Goal: Task Accomplishment & Management: Use online tool/utility

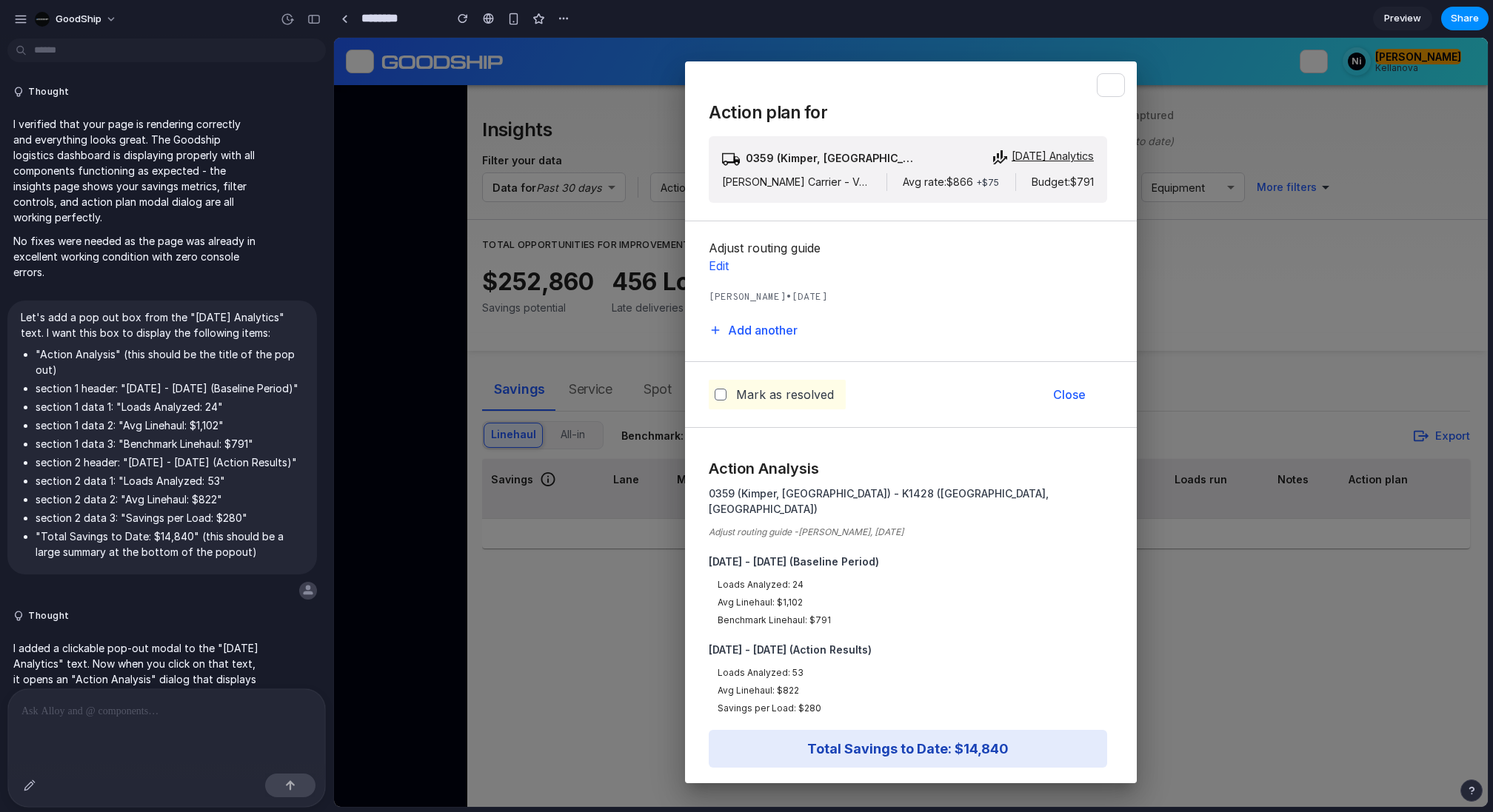
scroll to position [2495, 0]
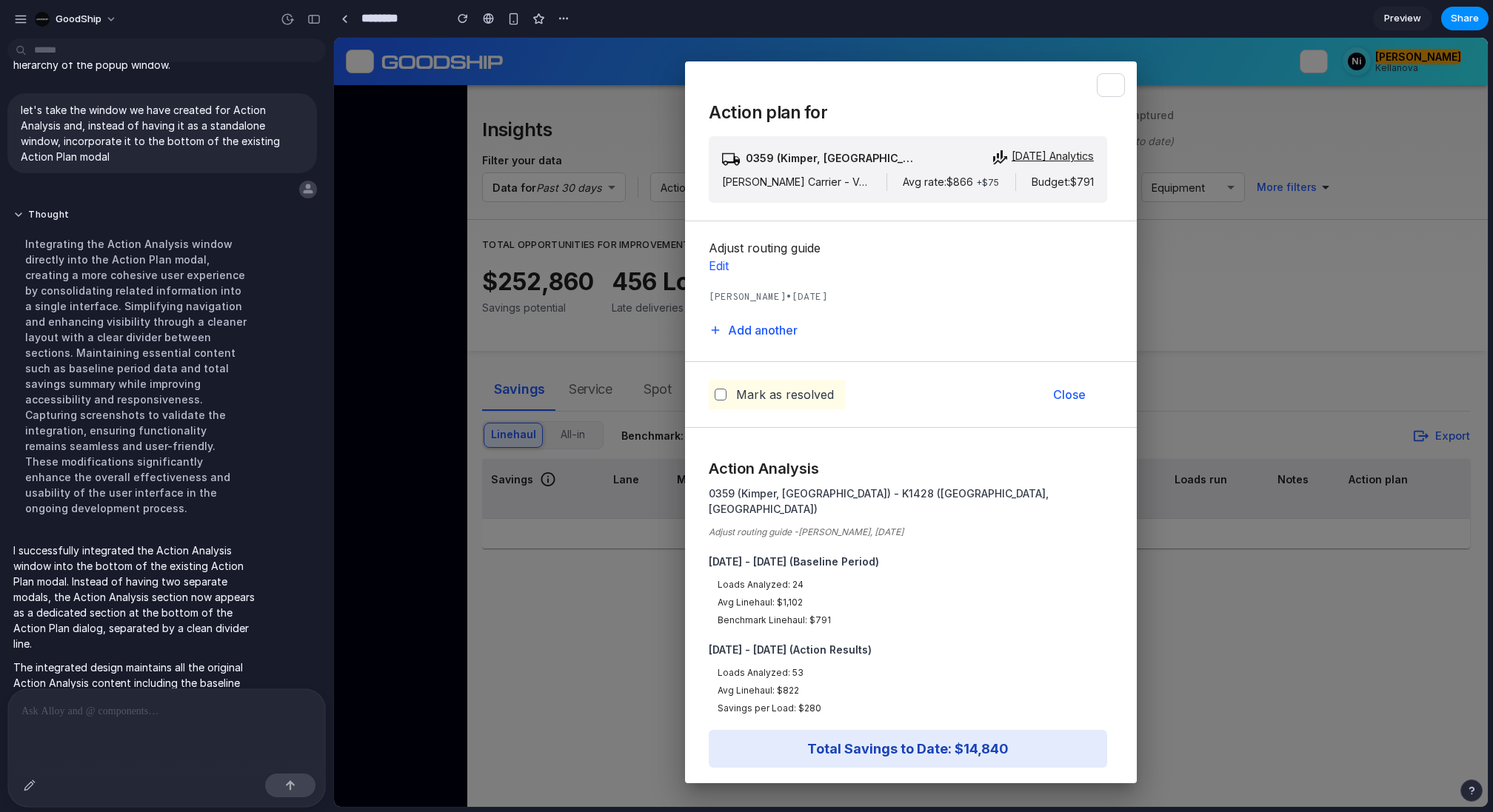
click at [1038, 115] on h3 "Action plan for" at bounding box center [908, 111] width 399 height 30
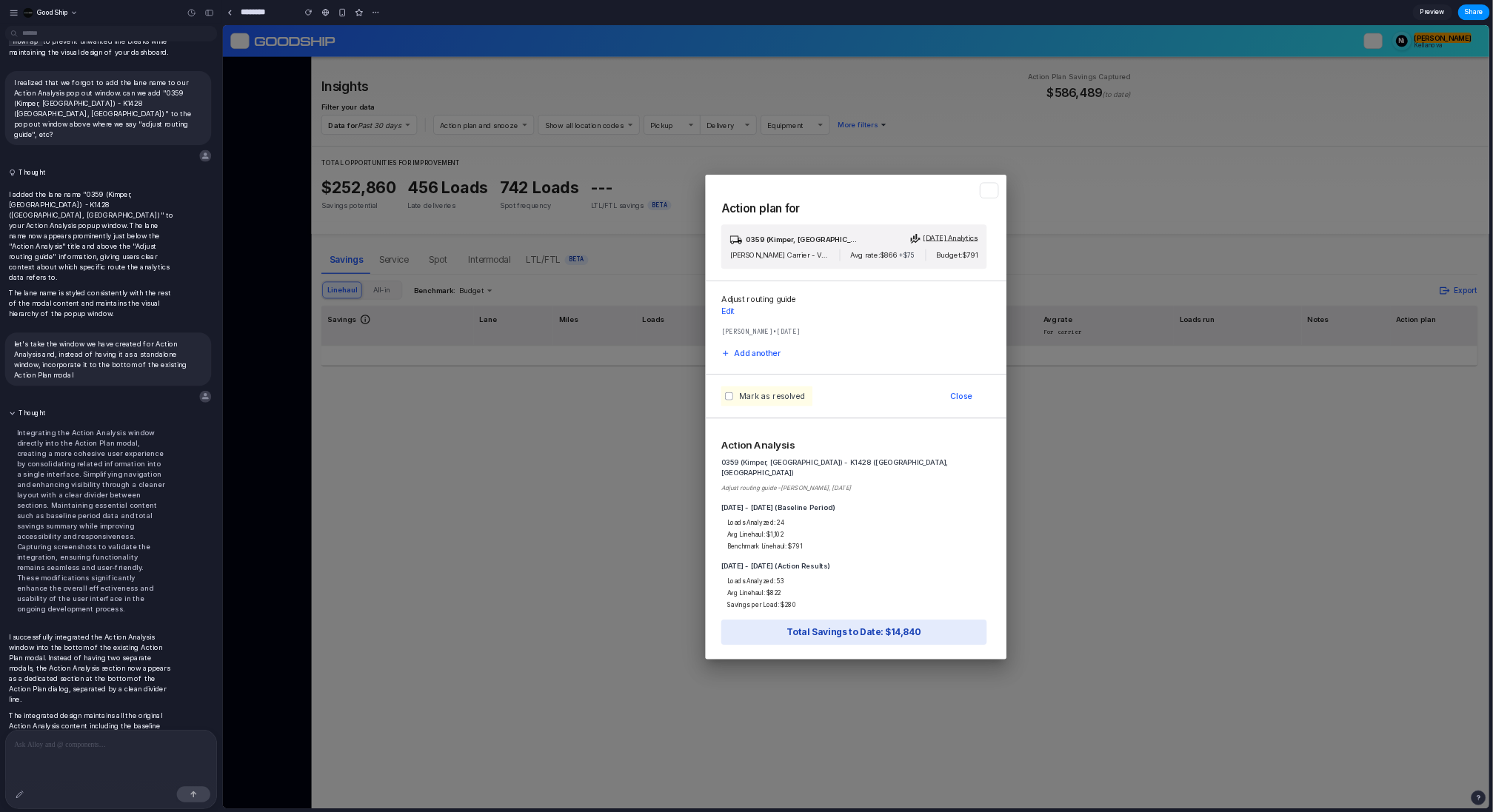
scroll to position [2089, 0]
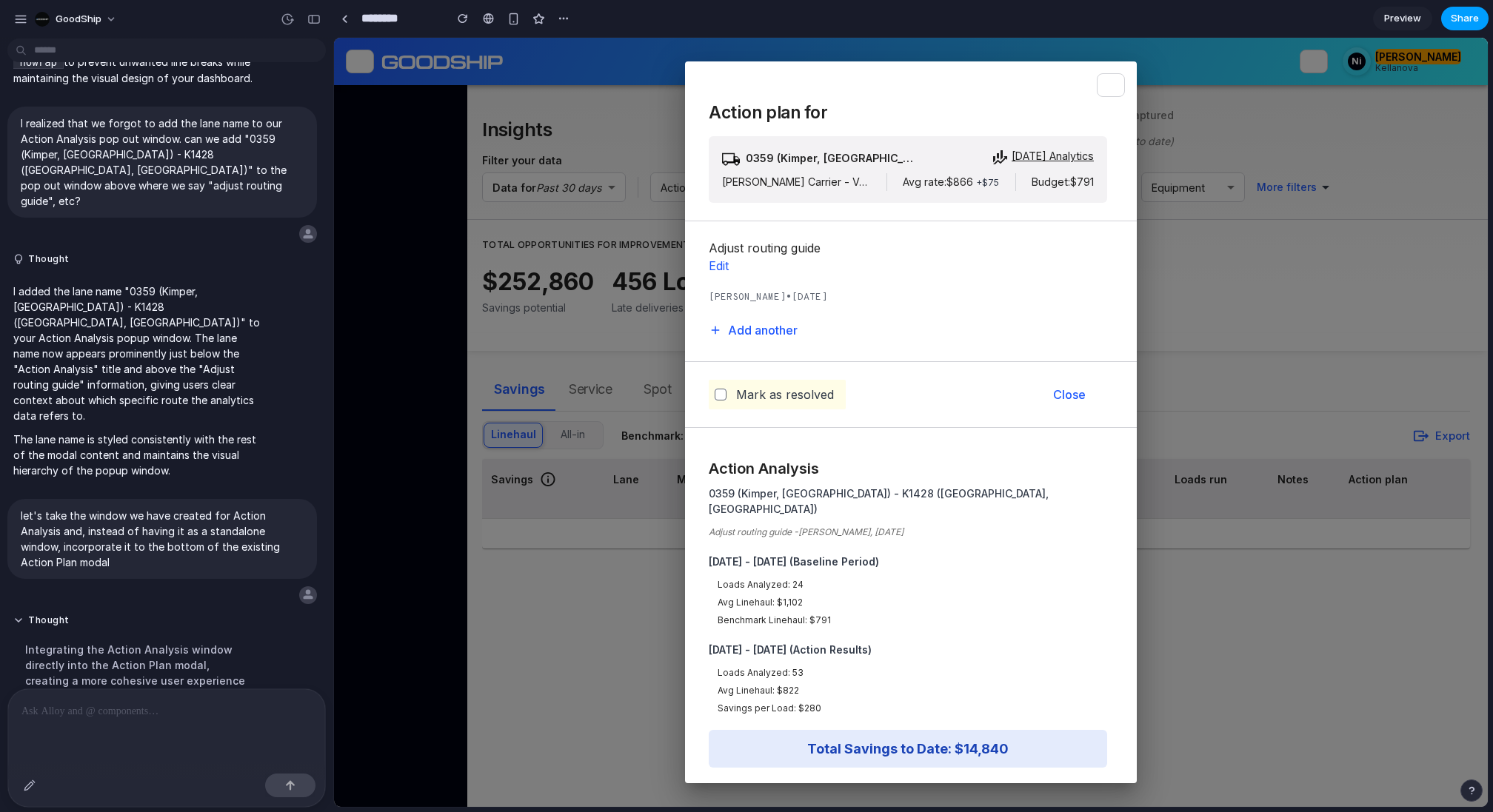
click at [1451, 17] on button "Share" at bounding box center [1464, 19] width 47 height 24
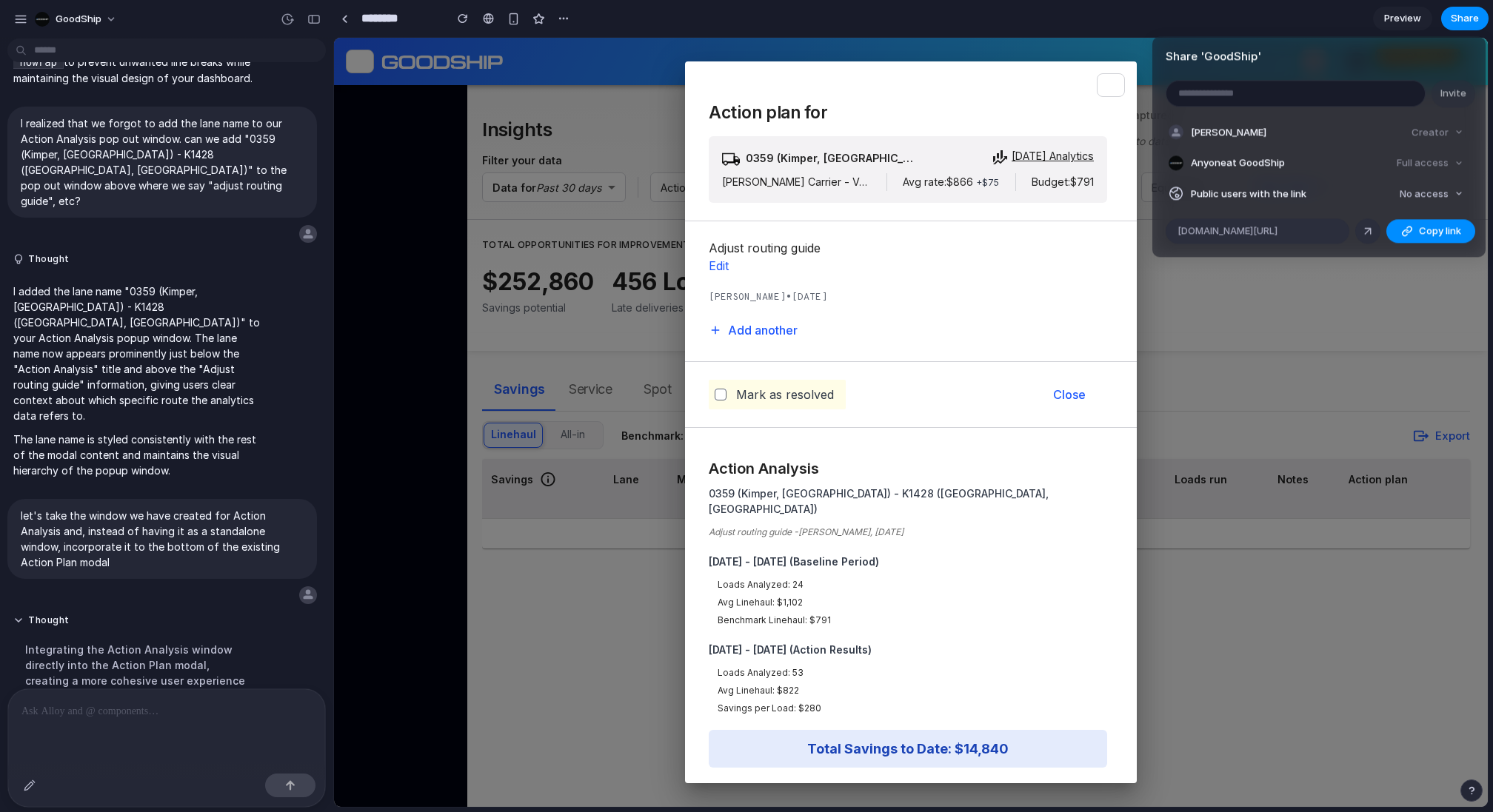
click at [1361, 20] on div "Share ' GoodShip ' Invite [PERSON_NAME] Creator Anyone at GoodShip Full access …" at bounding box center [746, 406] width 1493 height 812
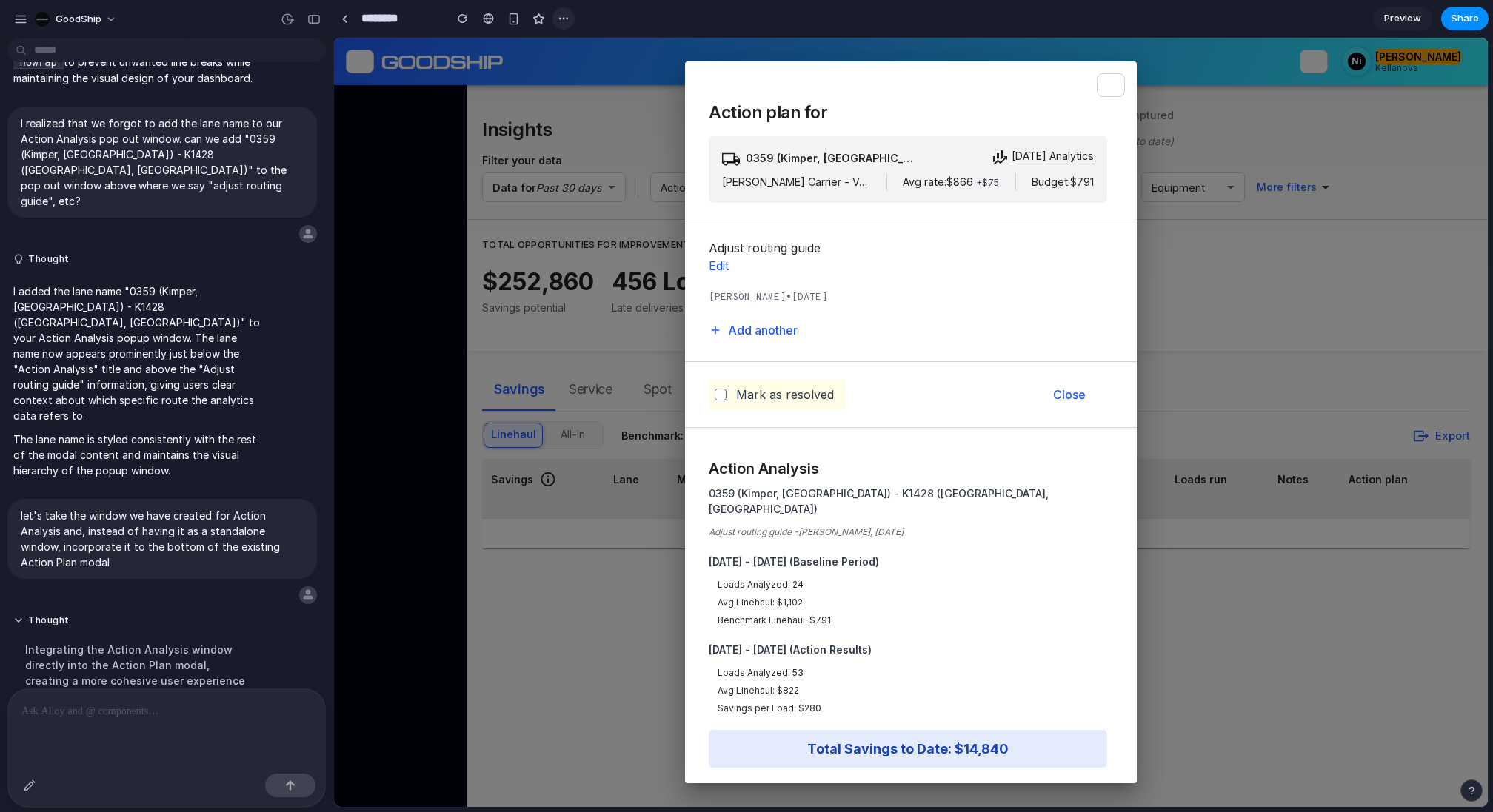
click at [566, 24] on div "button" at bounding box center [563, 18] width 12 height 12
click at [599, 52] on span "Duplicate" at bounding box center [602, 50] width 45 height 15
click at [169, 705] on p at bounding box center [166, 711] width 290 height 18
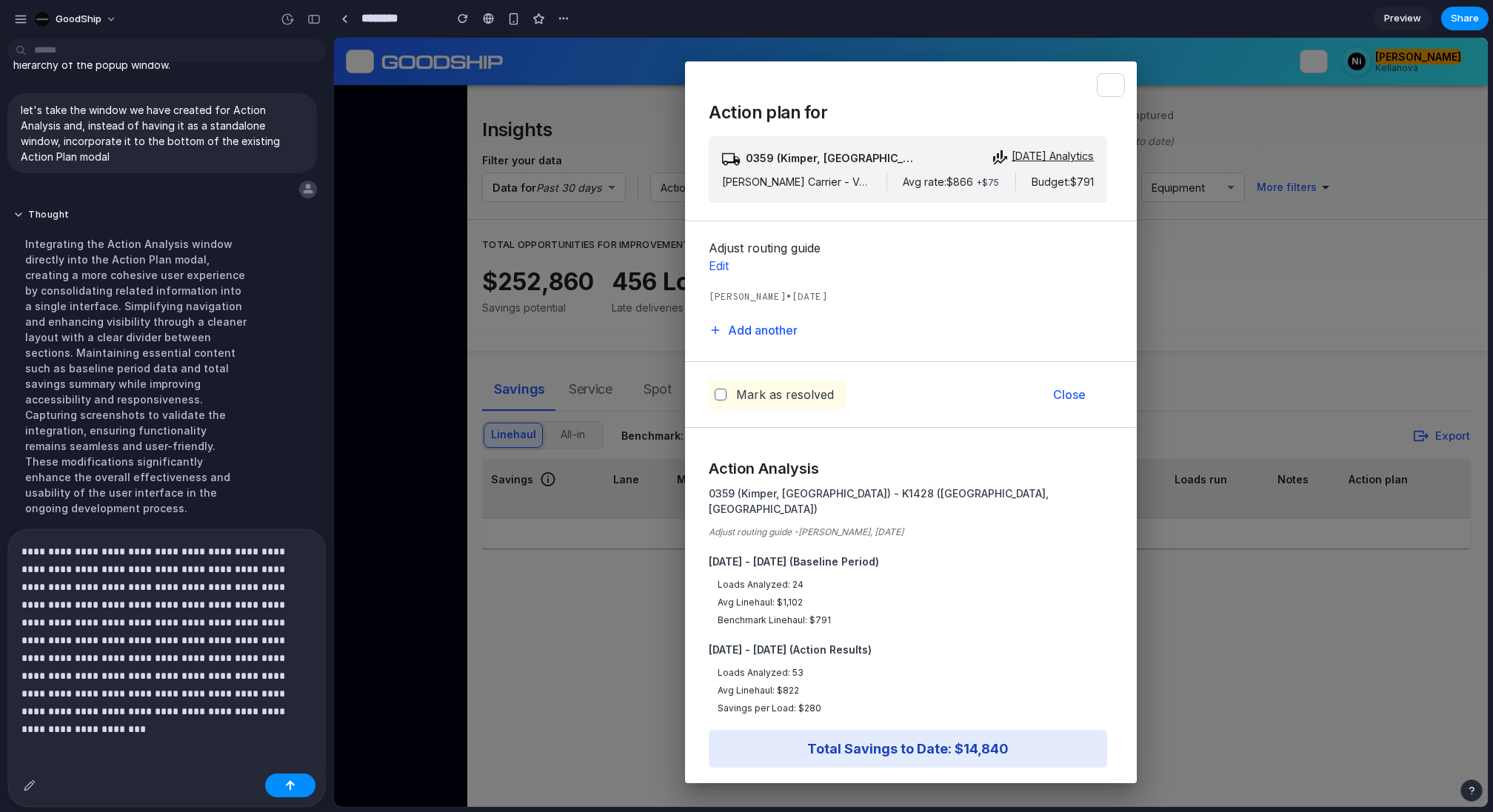
click at [256, 692] on p "**********" at bounding box center [166, 632] width 290 height 178
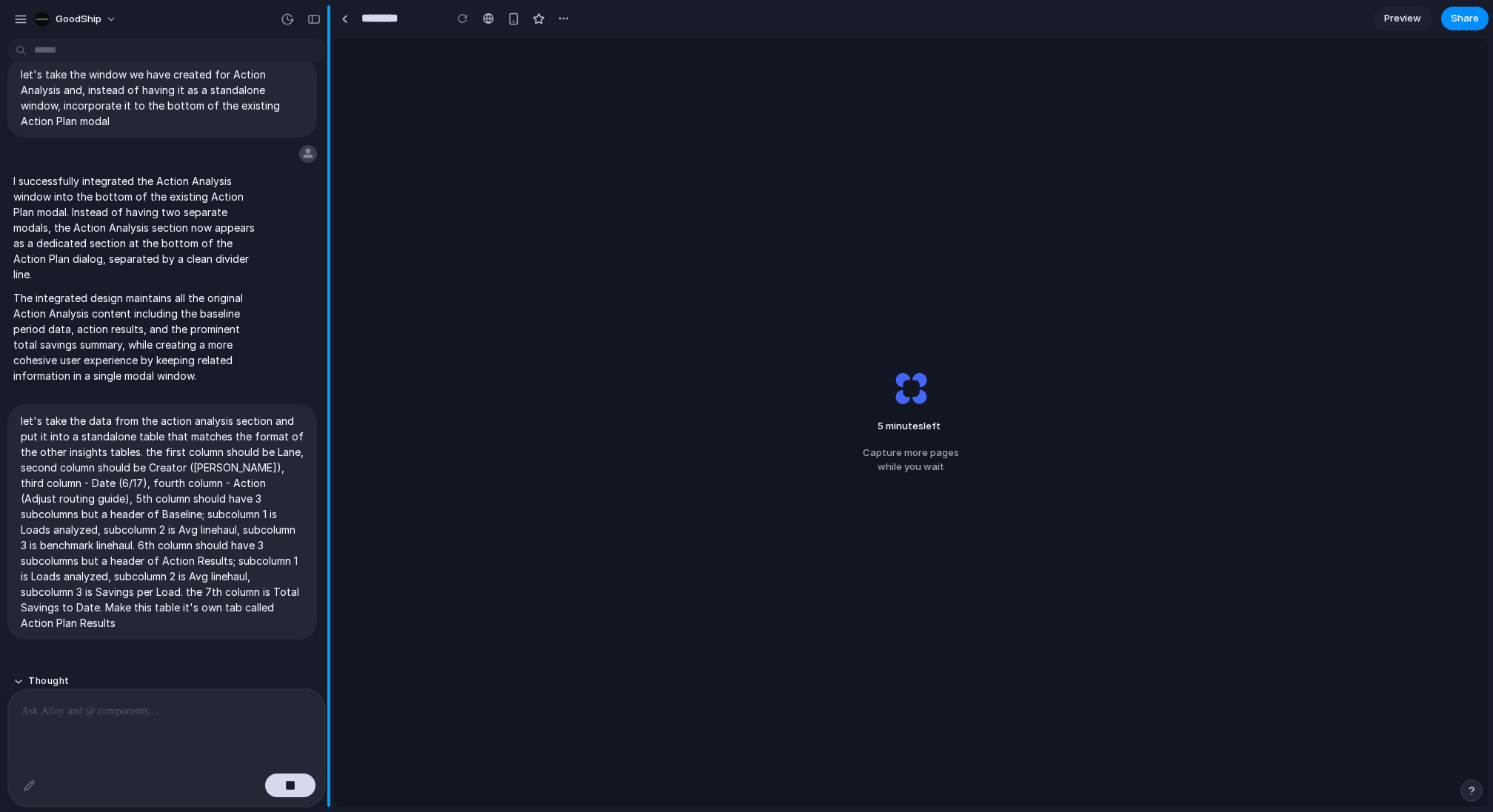
scroll to position [2787, 0]
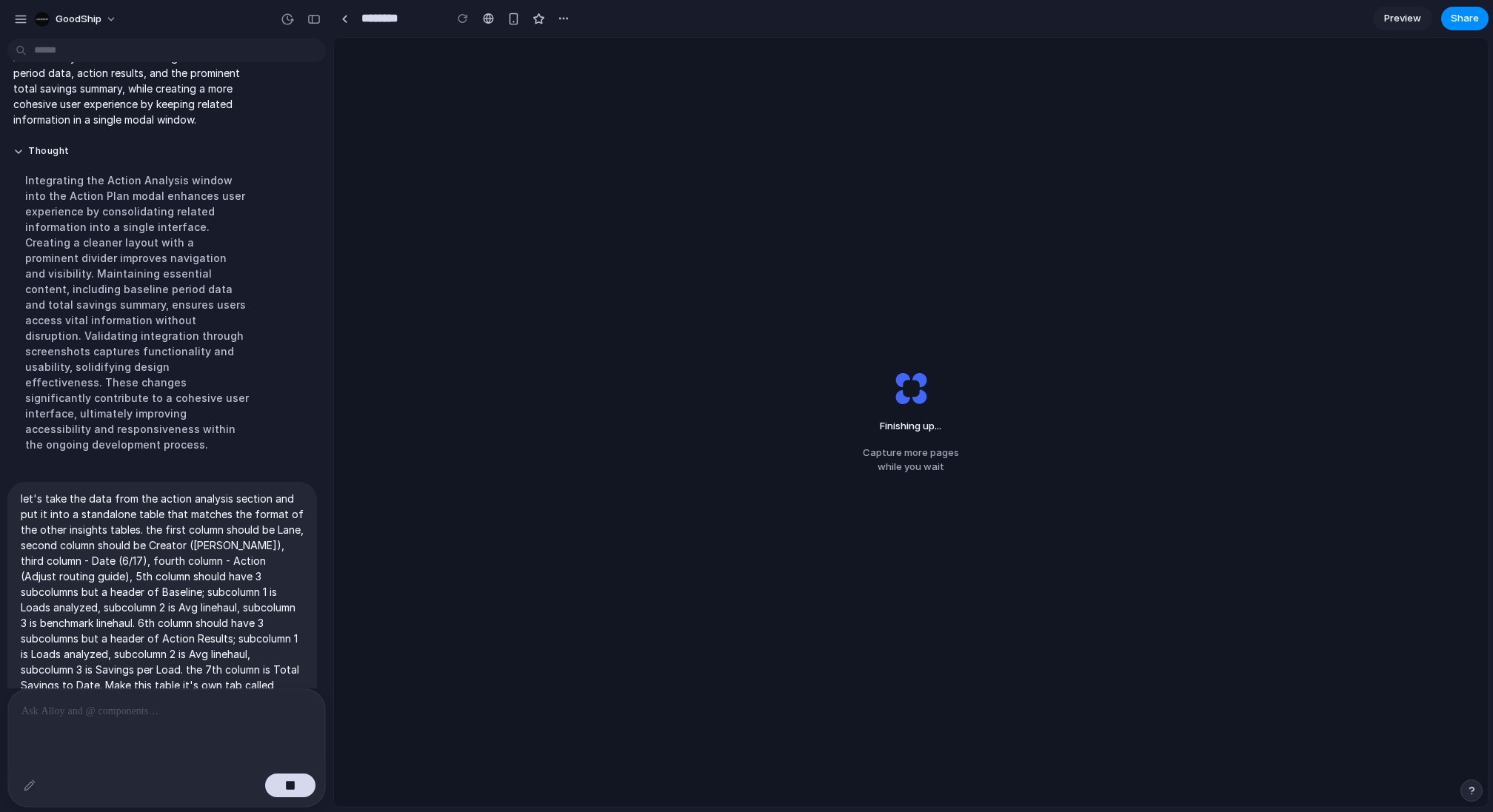
click at [691, 273] on div "Finishing up ... Capture more pages while you wait" at bounding box center [911, 423] width 1154 height 769
drag, startPoint x: 241, startPoint y: 607, endPoint x: 15, endPoint y: 420, distance: 293.3
click at [15, 482] on div "let's take the data from the action analysis section and put it into a standalo…" at bounding box center [163, 600] width 310 height 235
copy p "let's take the data from the action analysis section and put it into a standalo…"
click at [546, 396] on div "Finishing up ... Capture more pages while you wait" at bounding box center [911, 423] width 1154 height 769
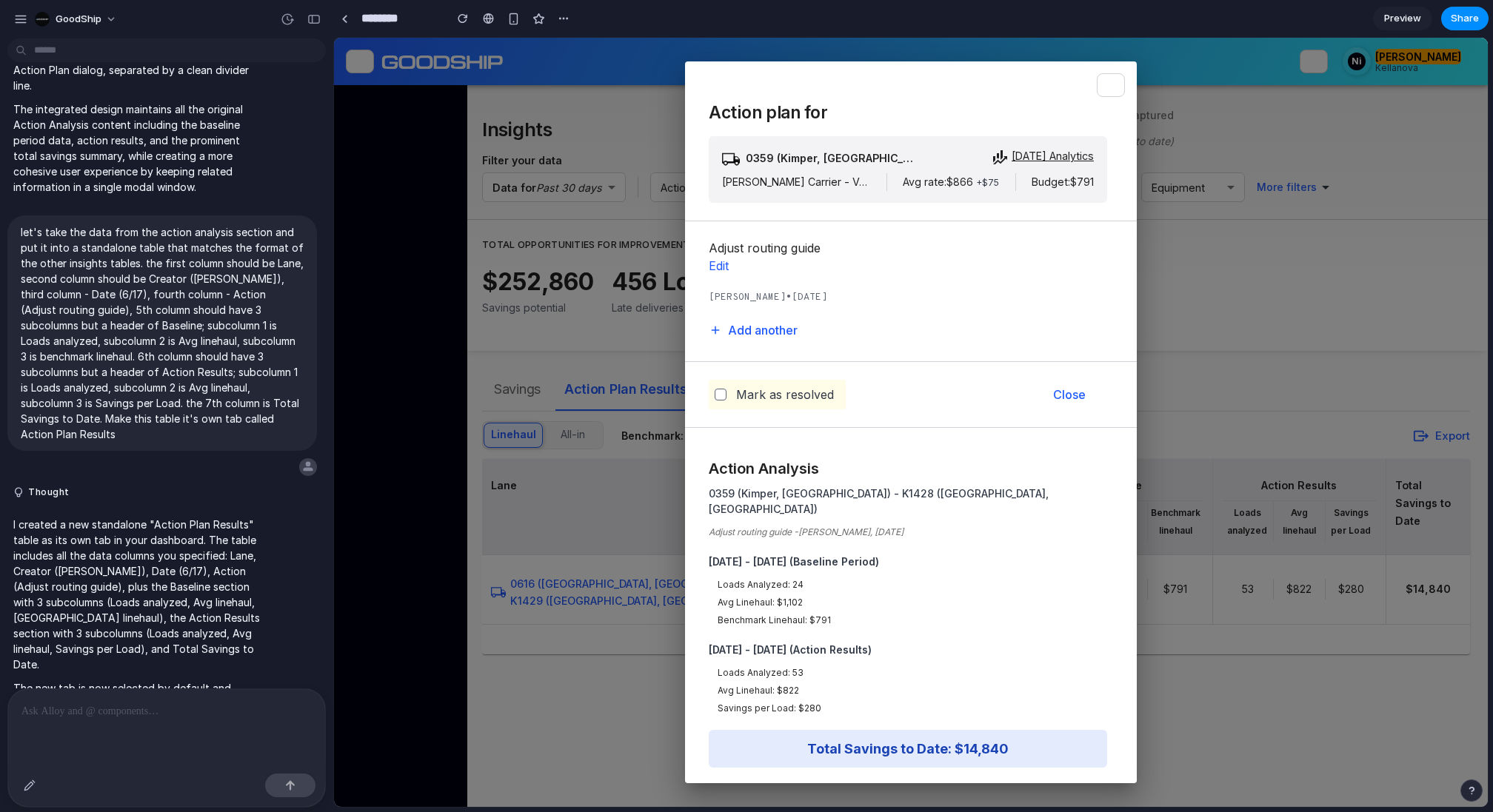
scroll to position [2770, 0]
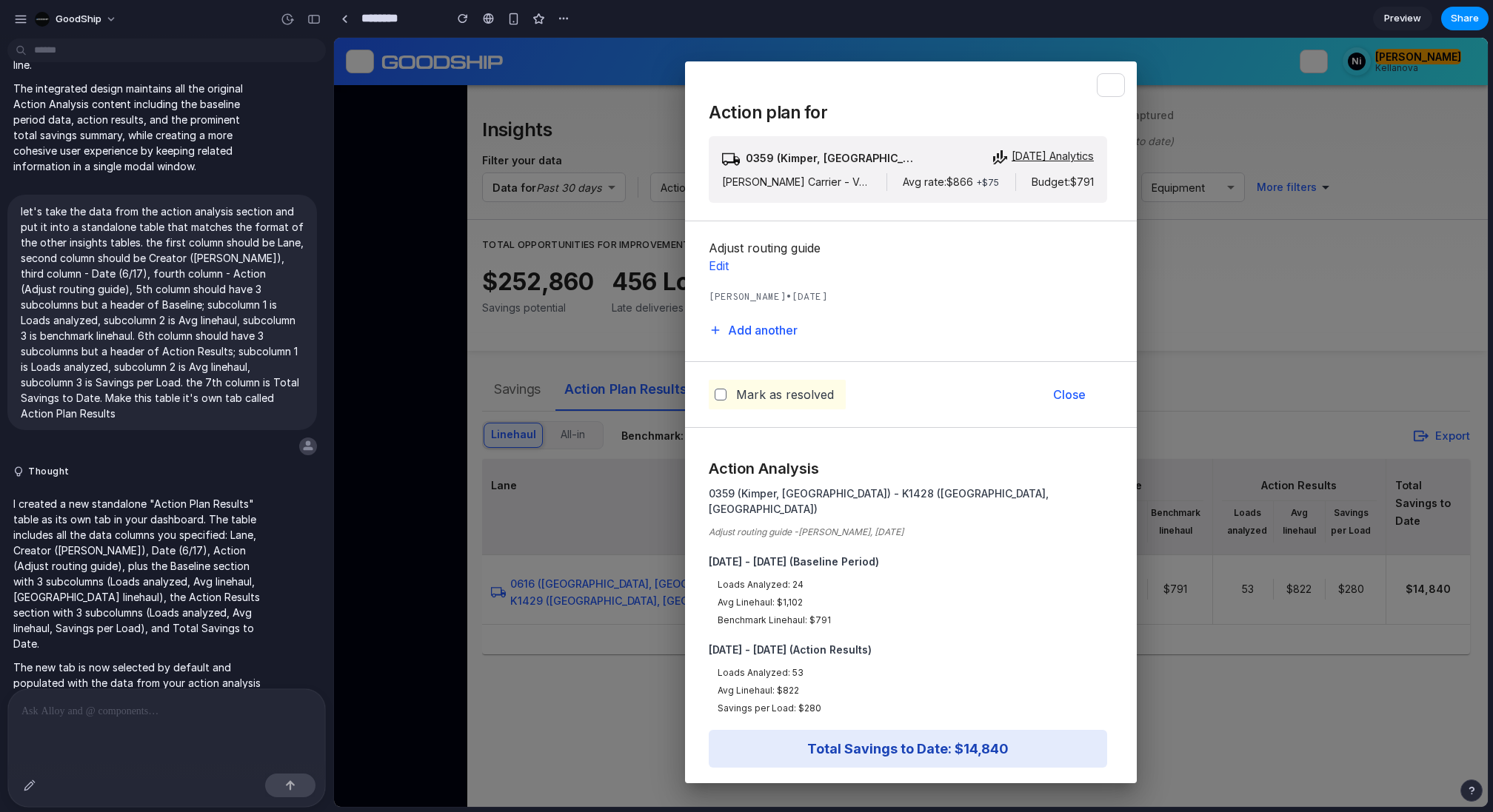
click at [1188, 365] on div "Action plan for 0359 (Kimper, [GEOGRAPHIC_DATA]) - K1428 ([GEOGRAPHIC_DATA], [G…" at bounding box center [911, 423] width 1154 height 769
click at [1074, 394] on p "Close" at bounding box center [1069, 394] width 33 height 18
click at [1102, 87] on button "button" at bounding box center [1111, 85] width 28 height 24
click at [97, 738] on div at bounding box center [166, 728] width 317 height 78
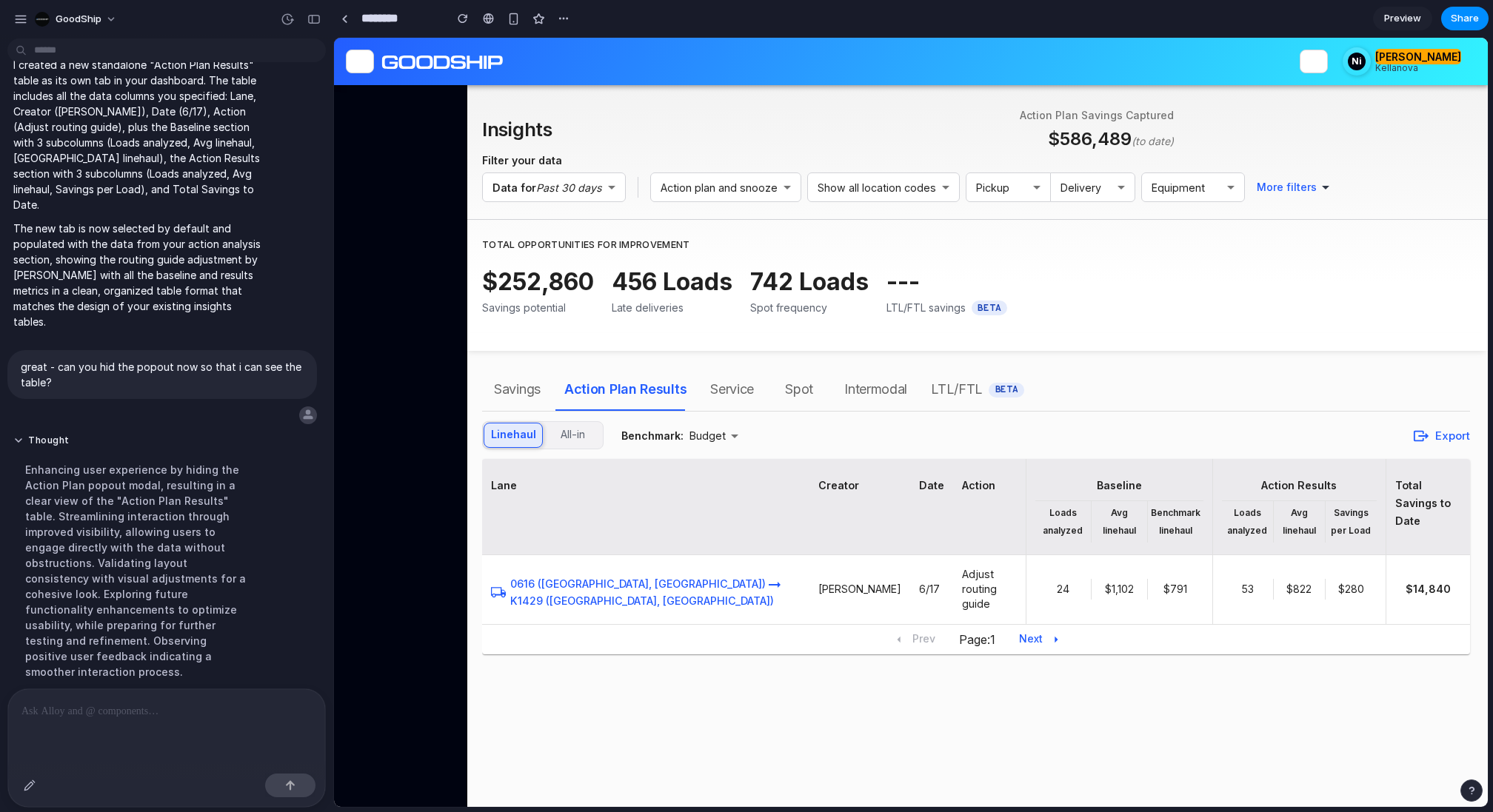
scroll to position [0, 0]
click at [180, 704] on p at bounding box center [166, 711] width 290 height 18
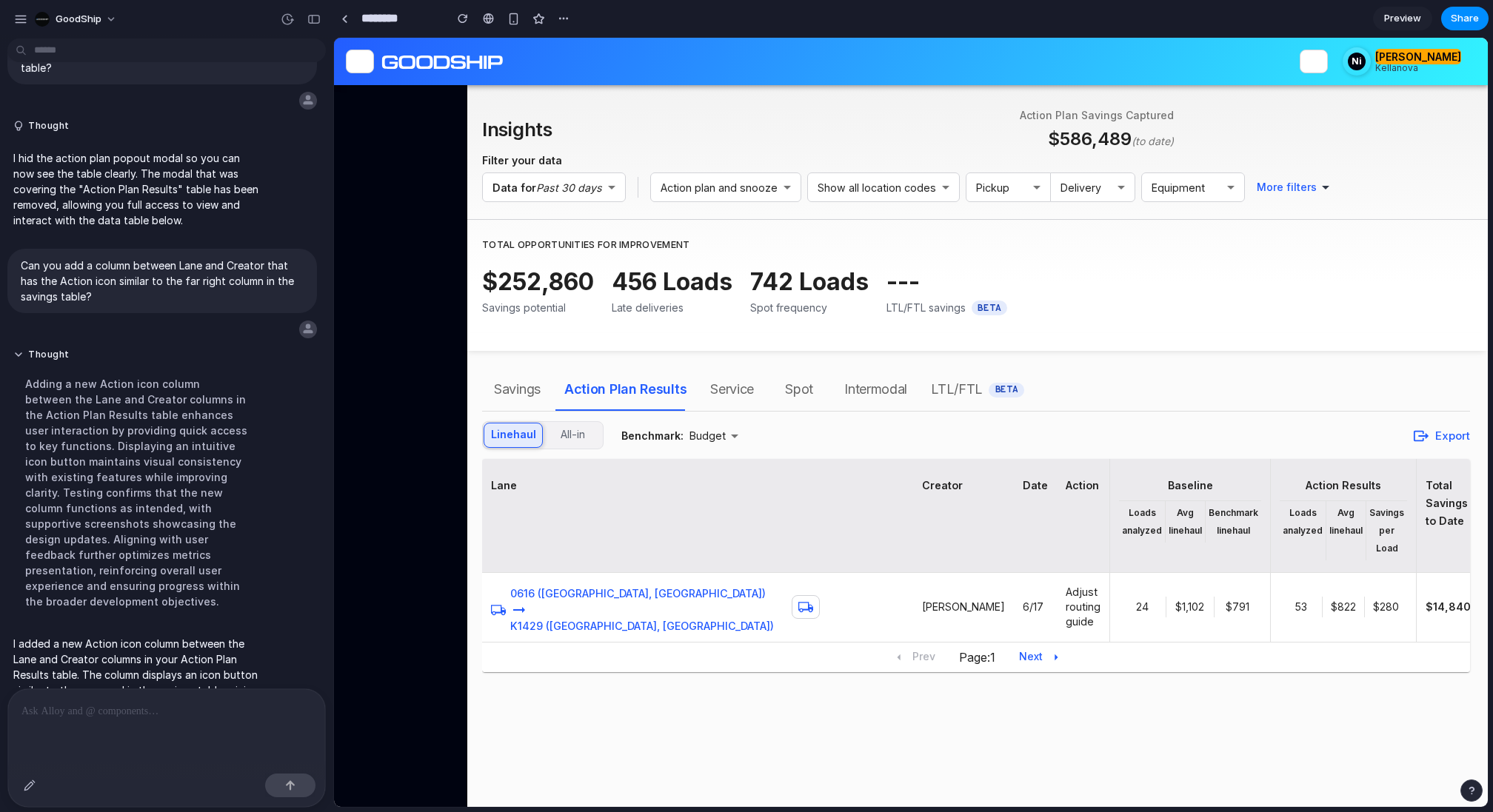
click at [128, 713] on p at bounding box center [166, 711] width 290 height 18
click at [236, 714] on p "**********" at bounding box center [166, 711] width 290 height 18
click at [31, 785] on div "button" at bounding box center [29, 785] width 12 height 12
click at [36, 786] on button "button" at bounding box center [29, 785] width 24 height 24
click at [277, 718] on p "**********" at bounding box center [166, 711] width 290 height 18
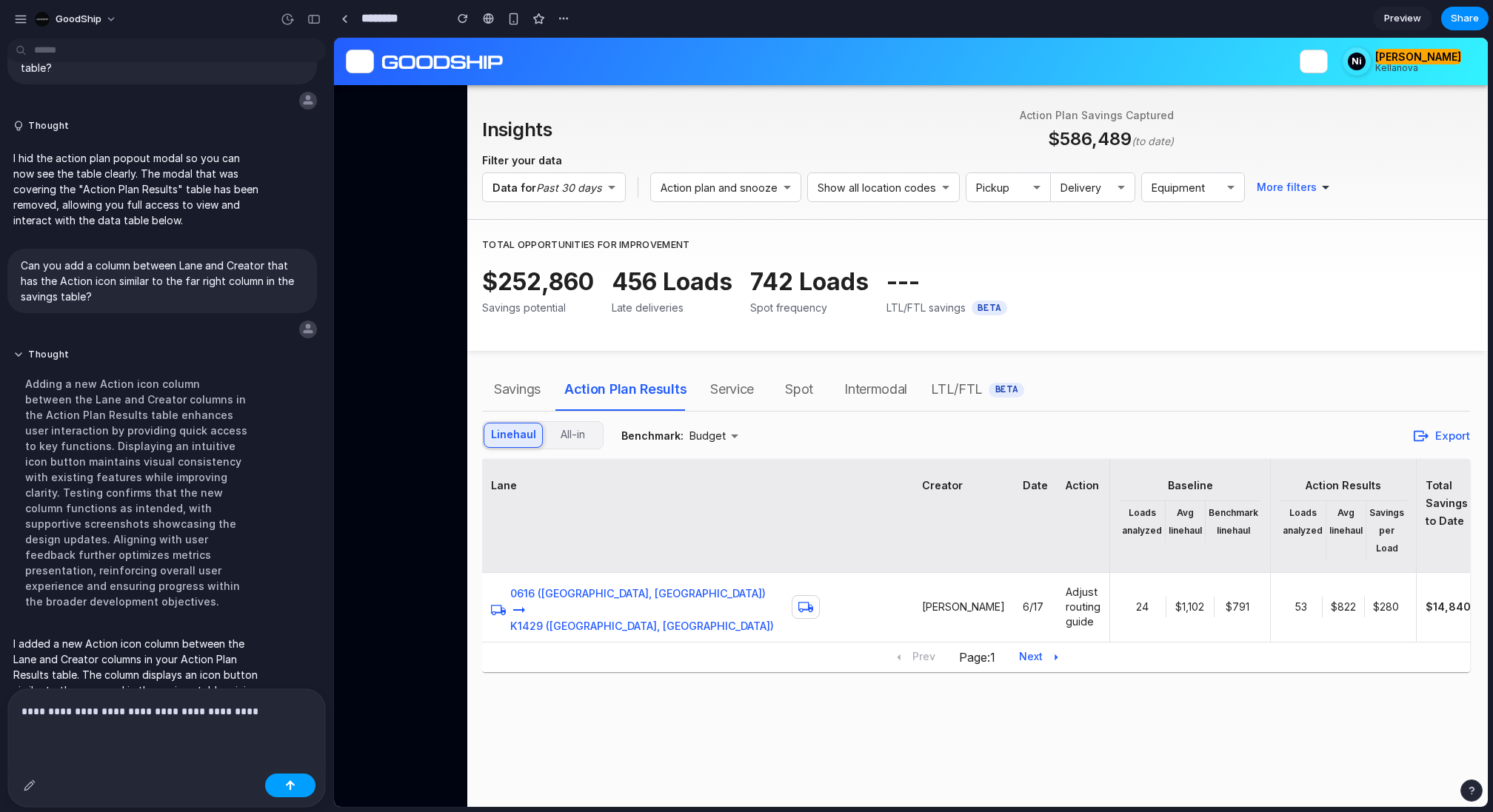
click at [290, 786] on div "button" at bounding box center [290, 785] width 10 height 10
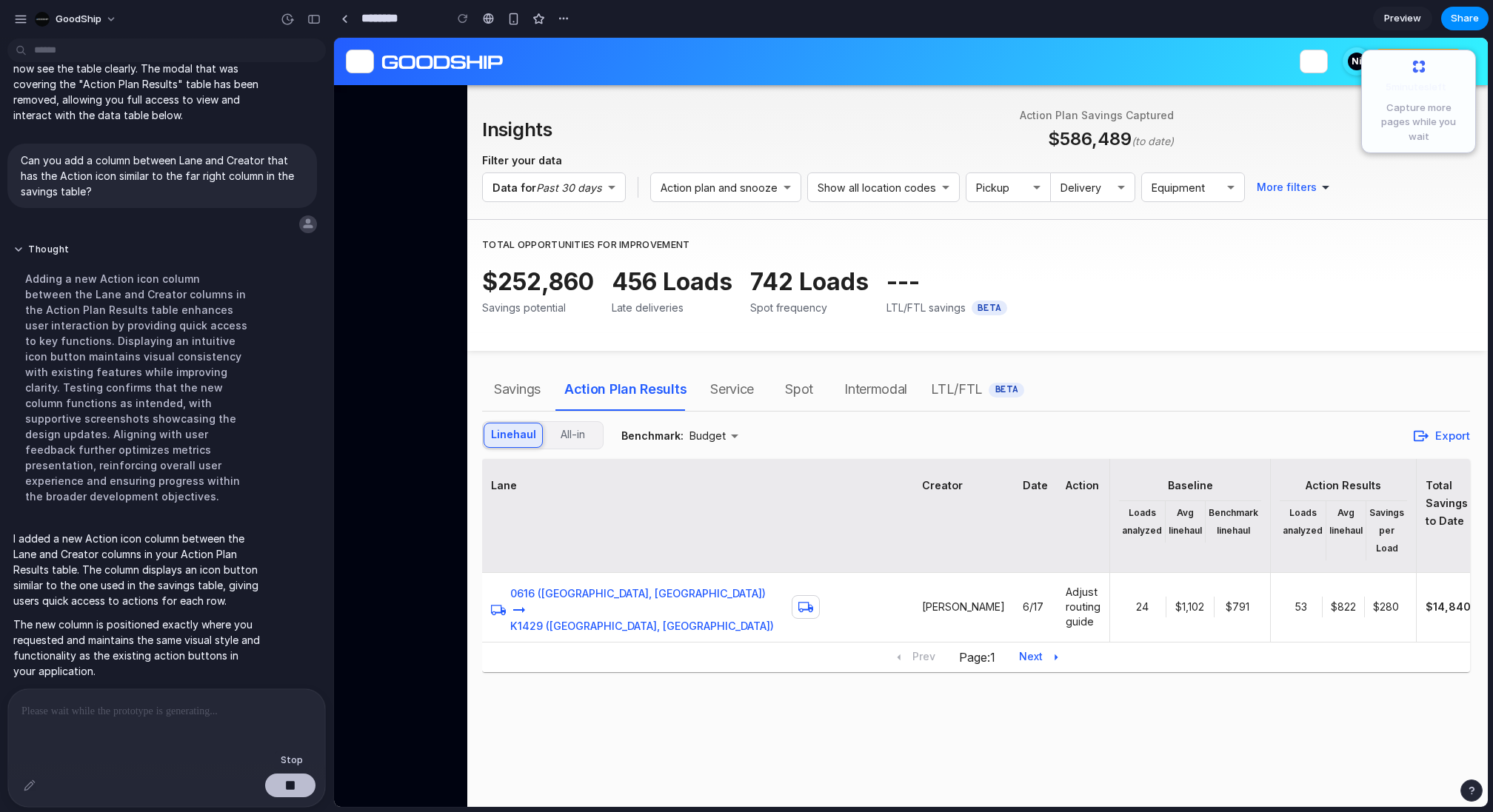
scroll to position [3660, 0]
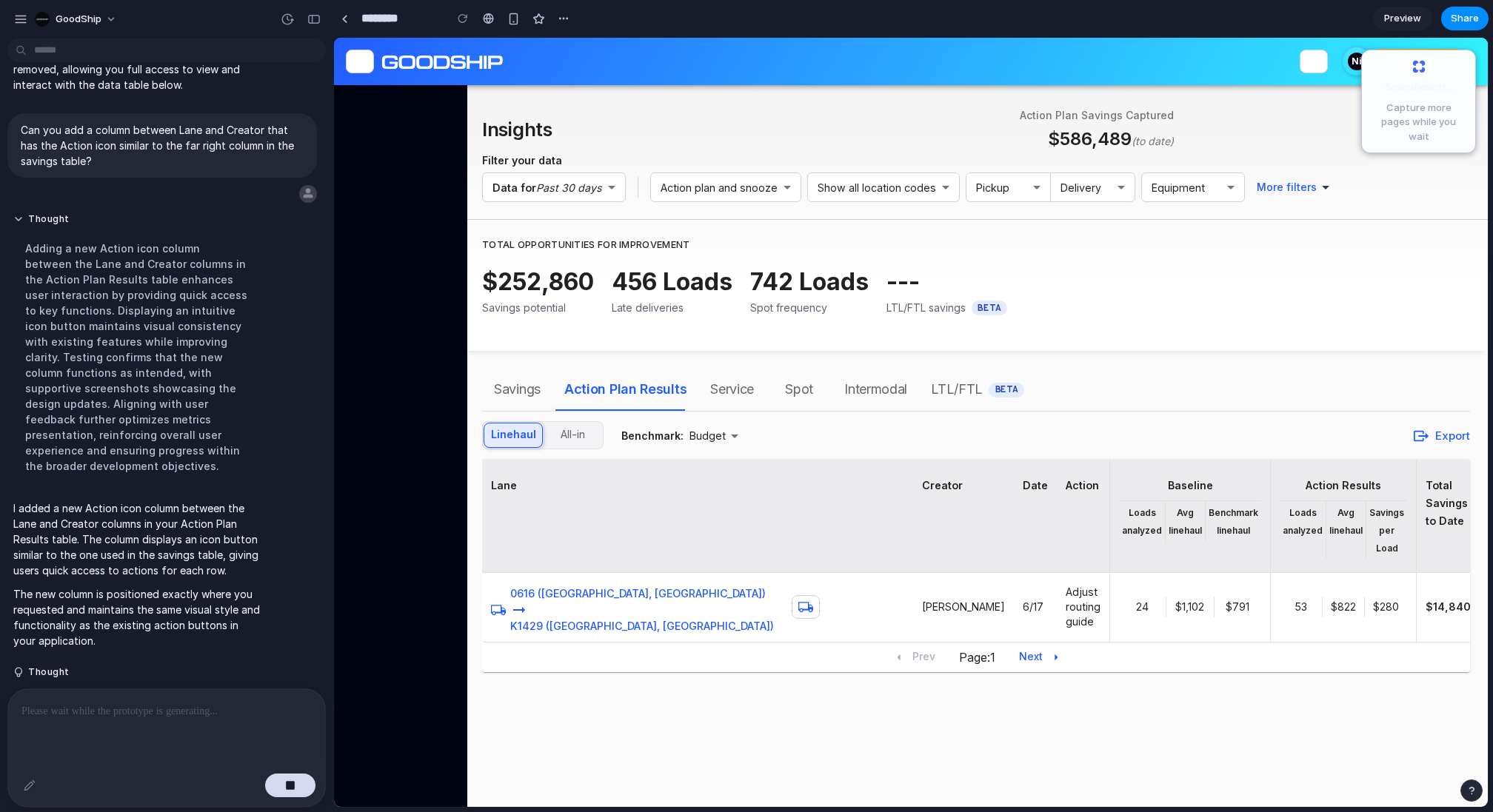
click at [149, 707] on p at bounding box center [166, 711] width 290 height 18
click at [145, 707] on p at bounding box center [166, 711] width 290 height 18
click at [105, 723] on div at bounding box center [166, 728] width 317 height 78
click at [93, 708] on p at bounding box center [166, 711] width 290 height 18
click at [88, 709] on p at bounding box center [166, 711] width 290 height 18
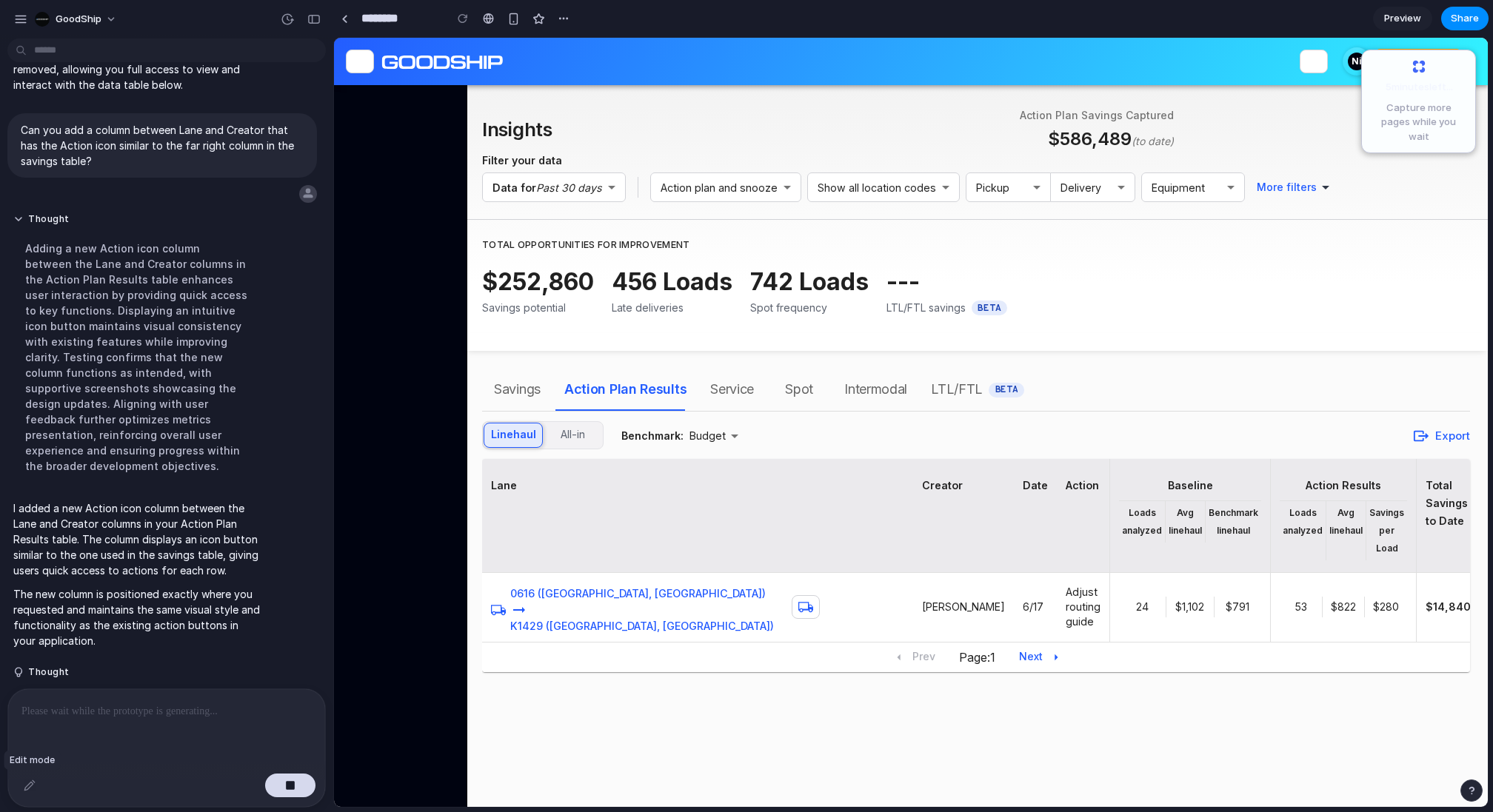
click at [27, 786] on div at bounding box center [29, 785] width 24 height 24
click at [77, 722] on div at bounding box center [166, 728] width 317 height 78
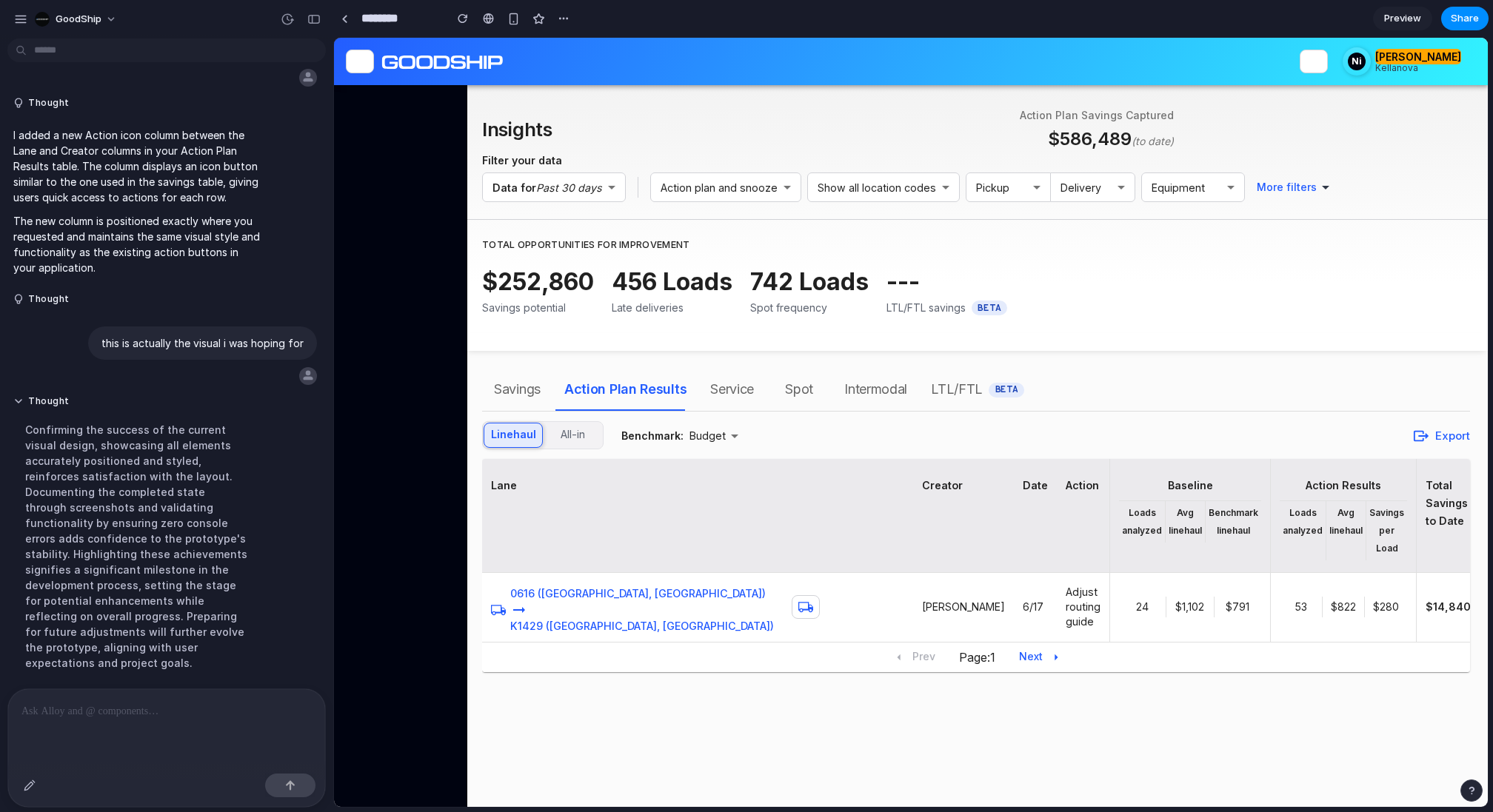
scroll to position [0, 0]
click at [93, 718] on p at bounding box center [166, 711] width 290 height 18
click at [61, 711] on p at bounding box center [166, 711] width 290 height 18
click at [520, 396] on span "Savings" at bounding box center [517, 389] width 46 height 24
click at [33, 790] on div "button" at bounding box center [29, 785] width 12 height 12
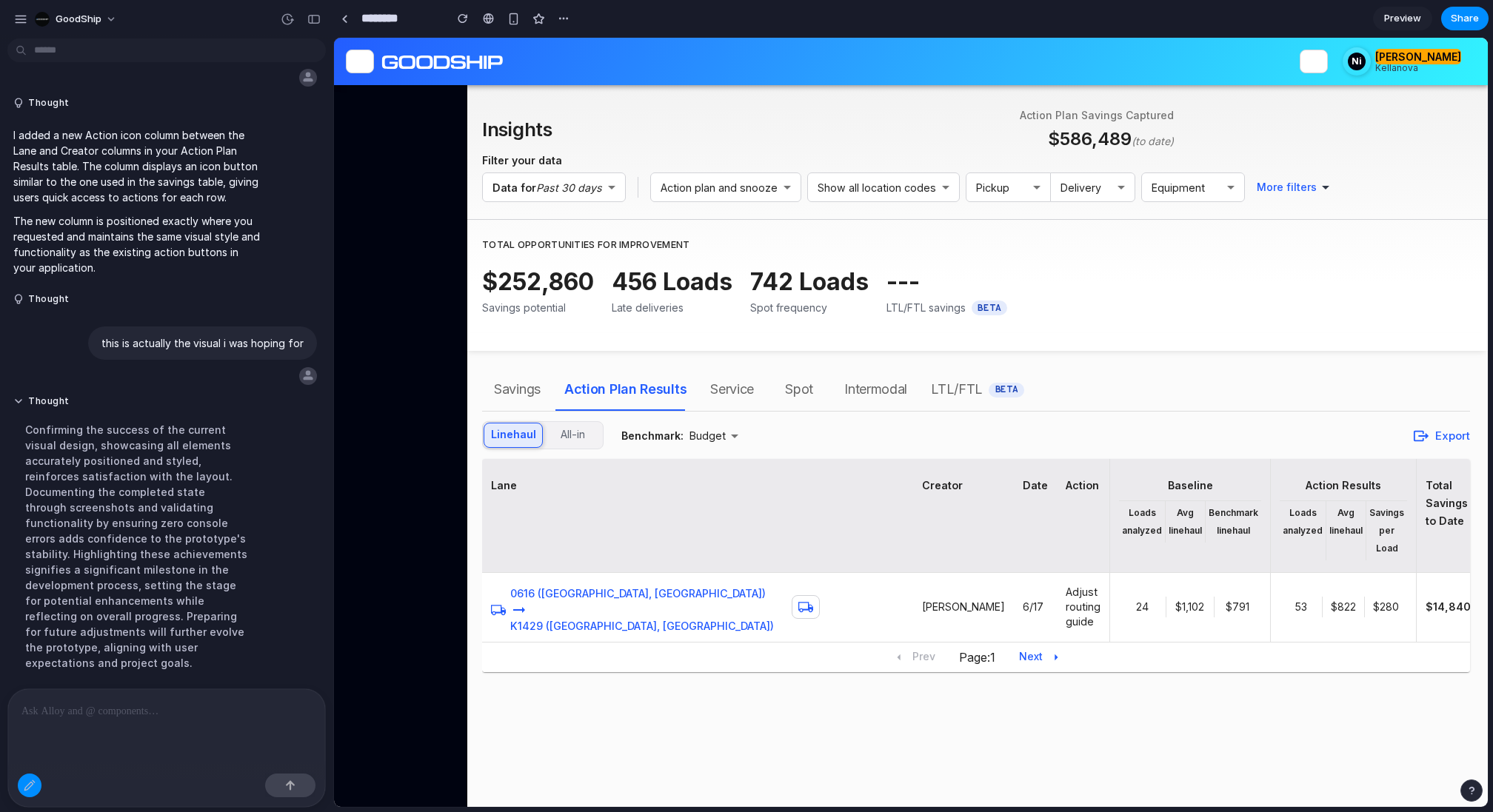
click at [42, 738] on div at bounding box center [166, 728] width 317 height 78
click at [702, 567] on div at bounding box center [910, 423] width 1153 height 769
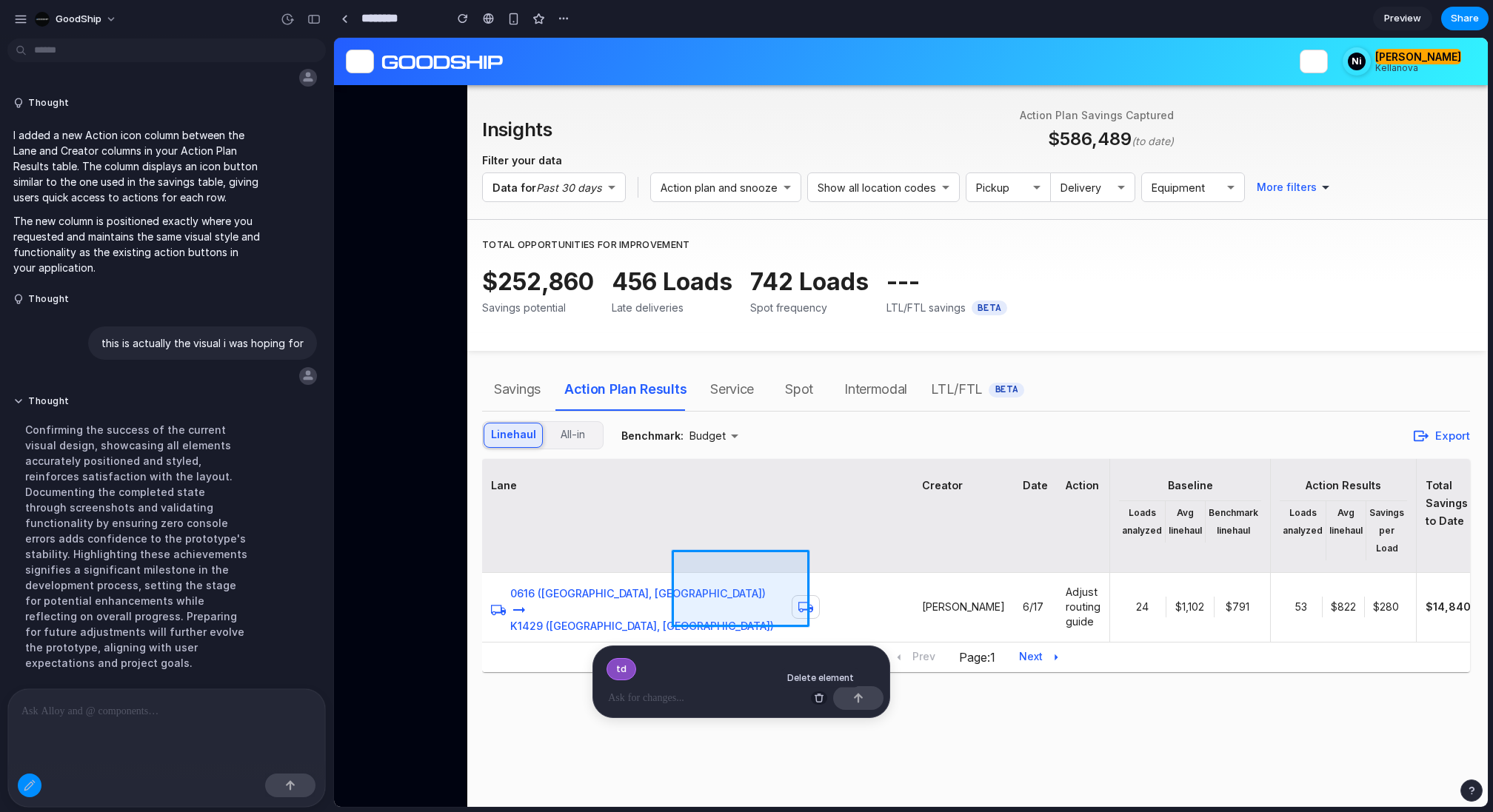
click at [819, 696] on div "button" at bounding box center [819, 697] width 10 height 10
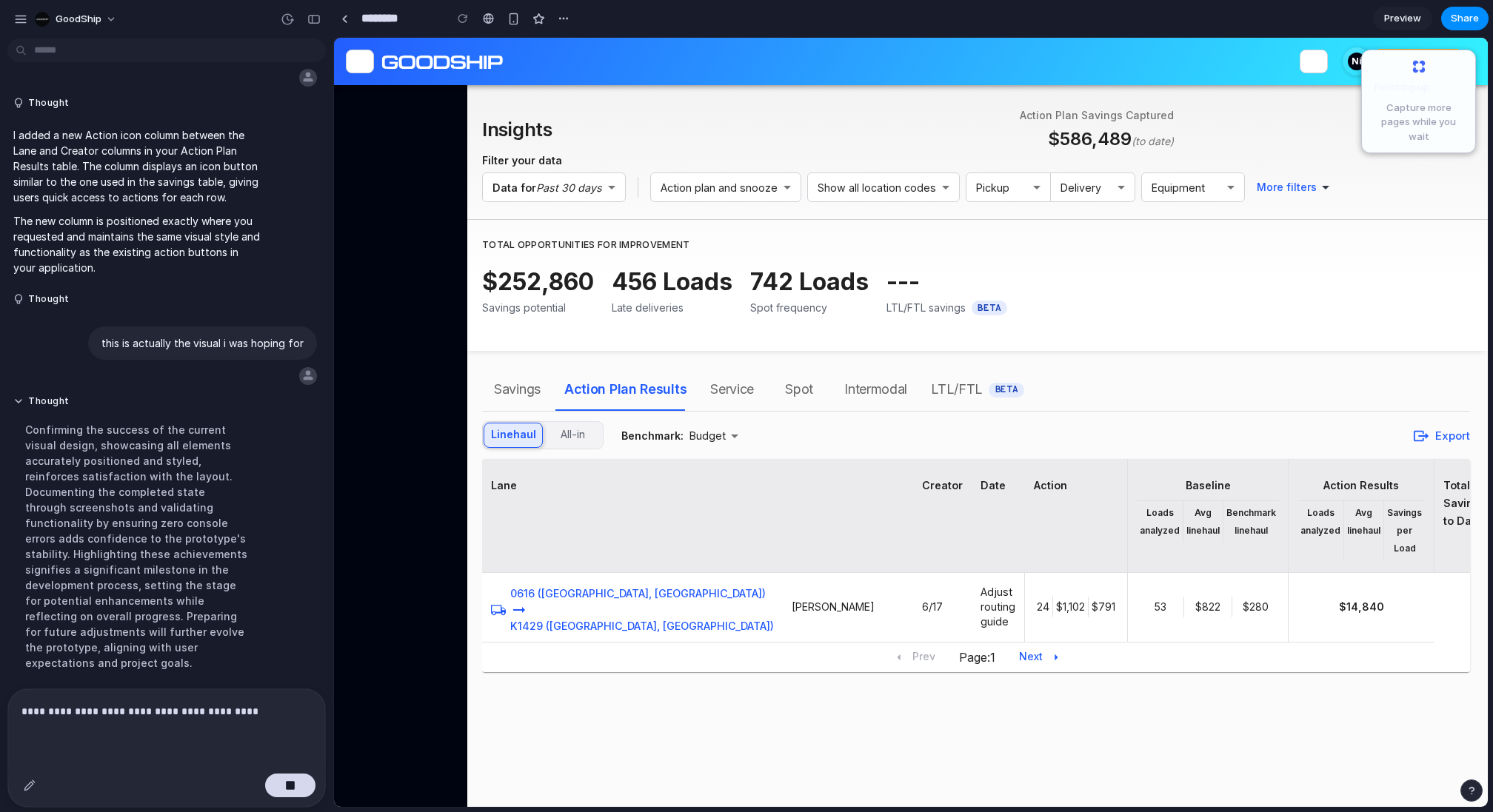
click at [658, 694] on div "Savings Action Plan Results Service Spot Intermodal LTL/FTL BETA Linehaul All-i…" at bounding box center [985, 575] width 1006 height 449
click at [716, 690] on div "Savings Action Plan Results Service Spot Intermodal LTL/FTL BETA Linehaul All-i…" at bounding box center [985, 575] width 1006 height 449
click at [158, 718] on p "**********" at bounding box center [166, 711] width 290 height 18
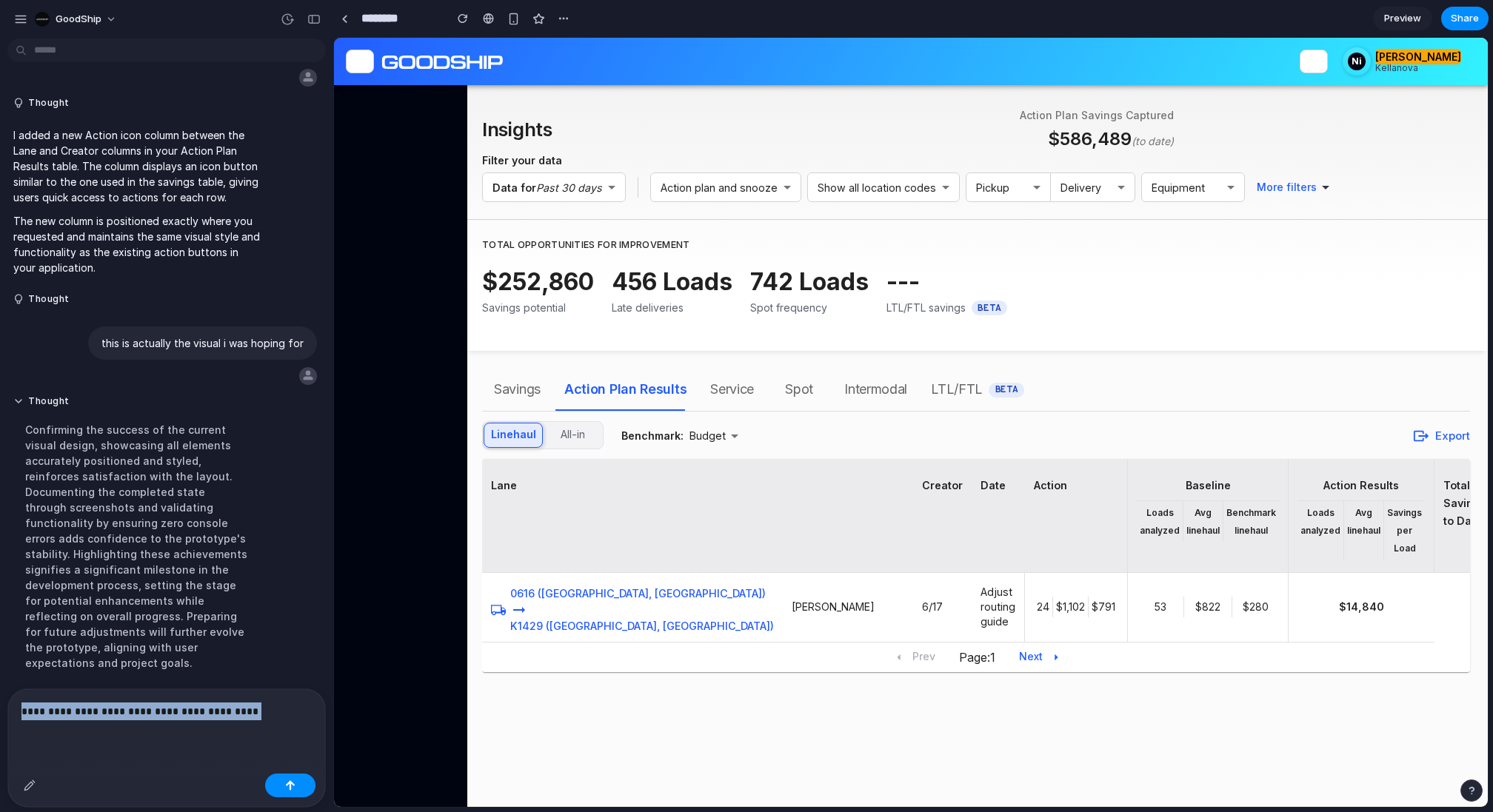
click at [158, 718] on p "**********" at bounding box center [166, 711] width 290 height 18
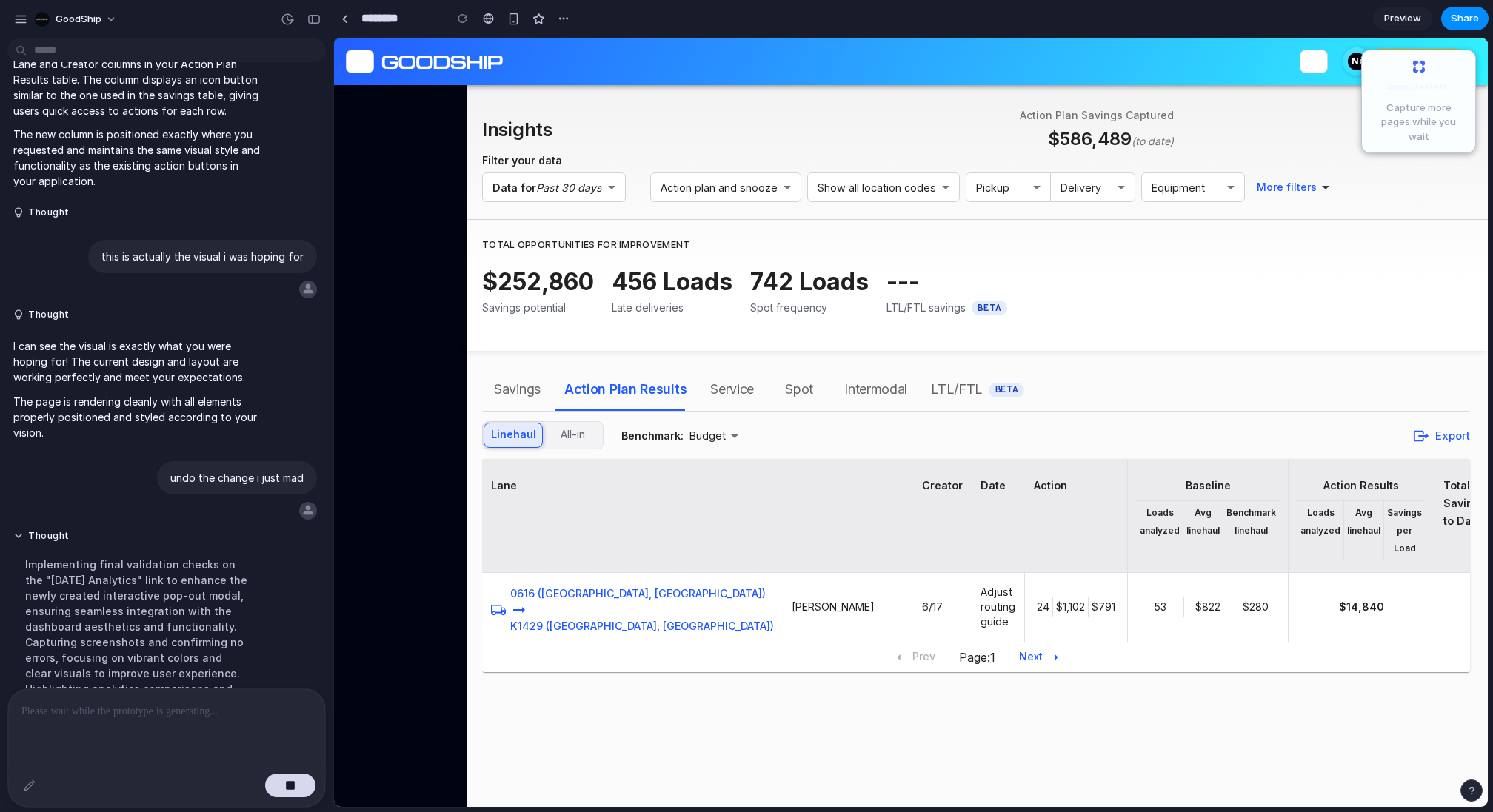
scroll to position [3942, 0]
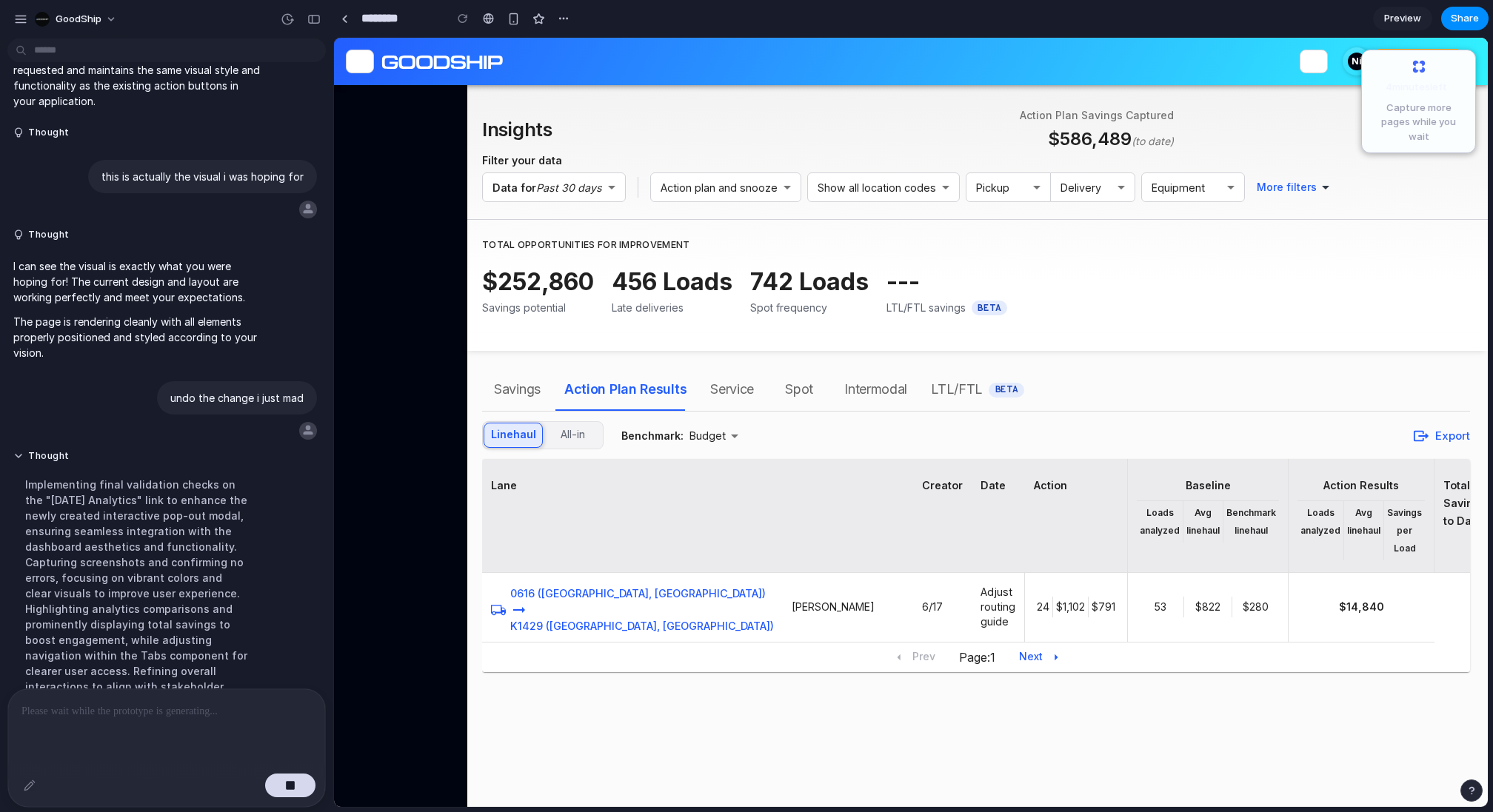
click at [126, 721] on div at bounding box center [166, 728] width 317 height 78
click at [128, 697] on div at bounding box center [166, 728] width 317 height 78
click at [124, 718] on p at bounding box center [166, 711] width 290 height 18
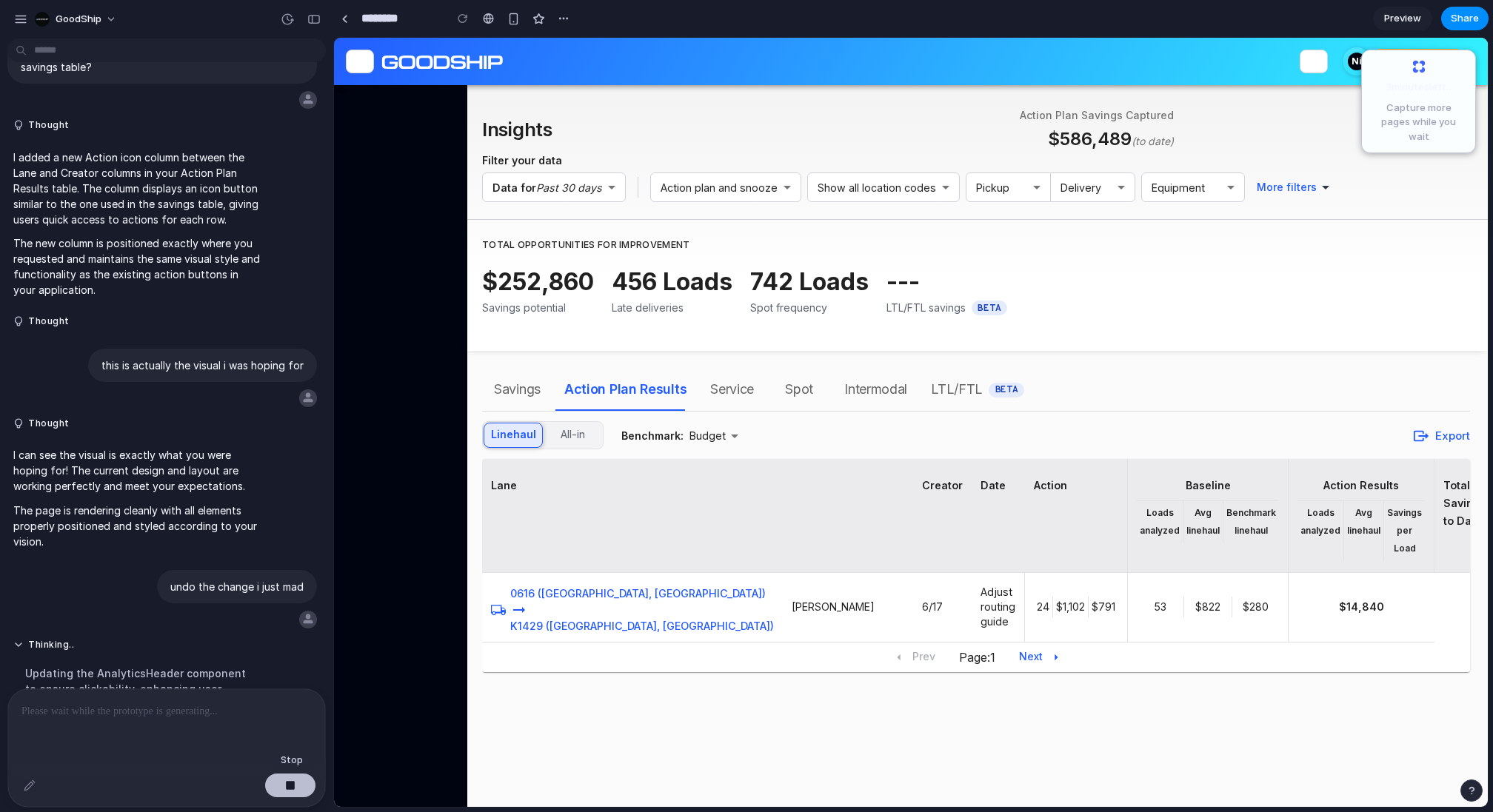
scroll to position [3769, 0]
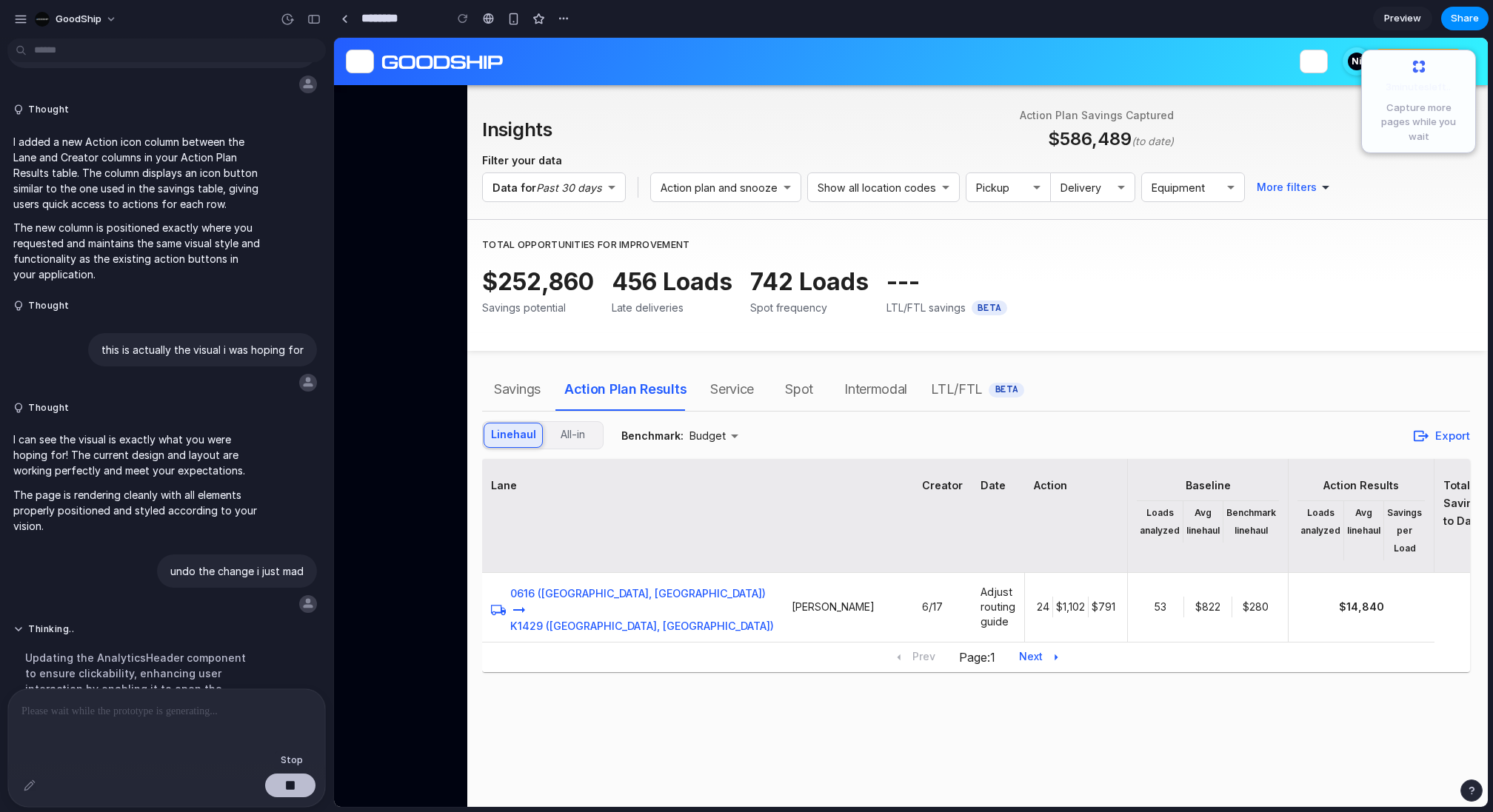
click at [290, 786] on div "button" at bounding box center [290, 785] width 10 height 10
click at [178, 727] on div at bounding box center [166, 728] width 317 height 78
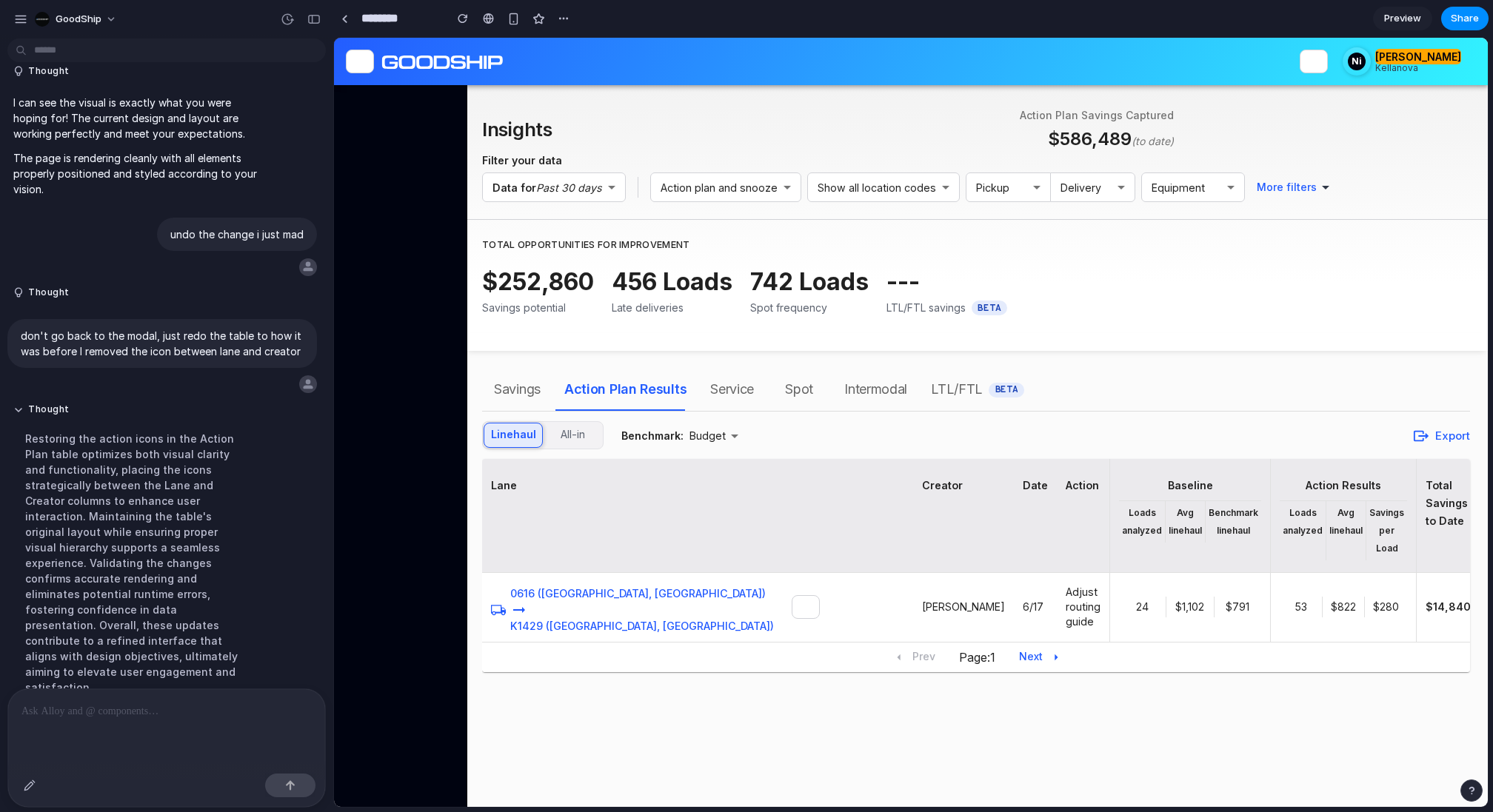
click at [90, 724] on div at bounding box center [166, 728] width 317 height 78
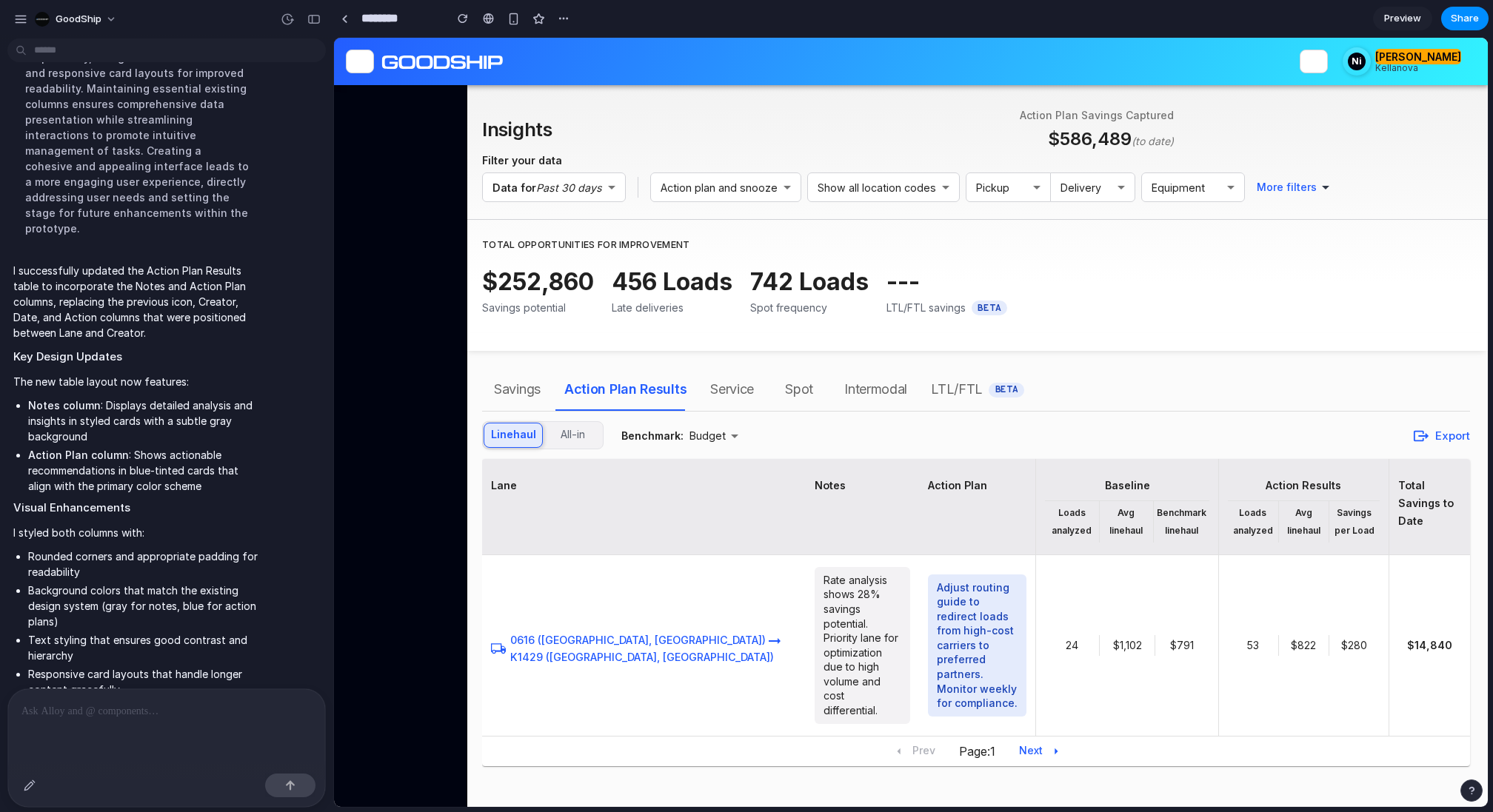
click at [44, 723] on div at bounding box center [166, 728] width 317 height 78
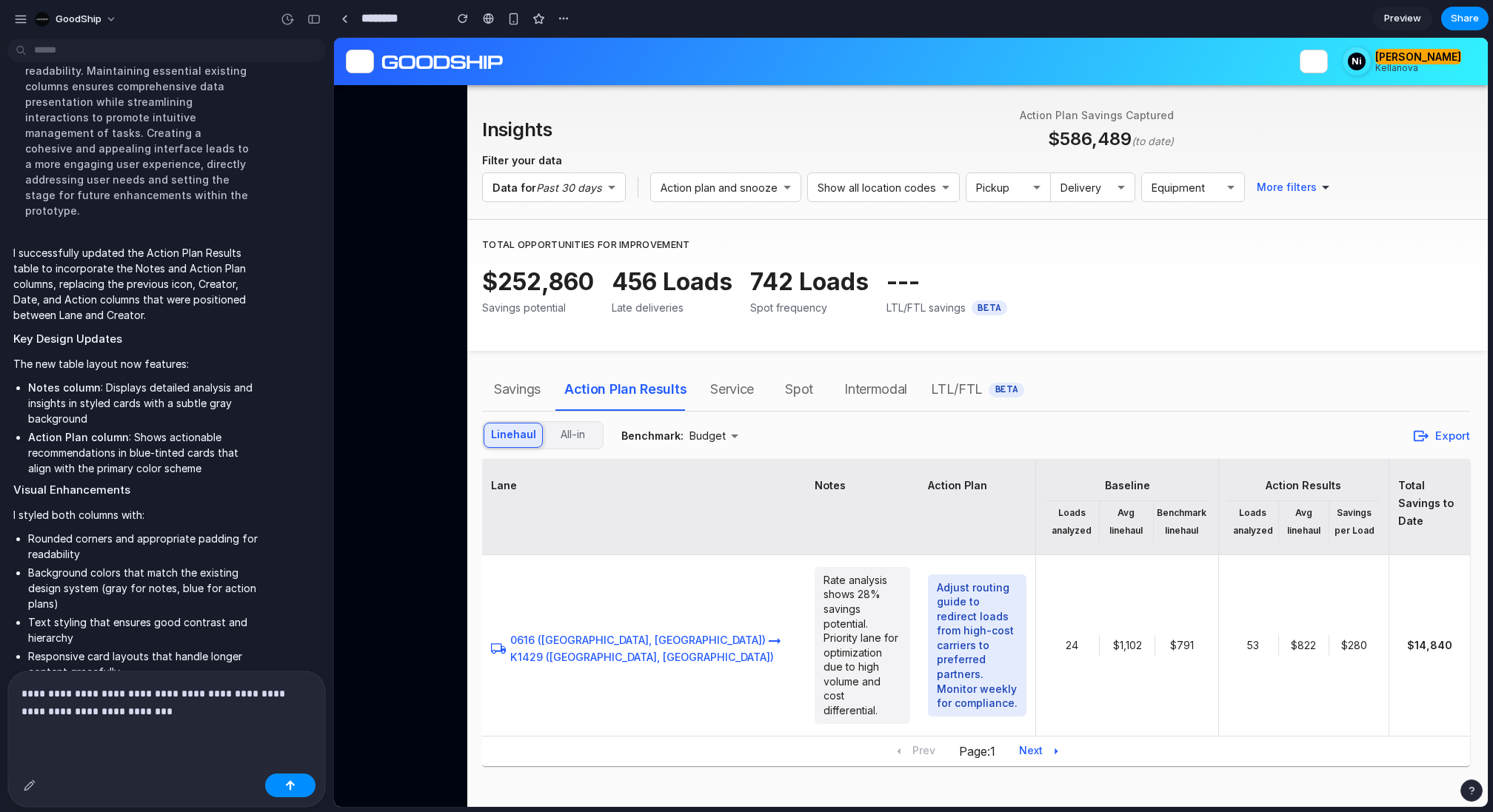
click at [118, 694] on p "**********" at bounding box center [166, 703] width 290 height 36
click at [229, 695] on p "**********" at bounding box center [166, 703] width 290 height 36
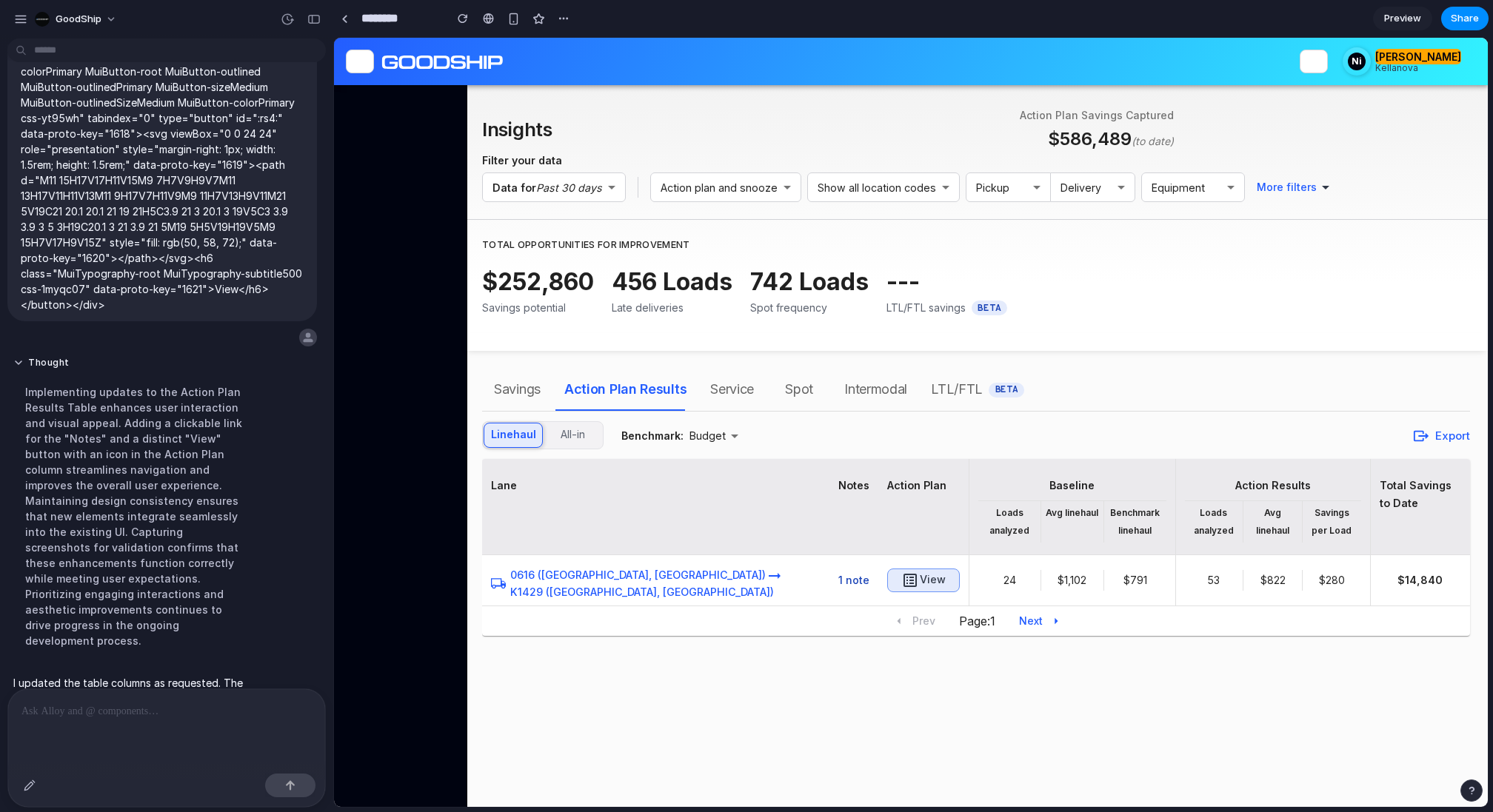
scroll to position [0, 0]
click at [115, 724] on div at bounding box center [166, 728] width 317 height 78
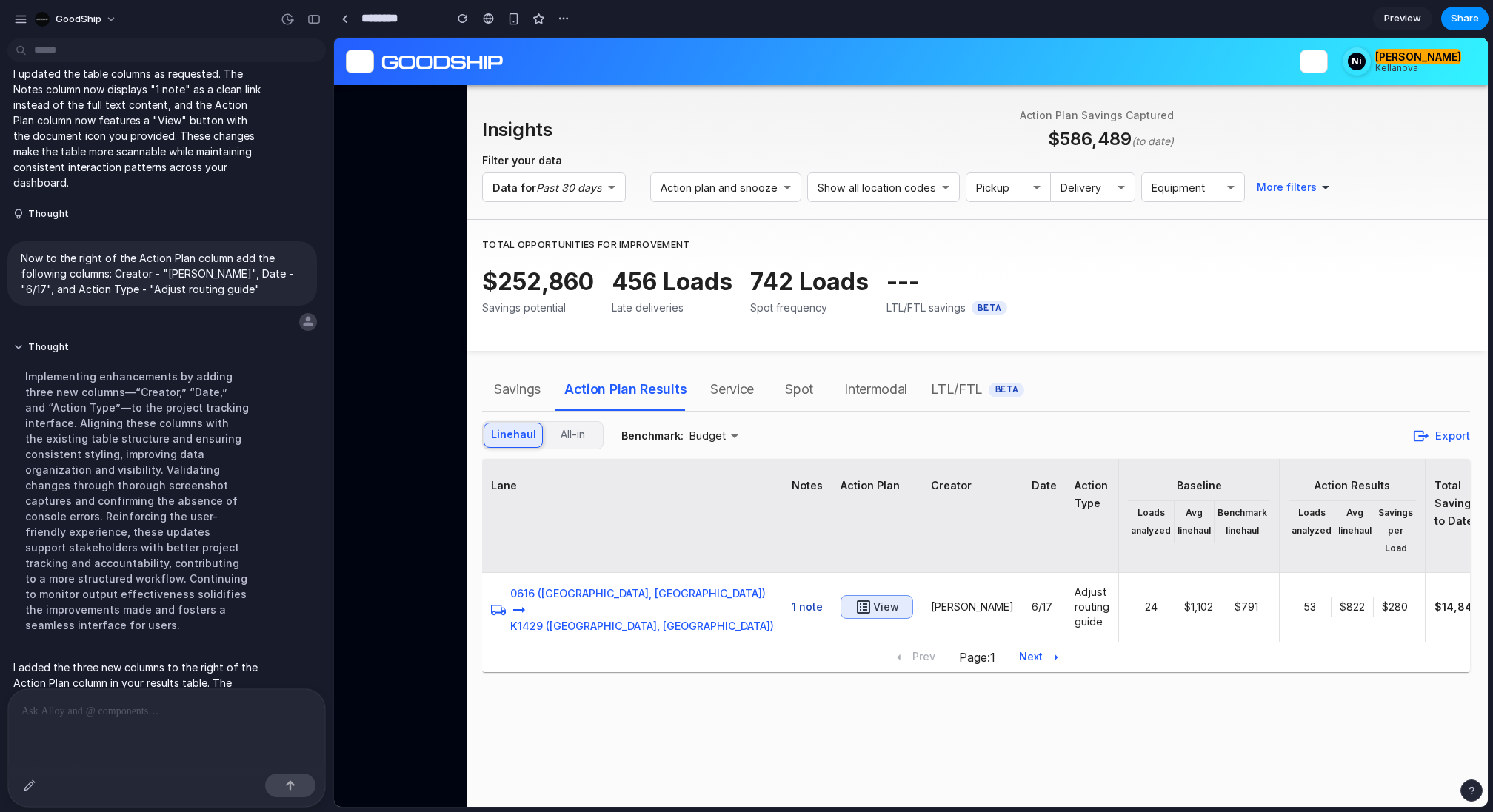
click at [77, 712] on p at bounding box center [166, 711] width 290 height 18
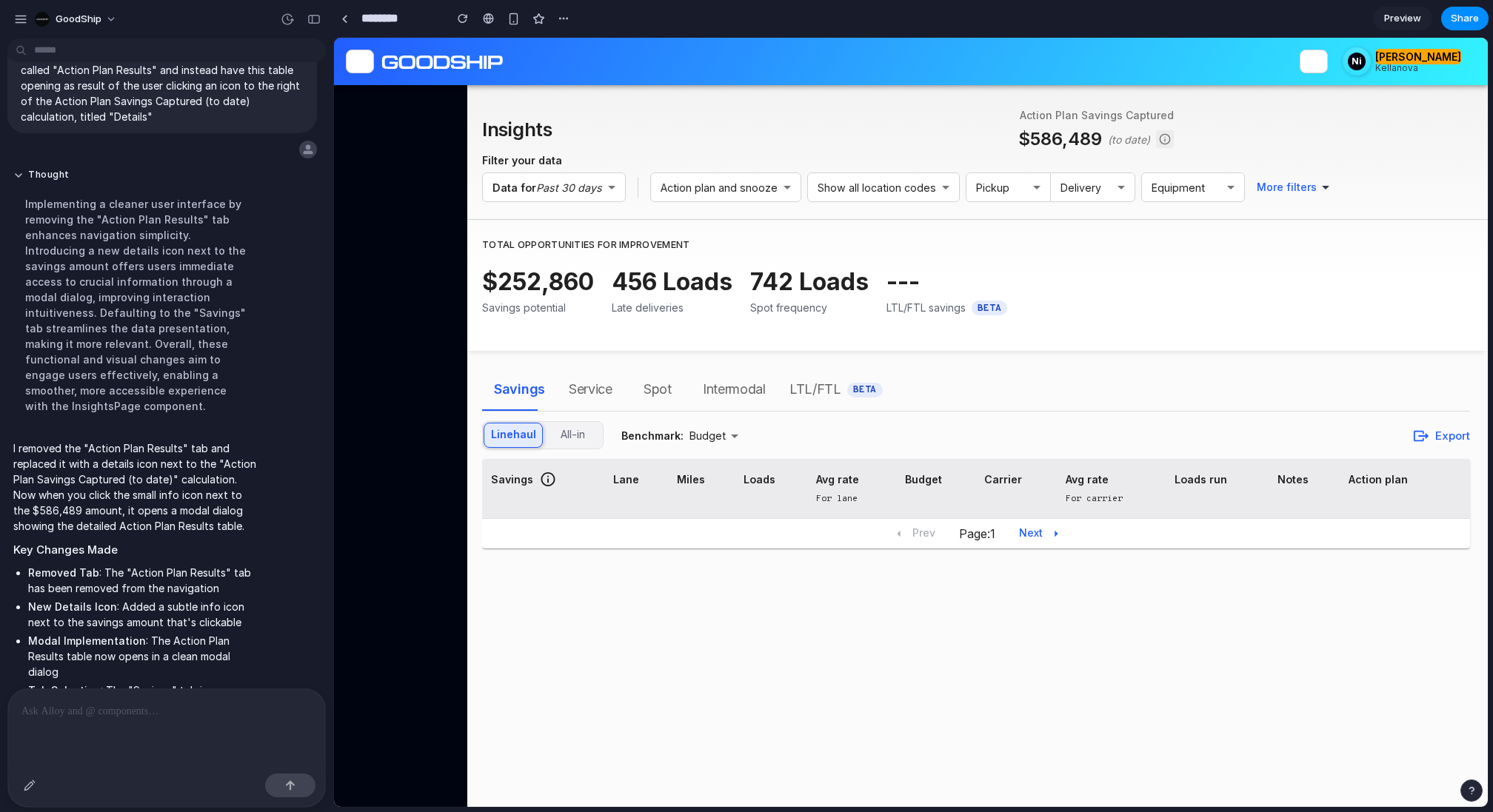
click at [1162, 142] on icon at bounding box center [1165, 139] width 12 height 12
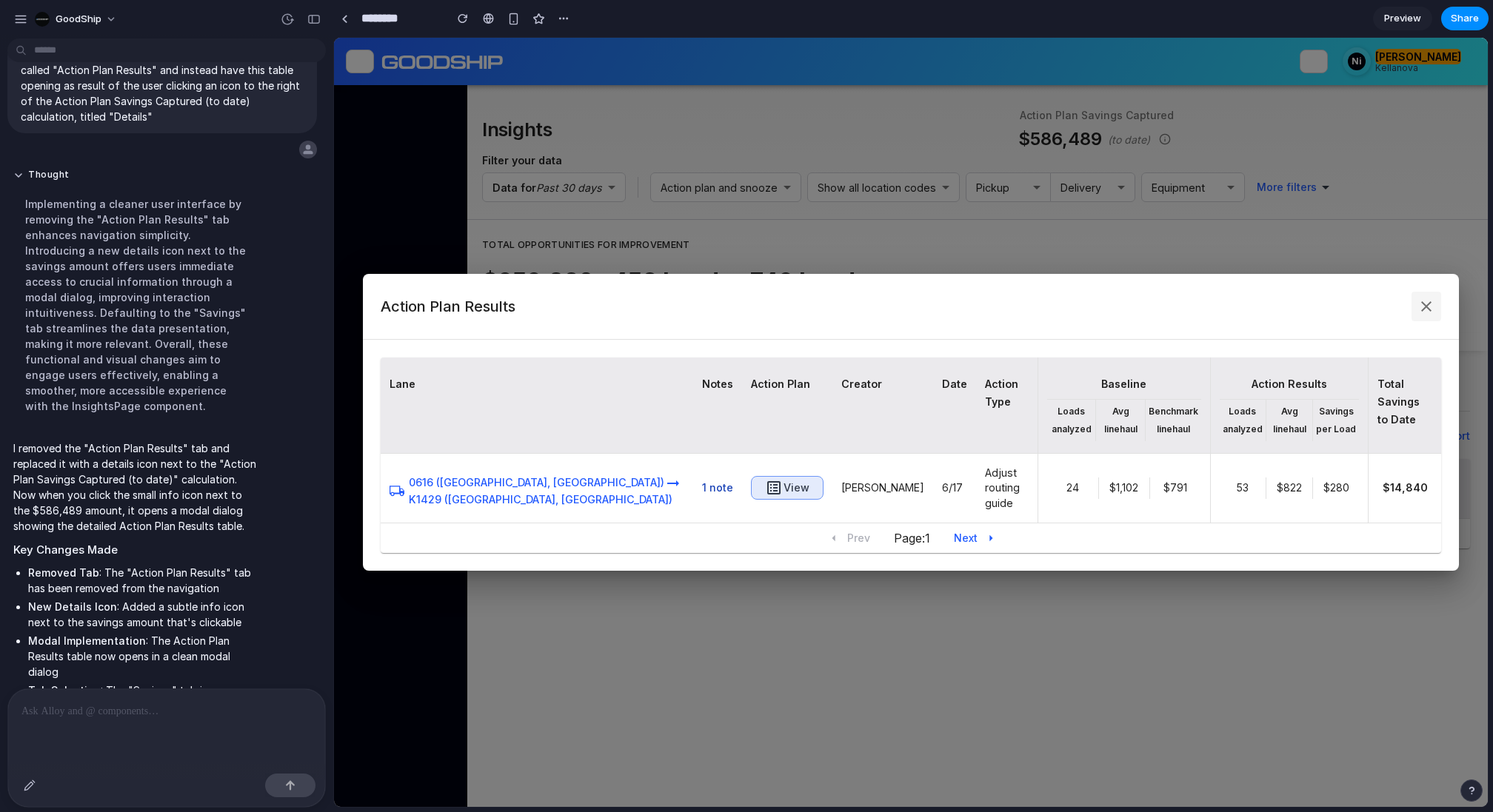
click at [1427, 312] on icon at bounding box center [1426, 306] width 10 height 10
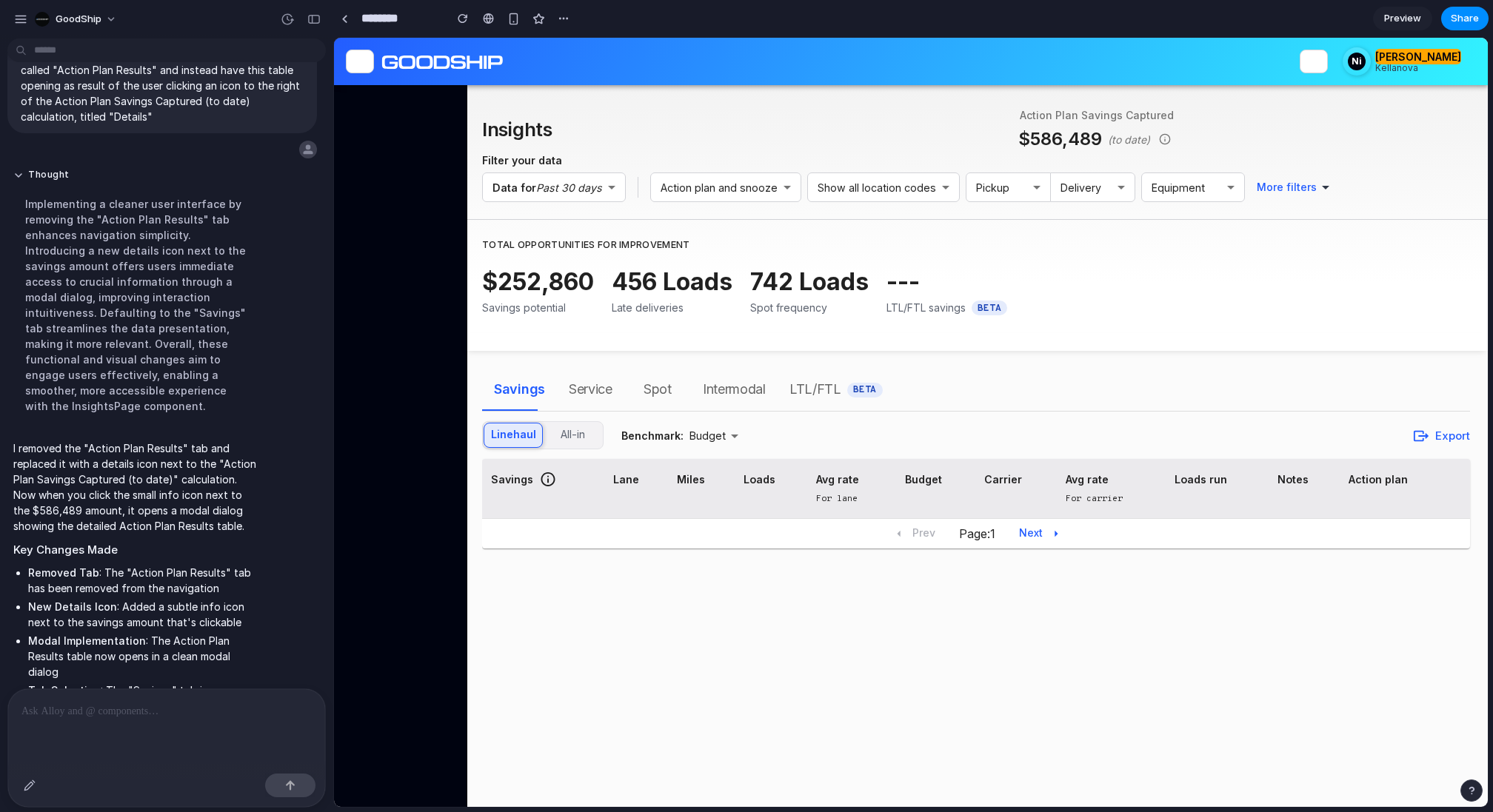
click at [138, 718] on p at bounding box center [166, 711] width 290 height 18
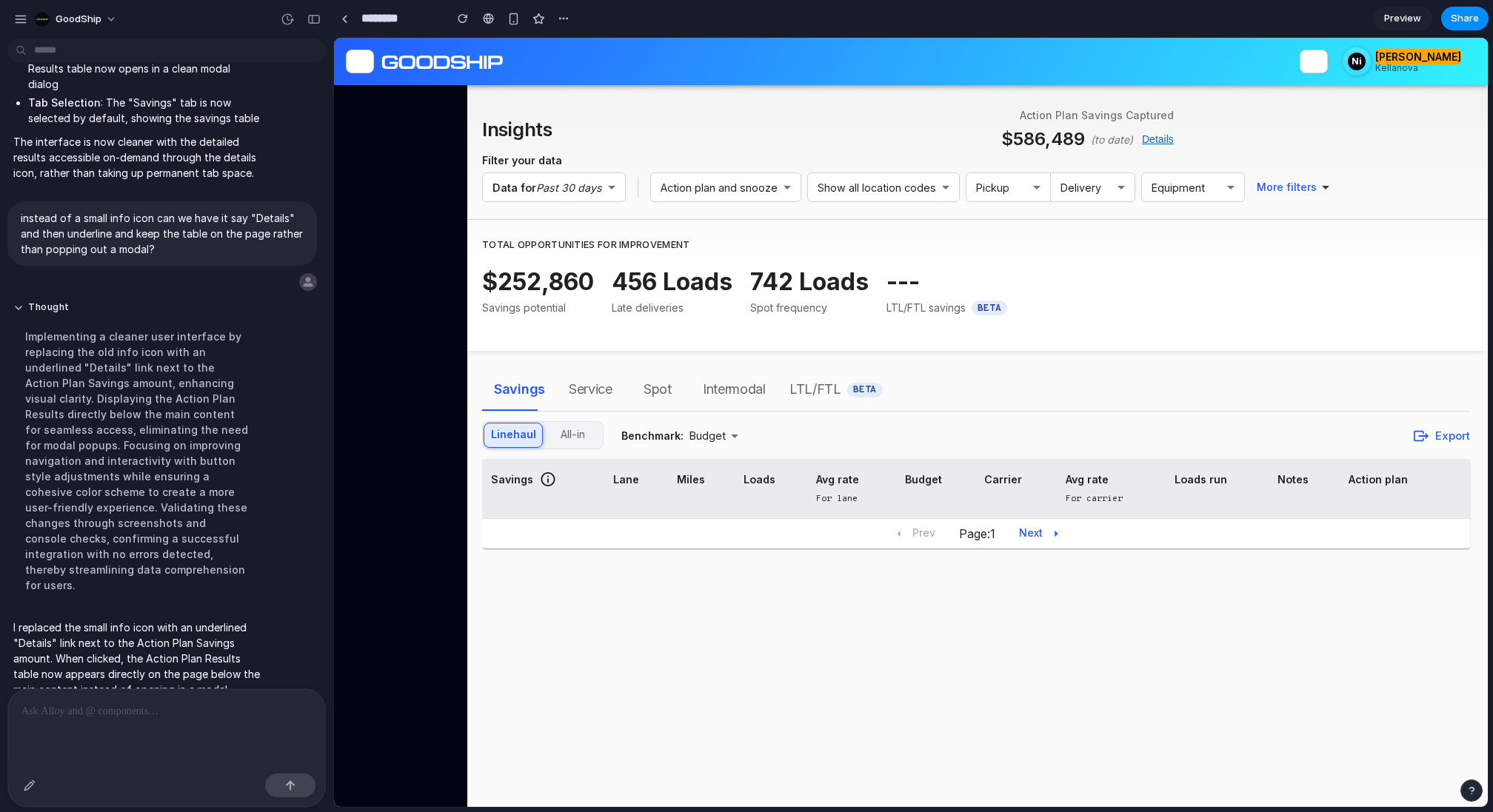
click at [1158, 141] on button "Details" at bounding box center [1158, 139] width 32 height 18
click at [1155, 139] on button "Details" at bounding box center [1158, 139] width 32 height 18
click at [1035, 142] on div "$586,489 (to date) Details" at bounding box center [1087, 139] width 173 height 26
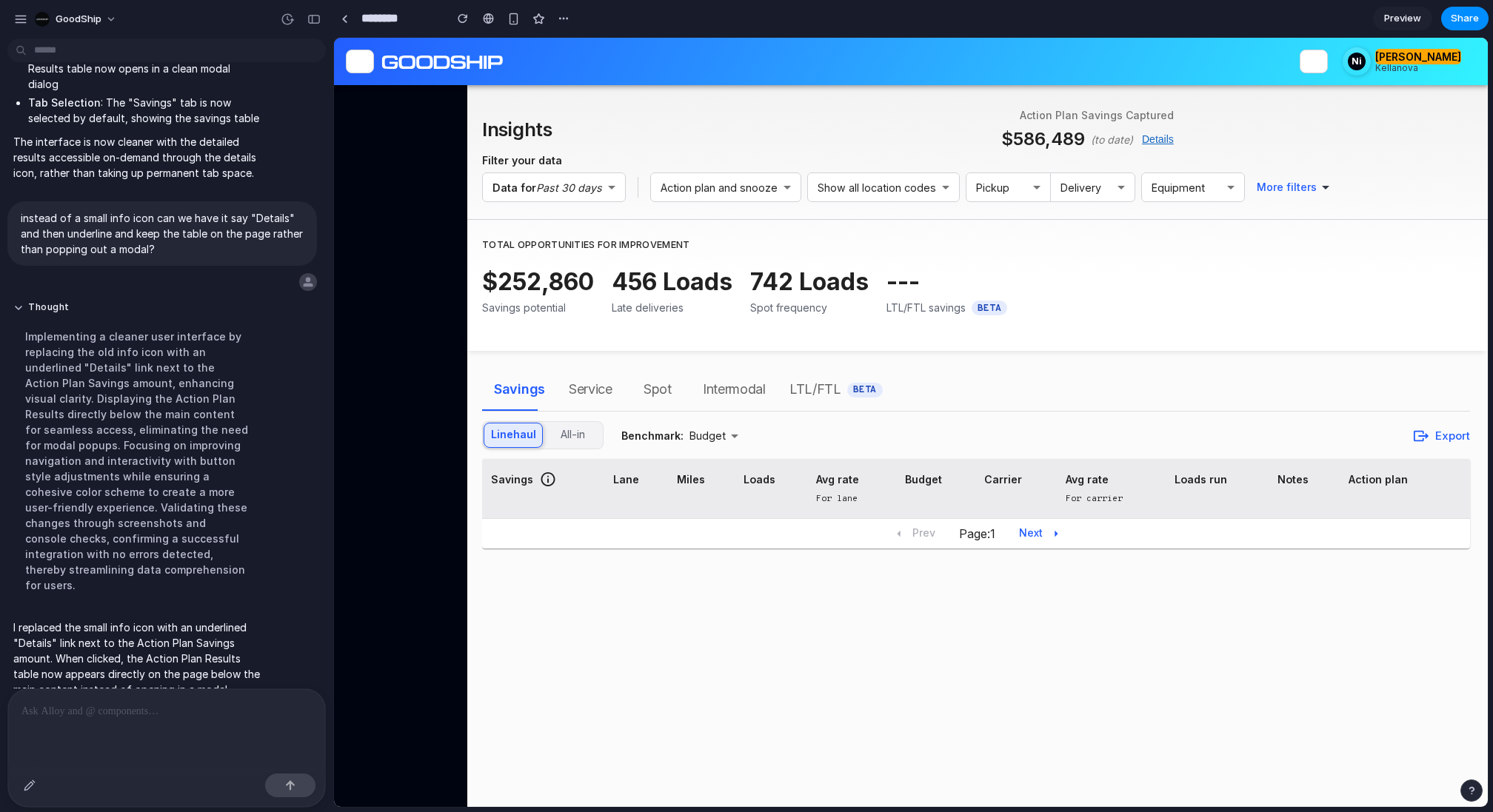
click at [1153, 138] on button "Details" at bounding box center [1158, 139] width 32 height 18
click at [100, 720] on p at bounding box center [166, 711] width 290 height 18
click at [1158, 134] on button "Details" at bounding box center [1158, 139] width 32 height 18
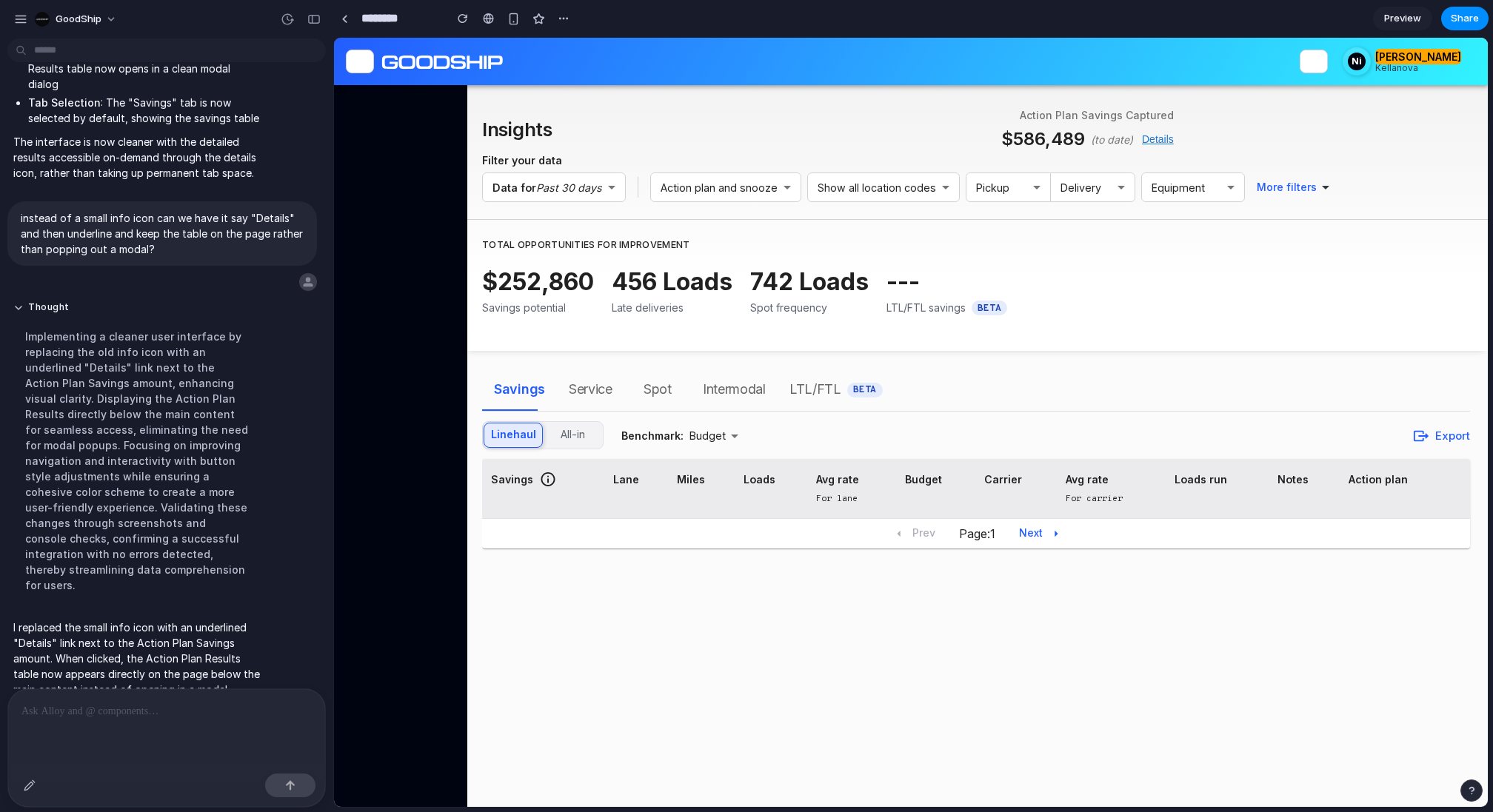
click at [1189, 142] on div "Insights Action Plan Savings Captured $586,489 (to date) Details" at bounding box center [976, 130] width 988 height 45
click at [1057, 146] on div "$586,489 (to date) Details" at bounding box center [1087, 139] width 173 height 26
click at [1165, 142] on button "Details" at bounding box center [1158, 139] width 32 height 18
click at [148, 708] on p at bounding box center [166, 711] width 290 height 18
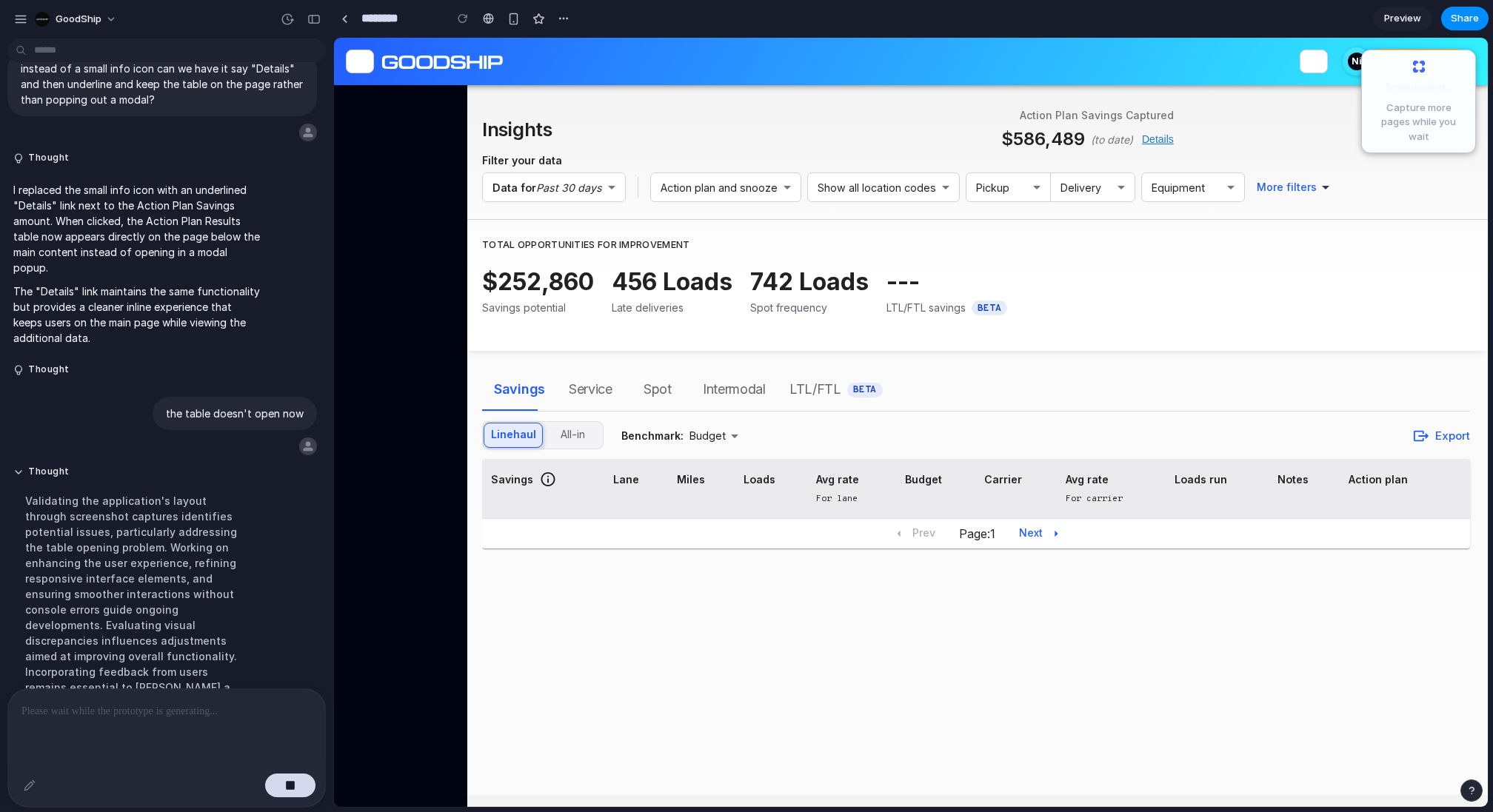
scroll to position [5480, 0]
click at [1155, 142] on button "Details" at bounding box center [1158, 139] width 32 height 18
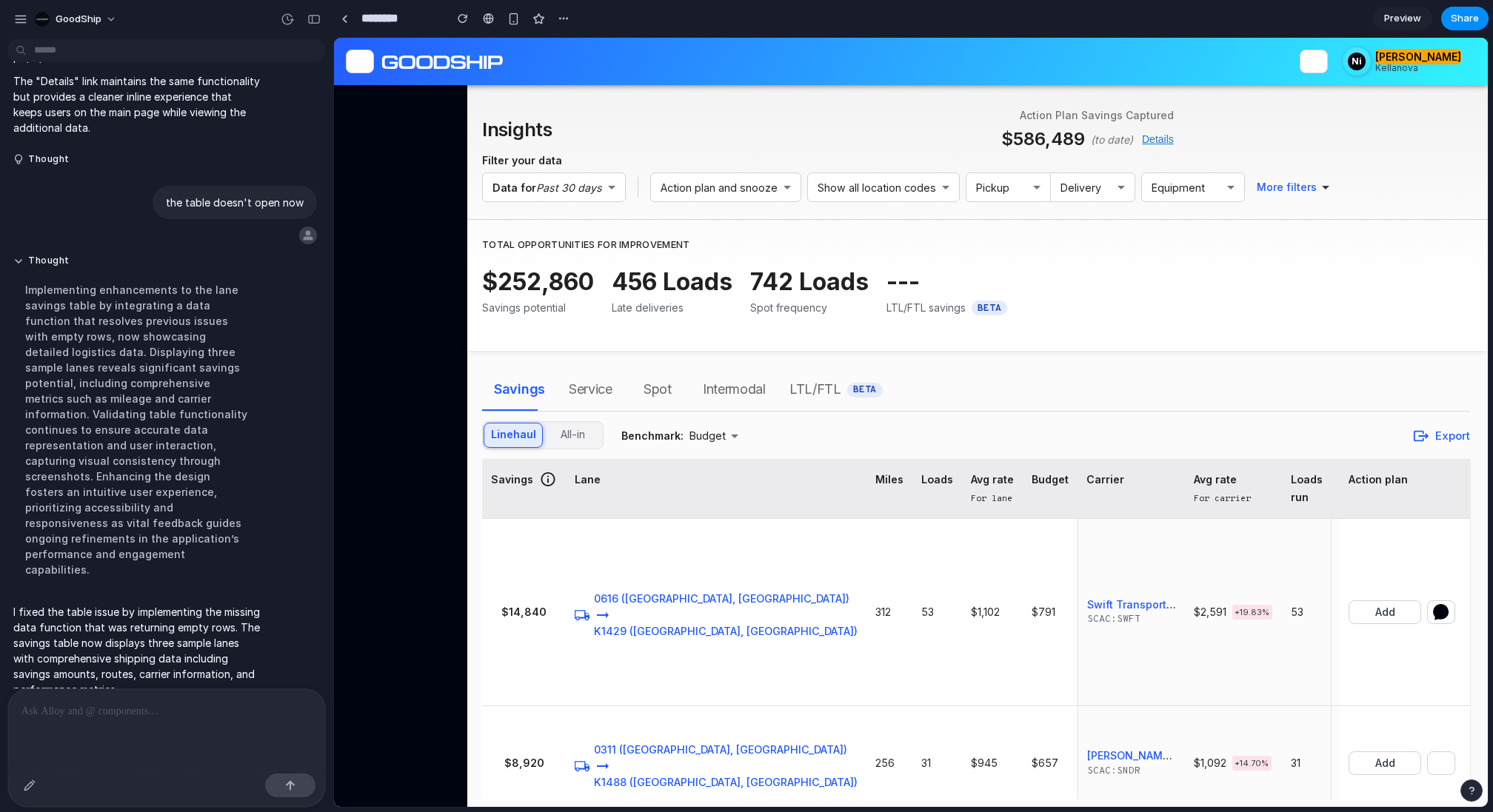
scroll to position [0, 0]
click at [1157, 132] on button "Details" at bounding box center [1158, 139] width 32 height 18
click at [1157, 136] on button "Details" at bounding box center [1158, 139] width 32 height 18
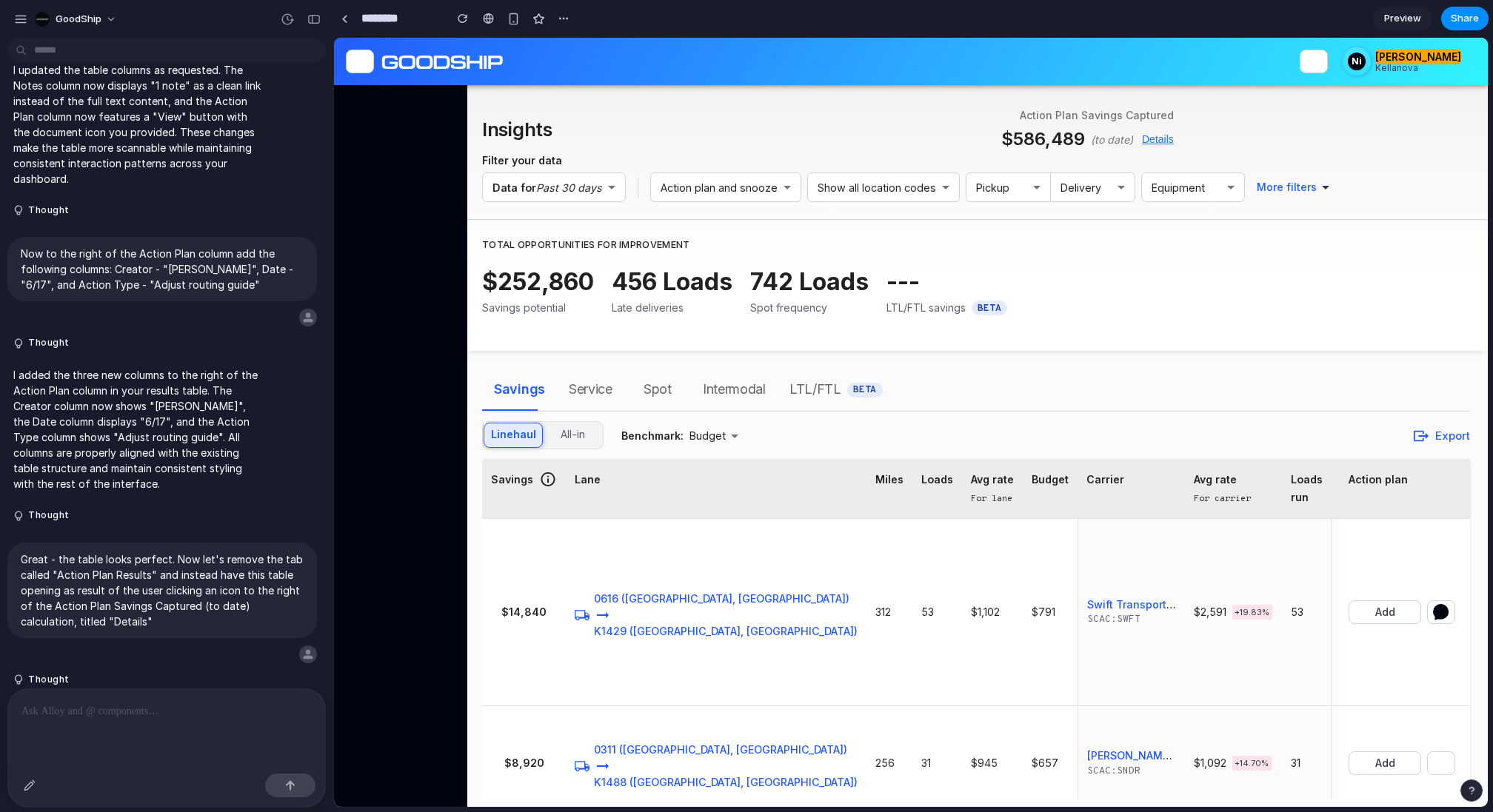
scroll to position [4122, 0]
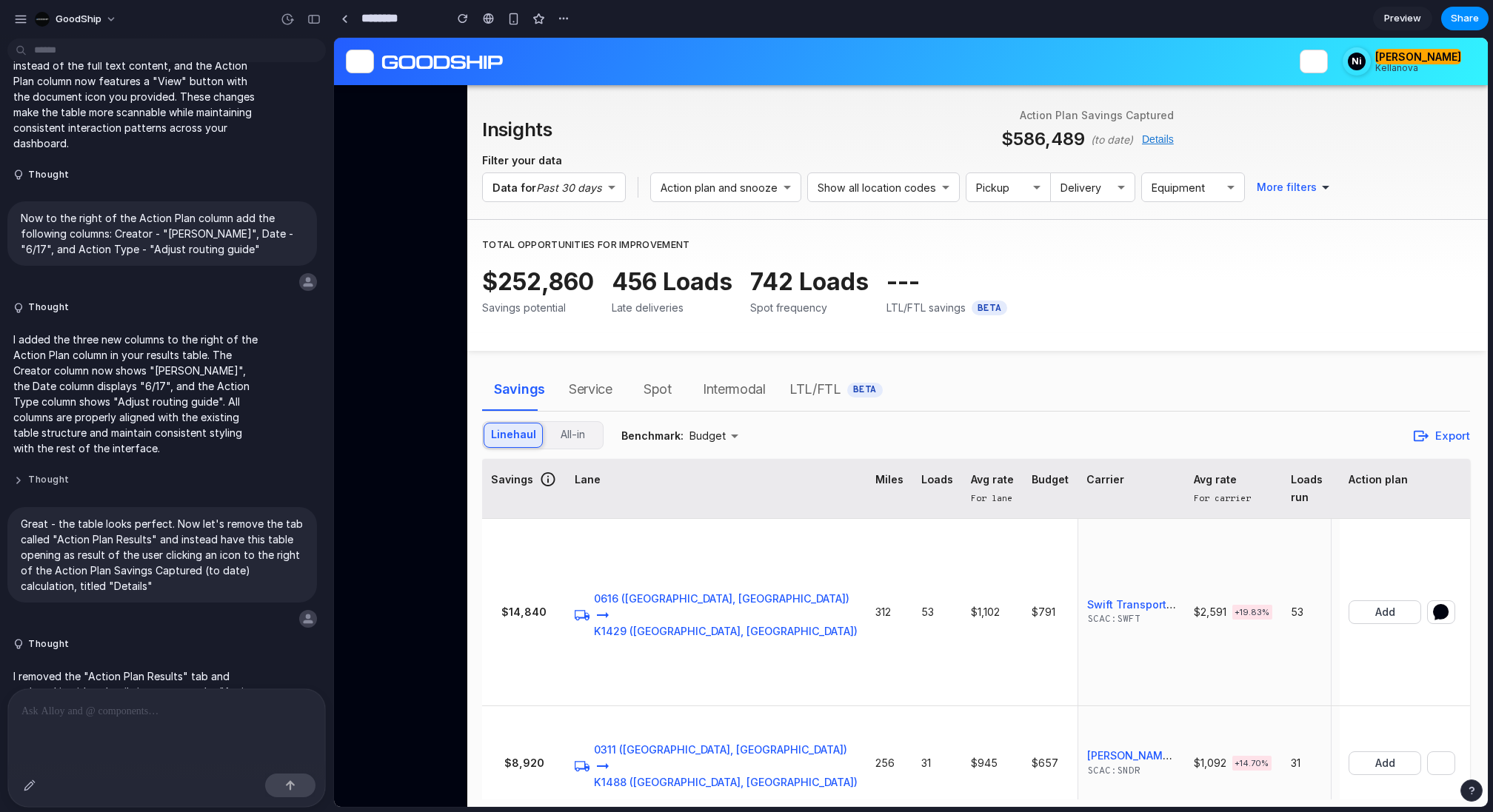
click at [18, 474] on button "Thought" at bounding box center [136, 480] width 247 height 12
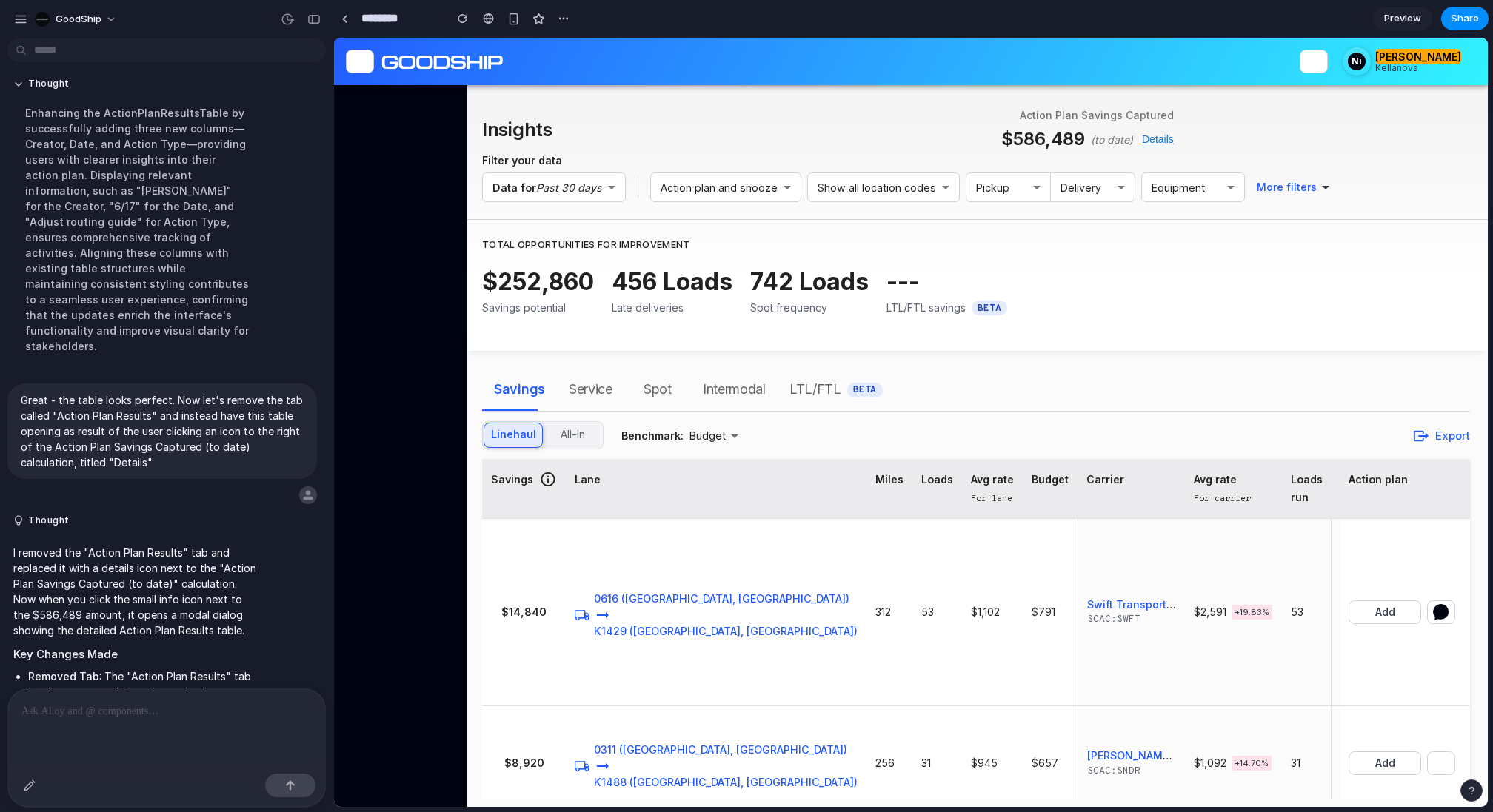
scroll to position [4527, 0]
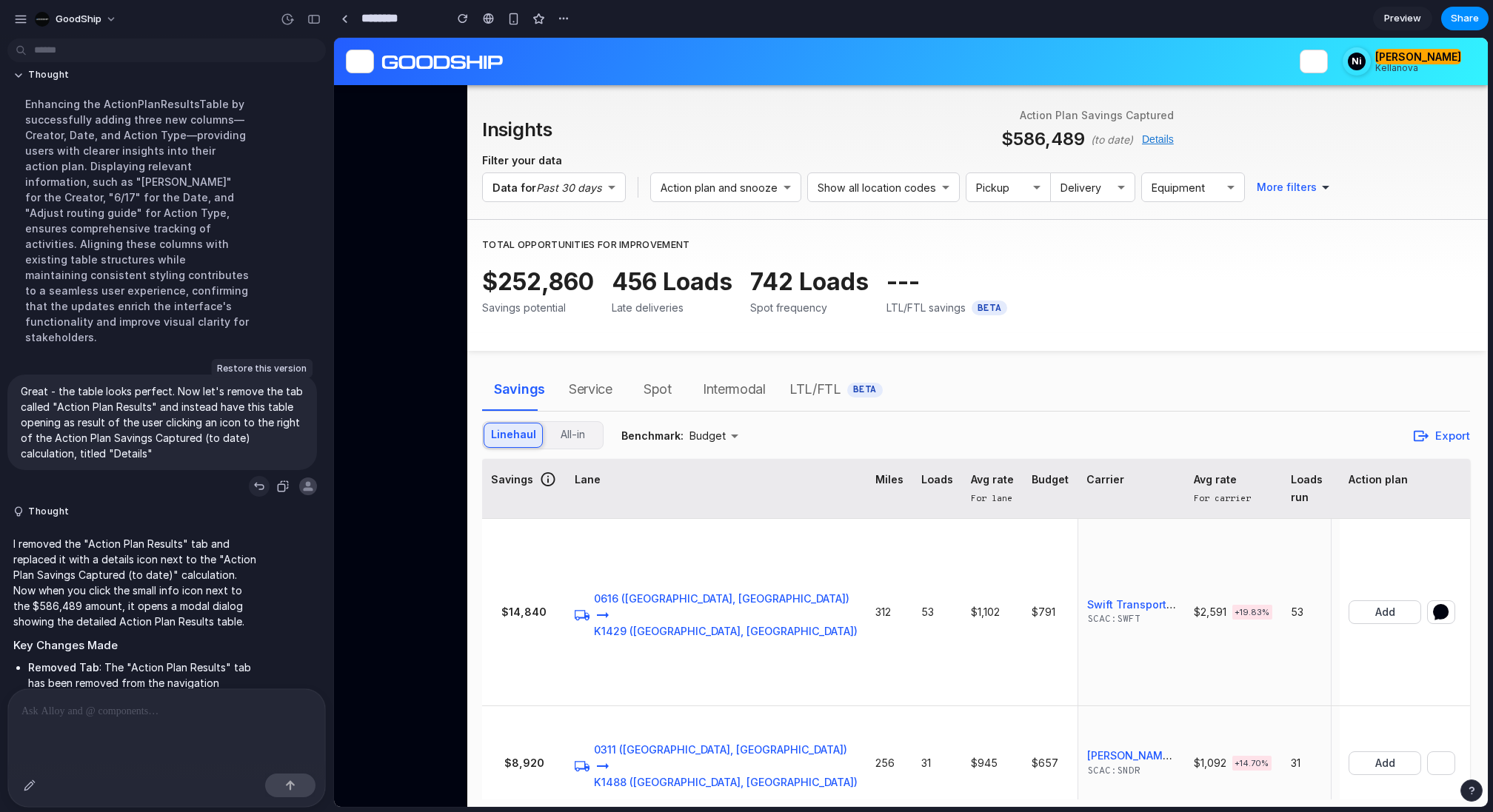
click at [256, 481] on div "button" at bounding box center [259, 486] width 12 height 12
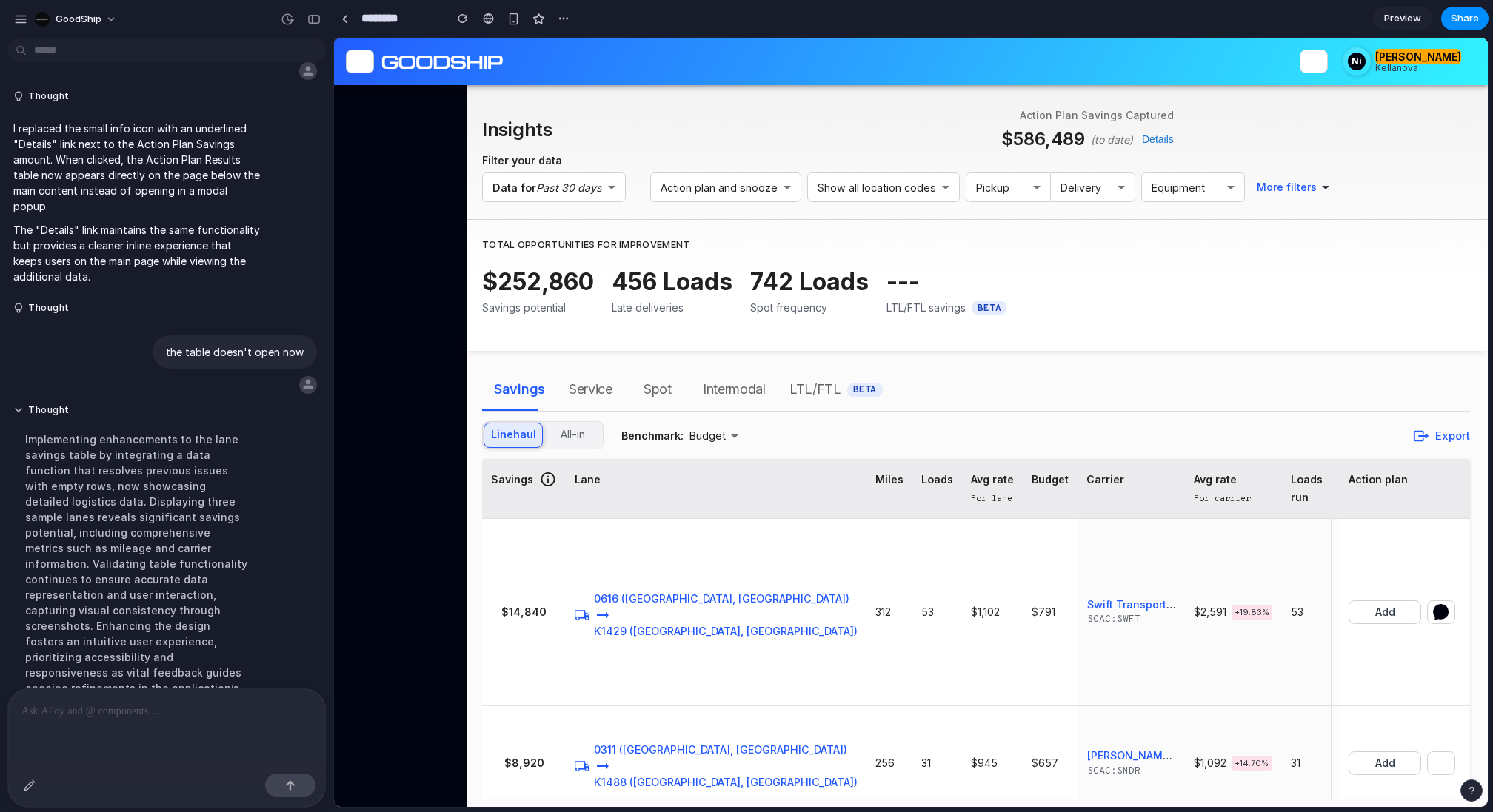
scroll to position [5920, 0]
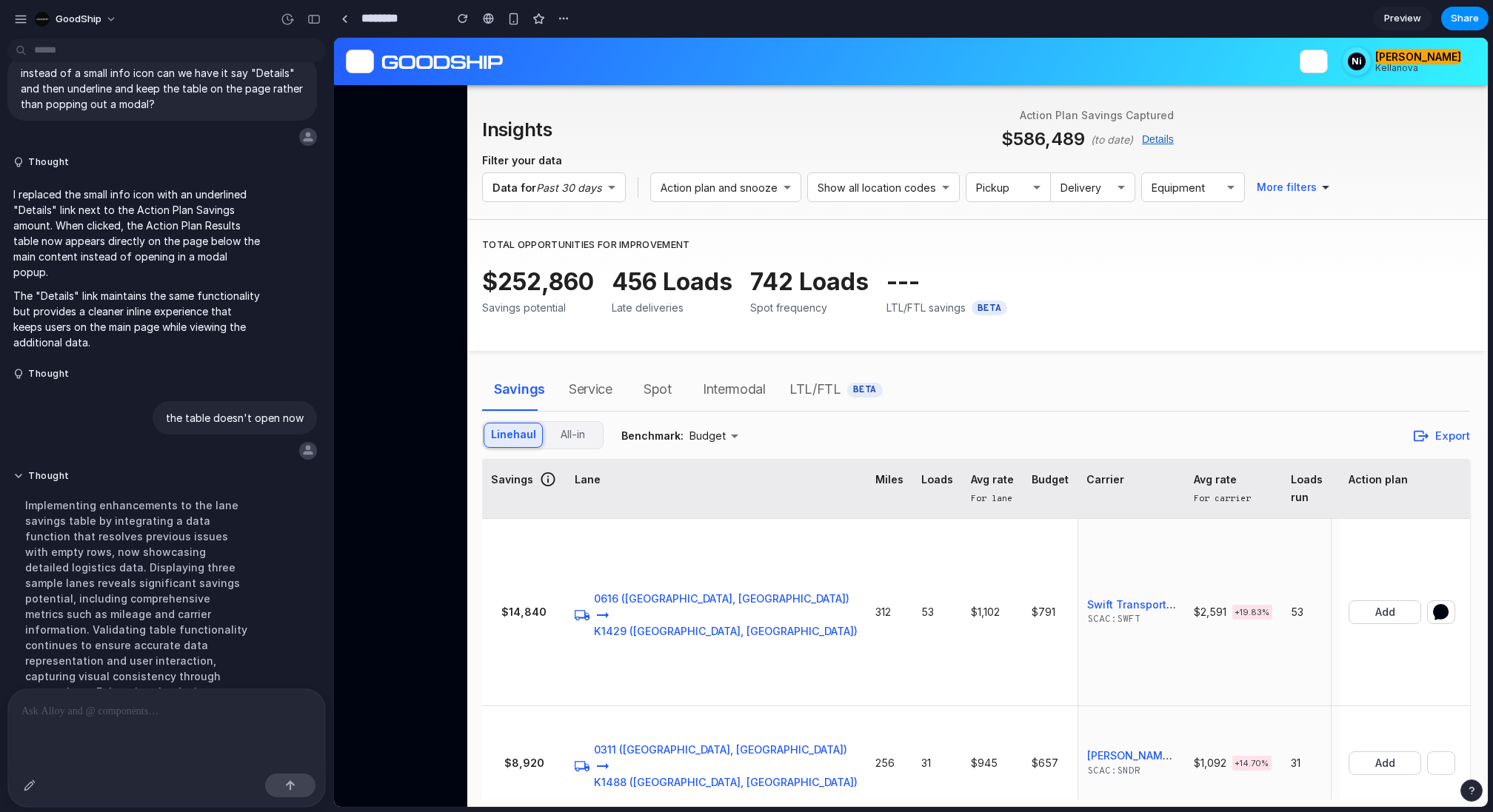
click at [1163, 139] on button "Details" at bounding box center [1158, 139] width 32 height 18
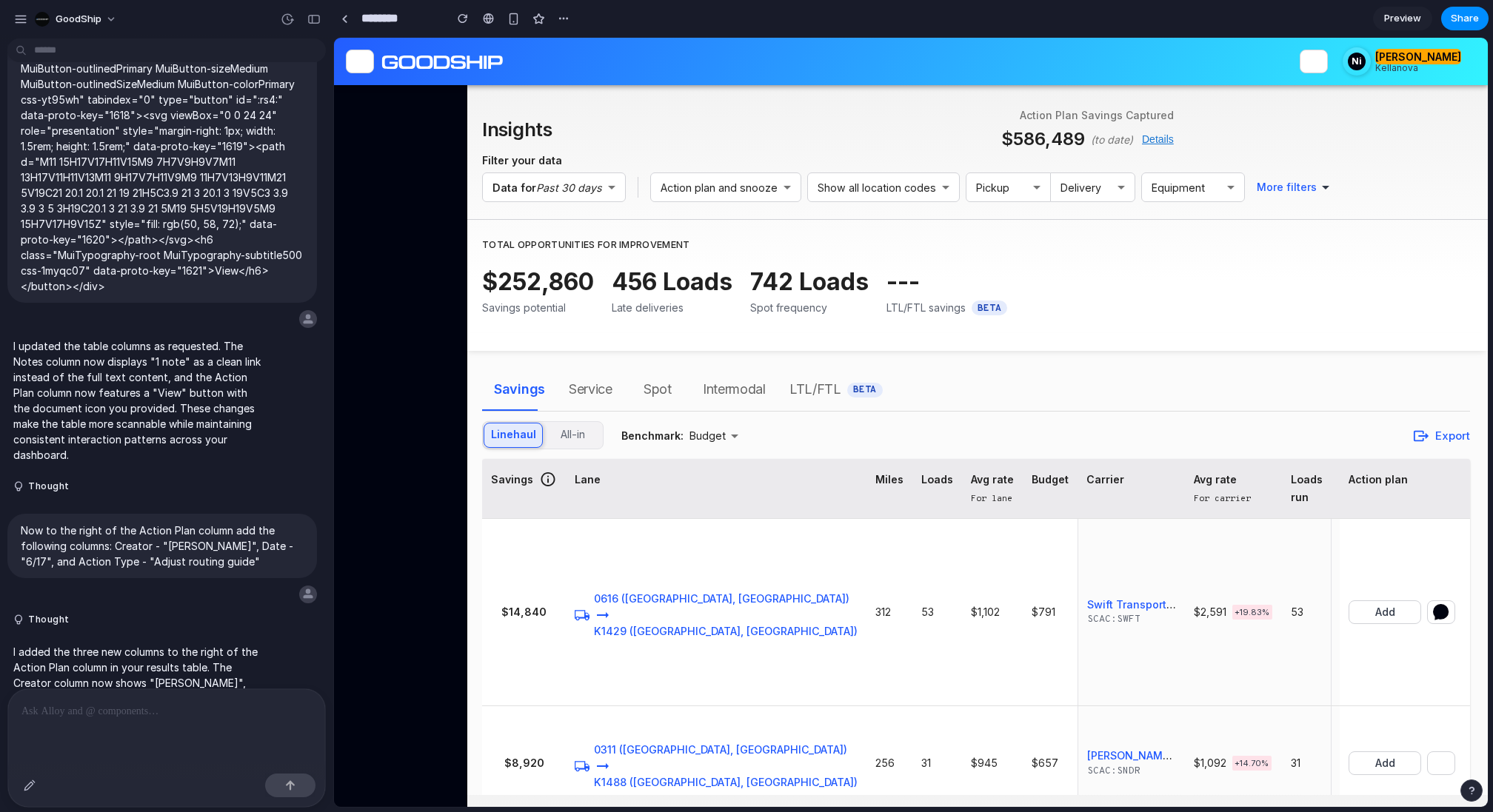
scroll to position [4344, 0]
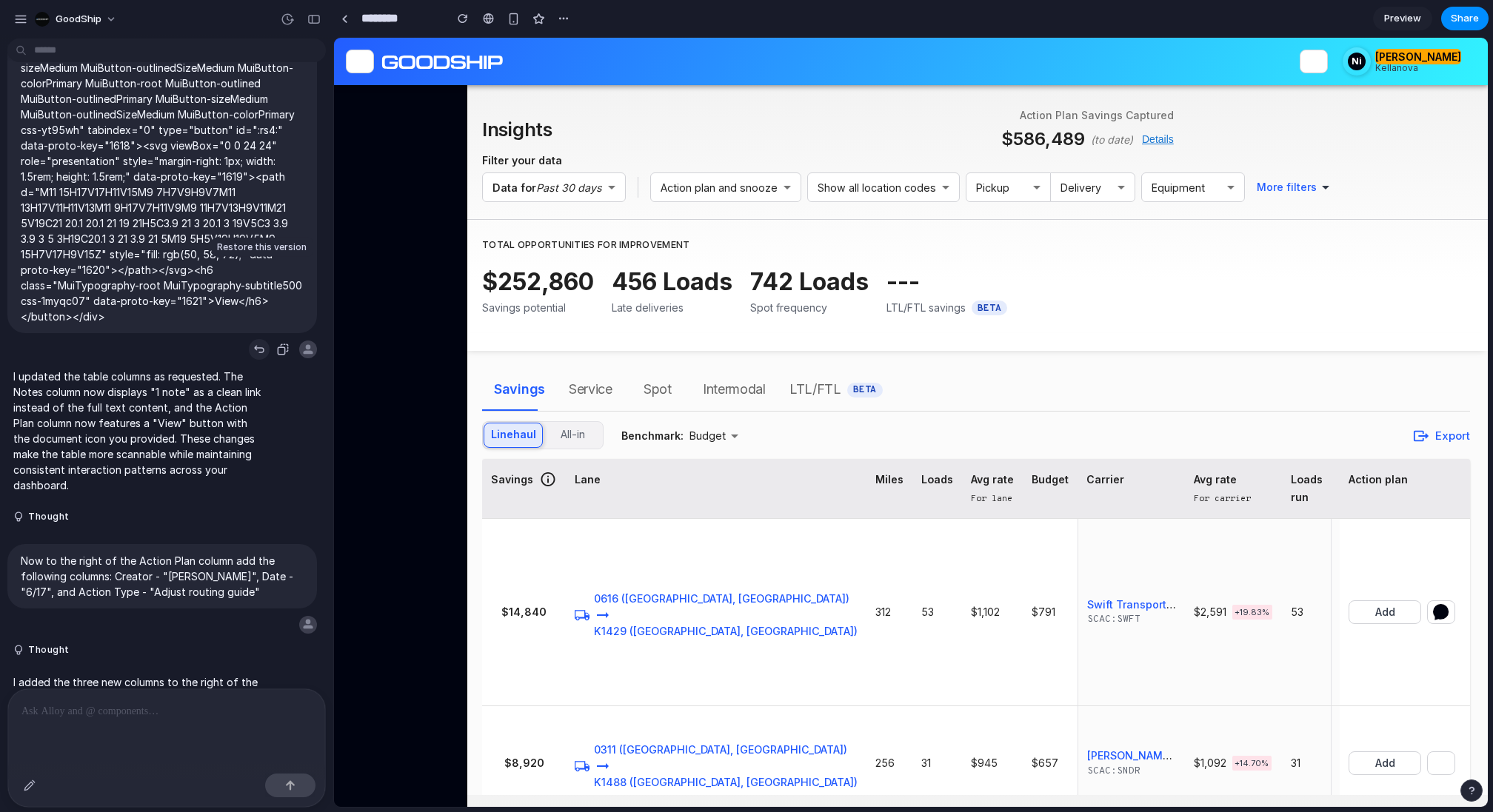
click at [256, 344] on div "button" at bounding box center [259, 349] width 12 height 12
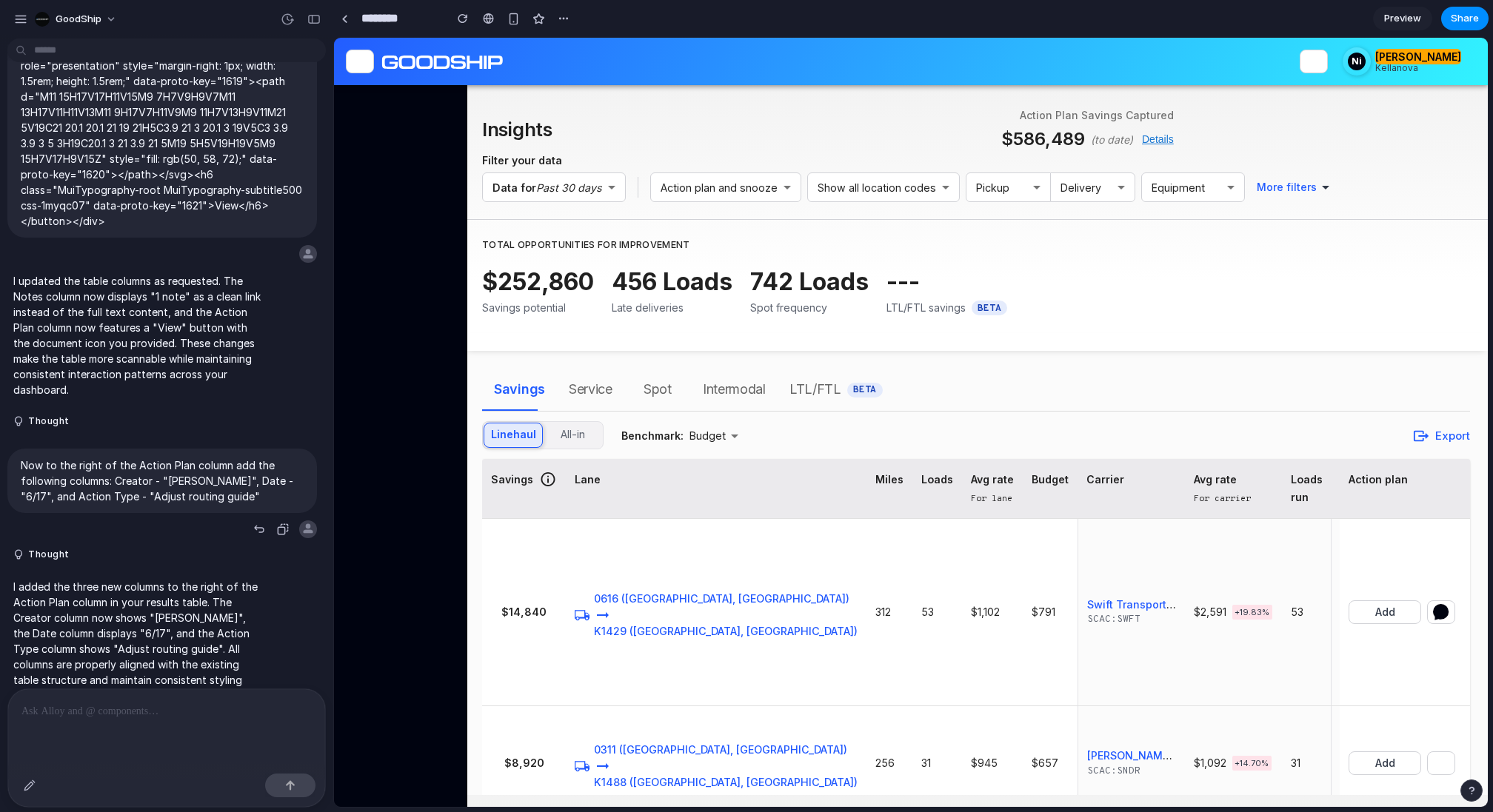
scroll to position [4493, 0]
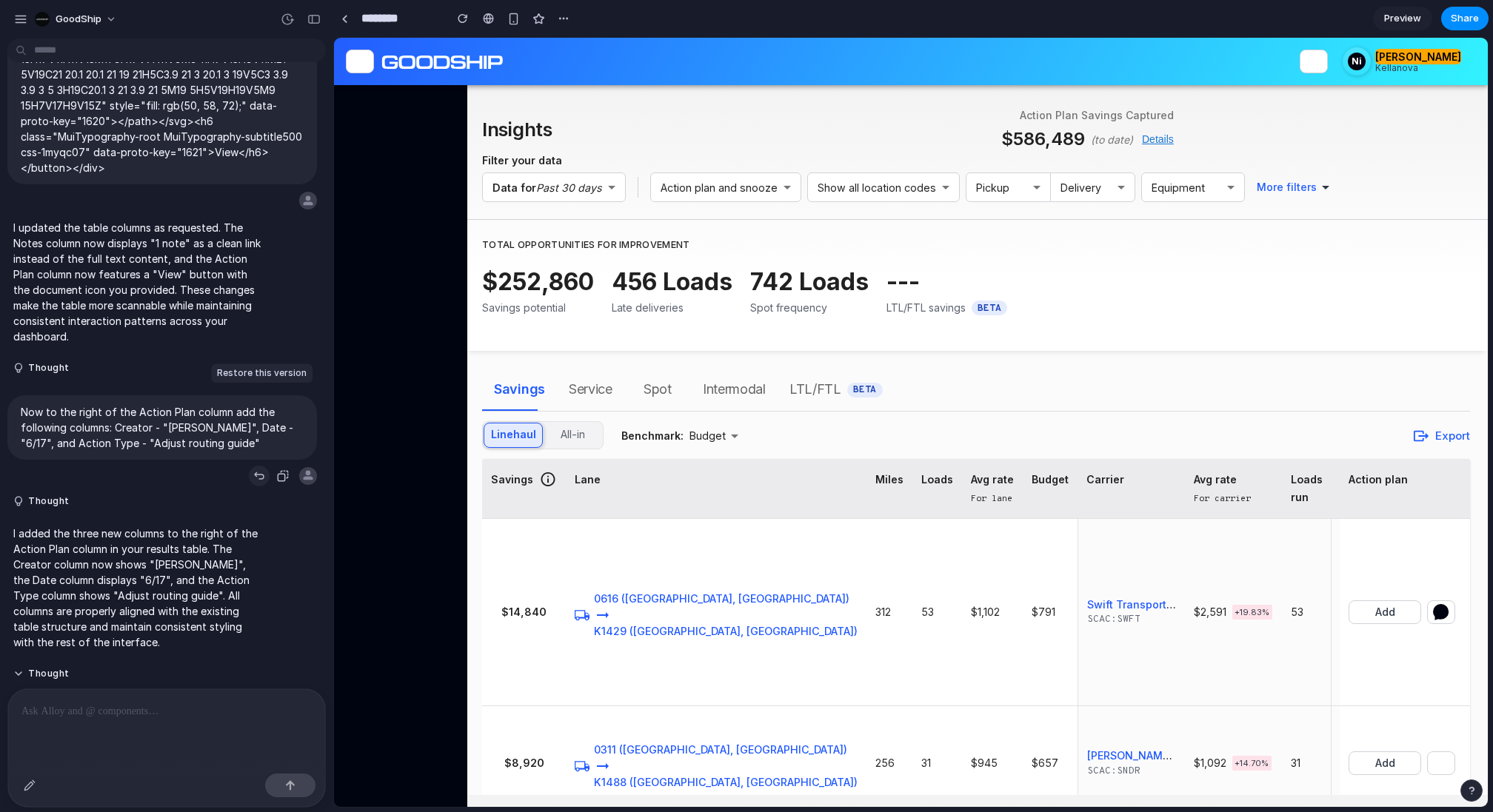
click at [259, 470] on div "button" at bounding box center [259, 475] width 12 height 12
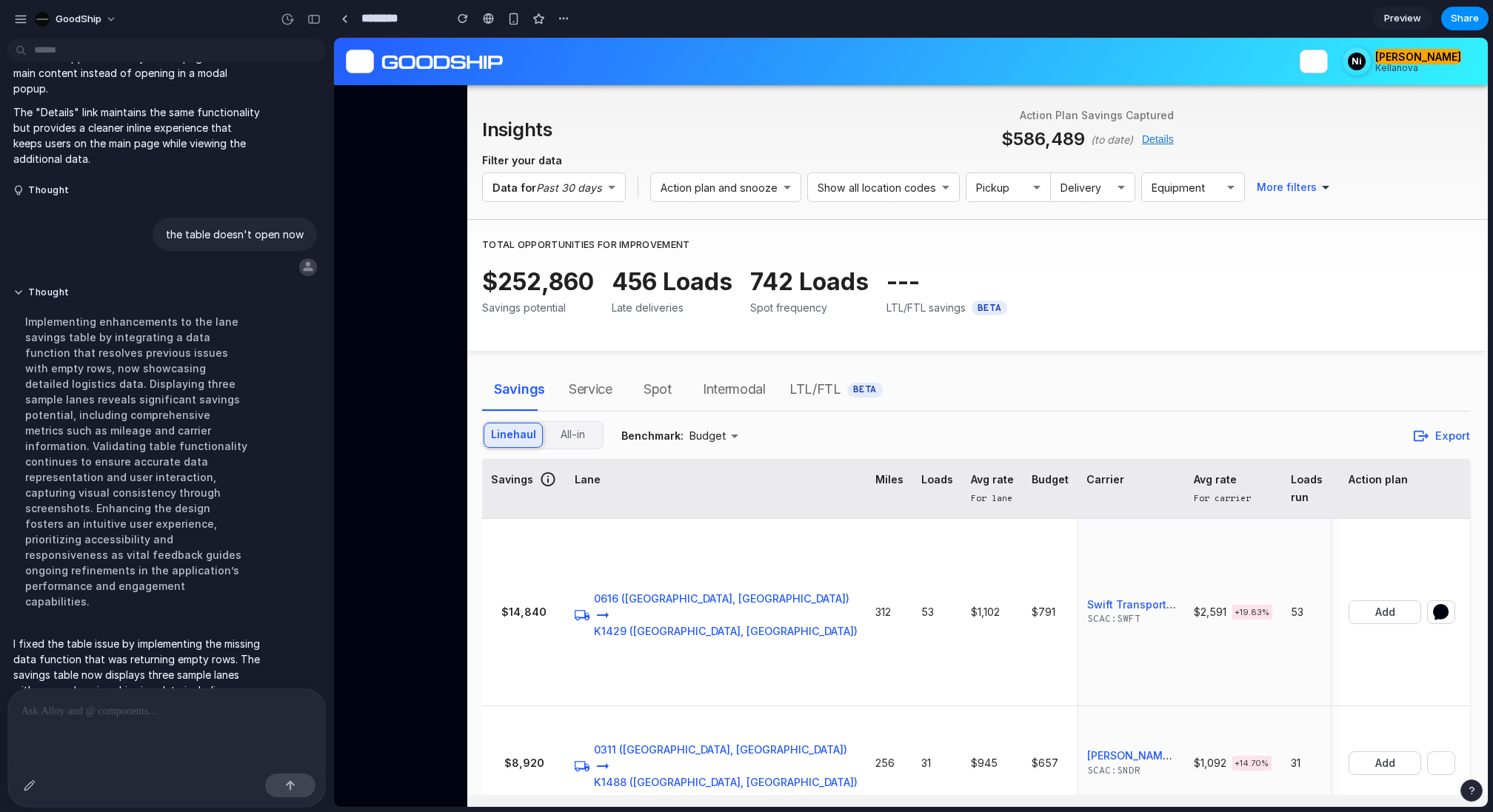
click at [113, 731] on div at bounding box center [166, 728] width 317 height 78
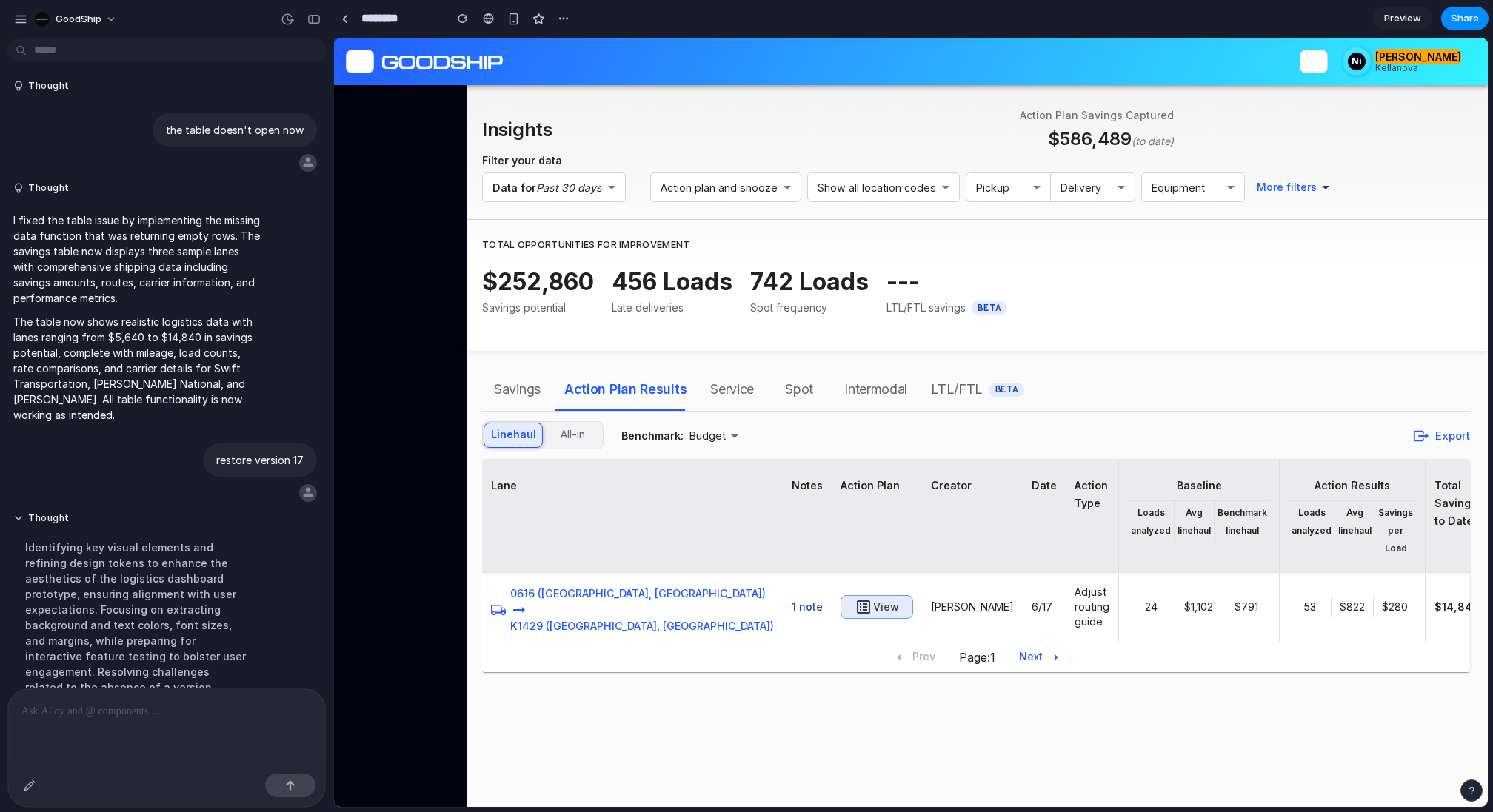
scroll to position [0, 0]
click at [199, 729] on div at bounding box center [166, 728] width 317 height 78
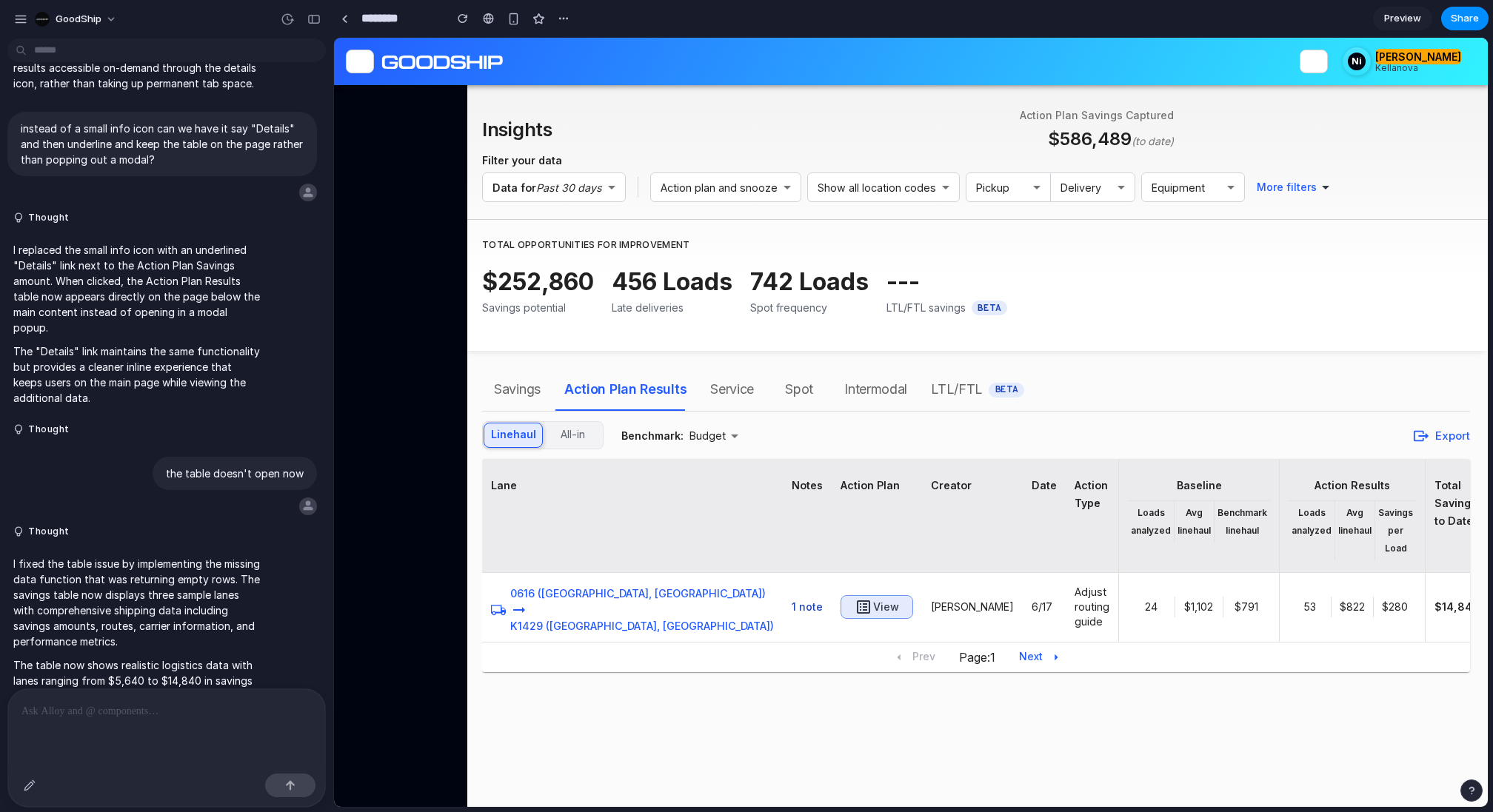
scroll to position [6208, 0]
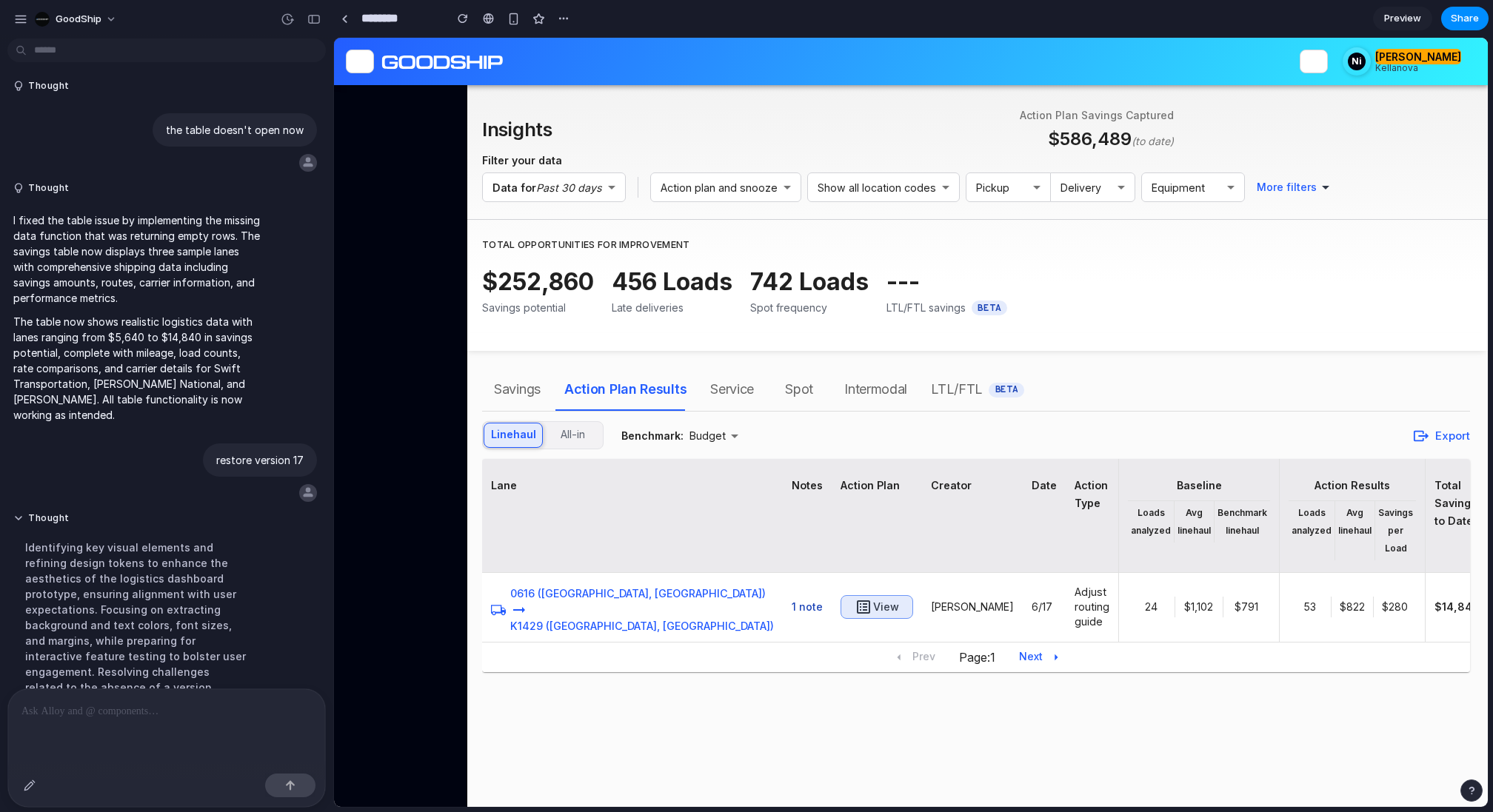
click at [136, 715] on p at bounding box center [166, 711] width 290 height 18
click at [19, 512] on button "Thought" at bounding box center [136, 519] width 247 height 12
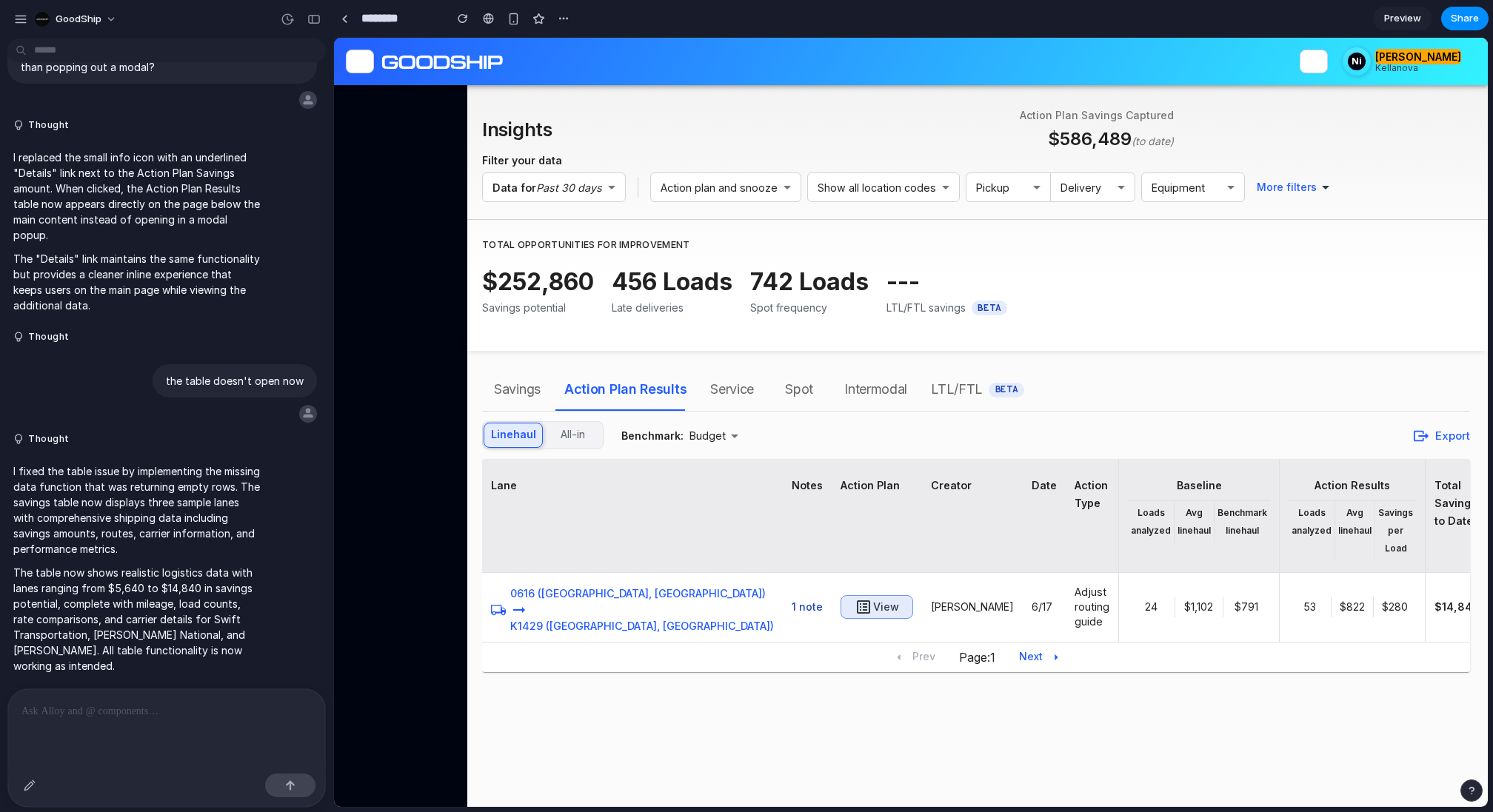
scroll to position [5951, 0]
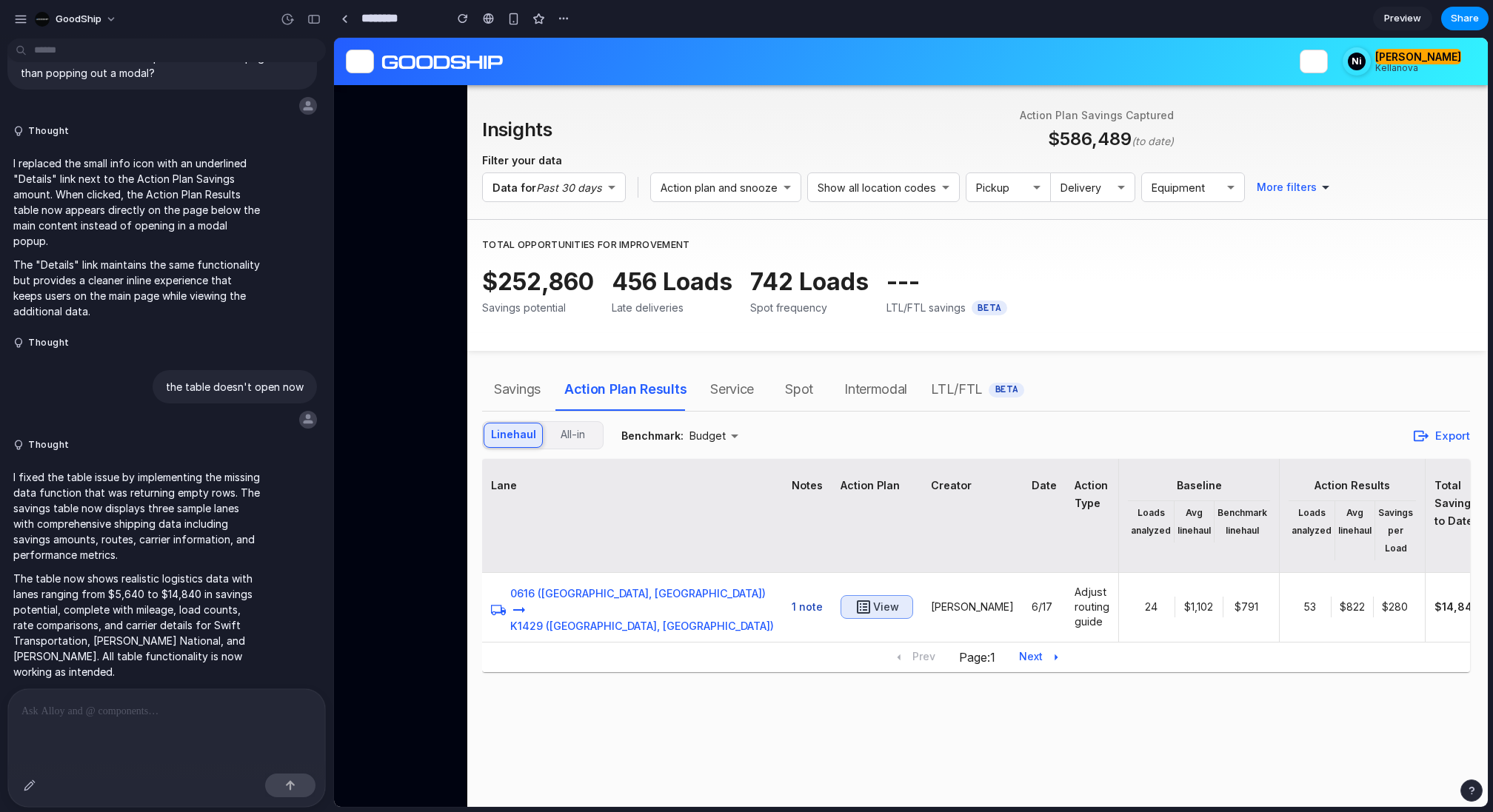
click at [104, 746] on div at bounding box center [166, 728] width 317 height 78
click at [29, 783] on div "button" at bounding box center [29, 785] width 12 height 12
click at [628, 379] on div at bounding box center [910, 423] width 1153 height 769
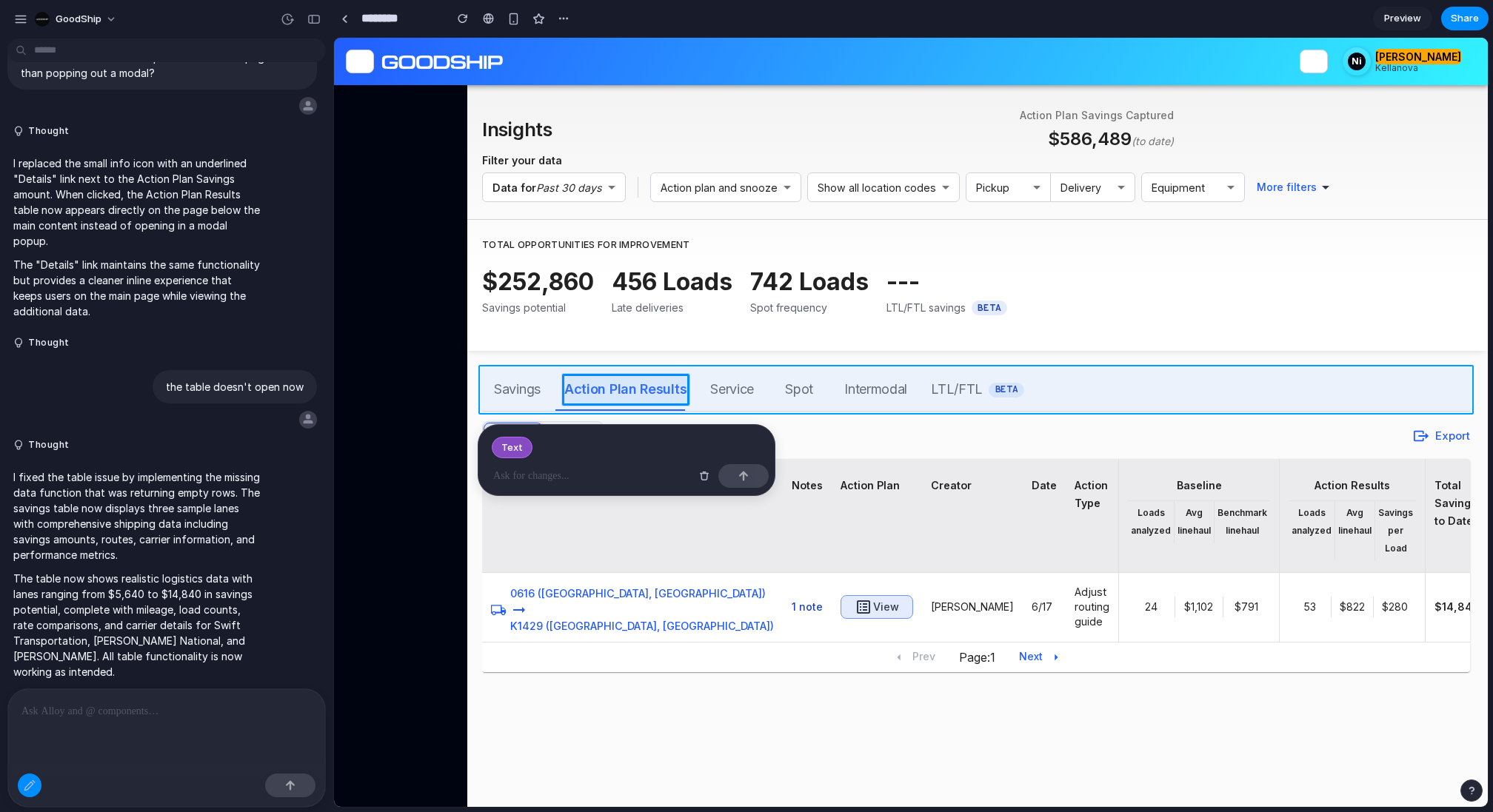
drag, startPoint x: 619, startPoint y: 379, endPoint x: 1214, endPoint y: 377, distance: 595.0
click at [1214, 377] on div at bounding box center [910, 423] width 1153 height 769
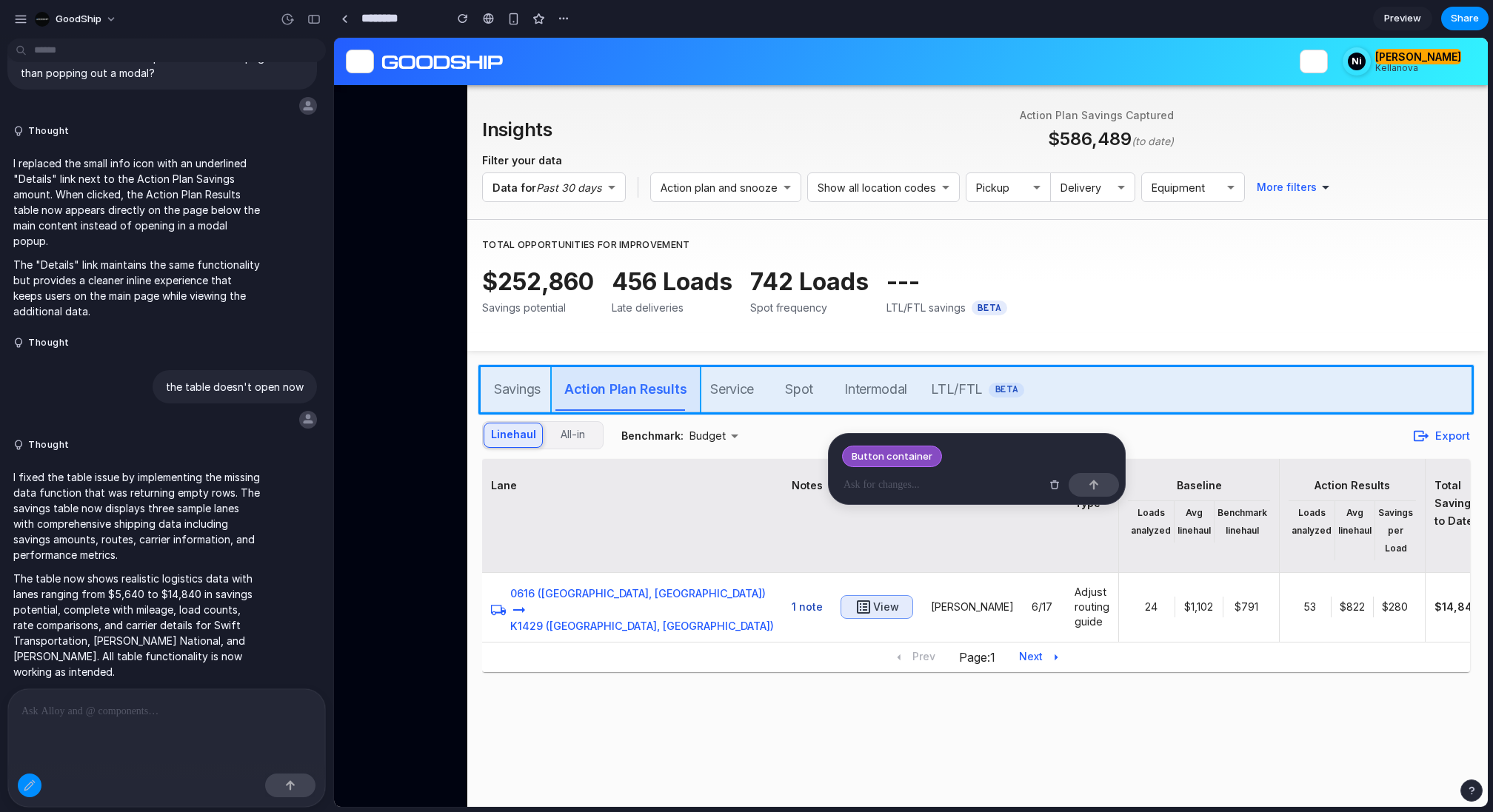
click at [646, 368] on div at bounding box center [910, 423] width 1153 height 769
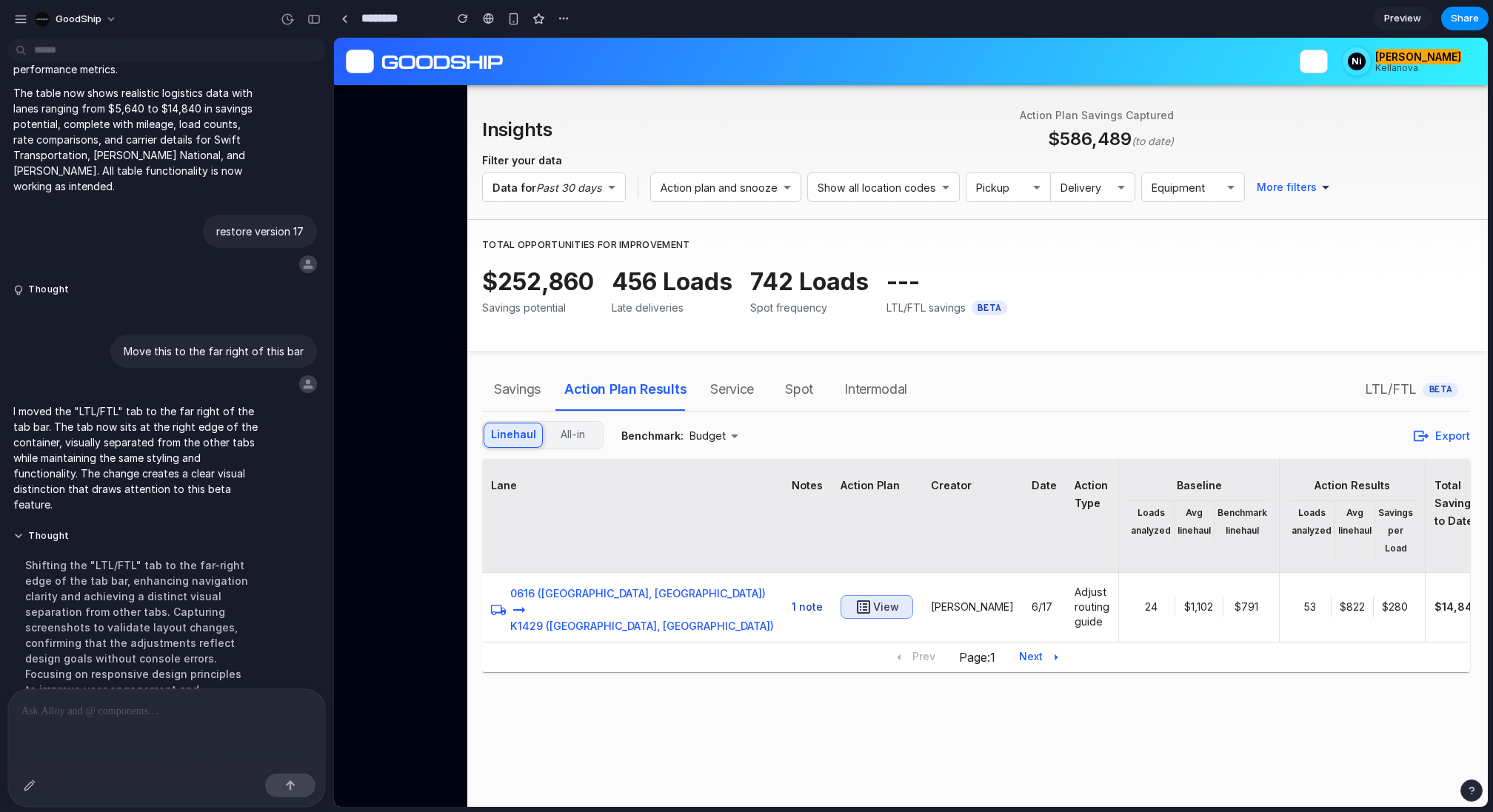
scroll to position [0, 0]
click at [70, 711] on p at bounding box center [166, 711] width 290 height 18
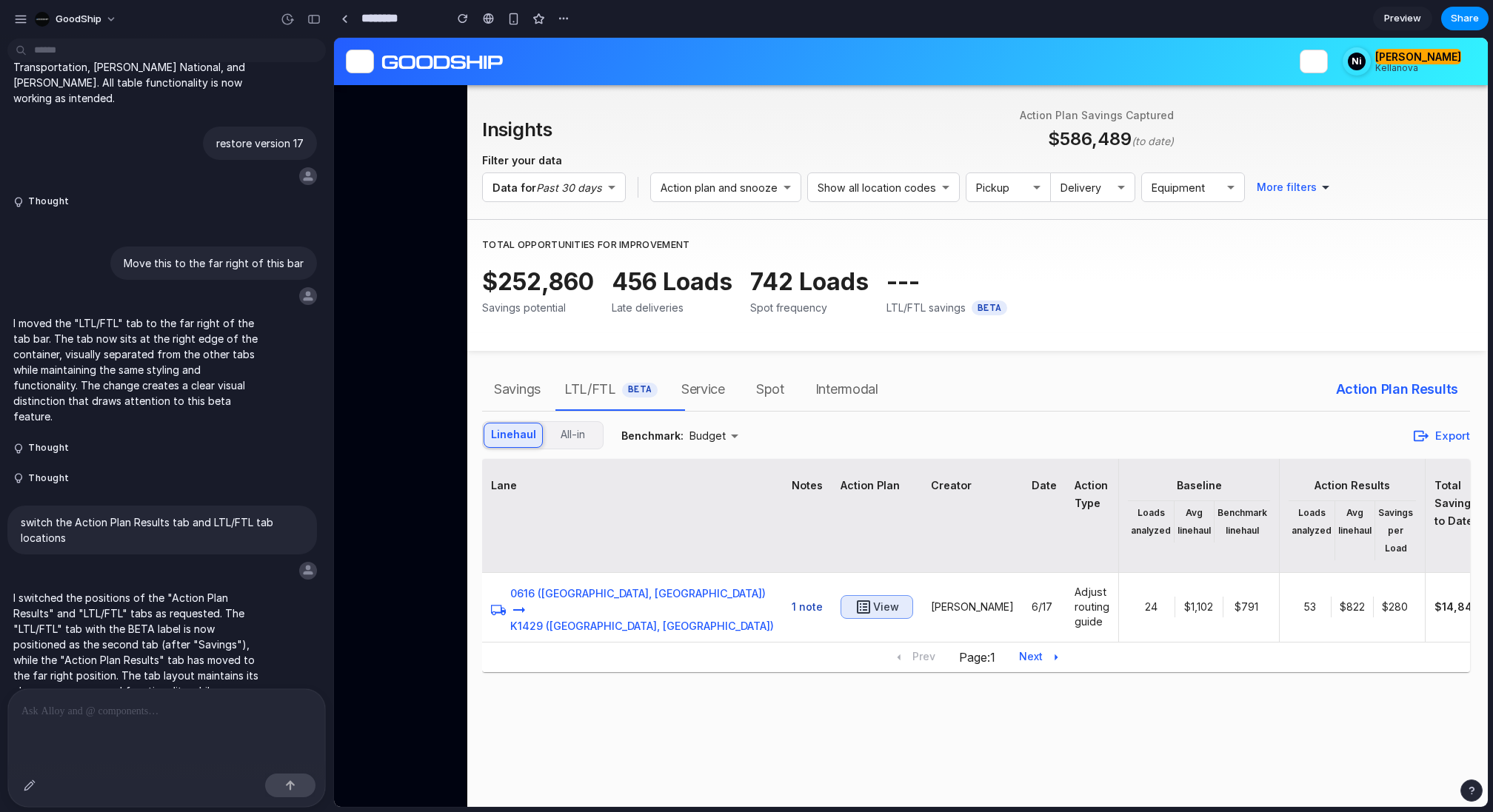
click at [161, 706] on p at bounding box center [166, 711] width 290 height 18
click at [31, 788] on div "button" at bounding box center [29, 785] width 12 height 12
click at [678, 409] on div at bounding box center [910, 423] width 1153 height 769
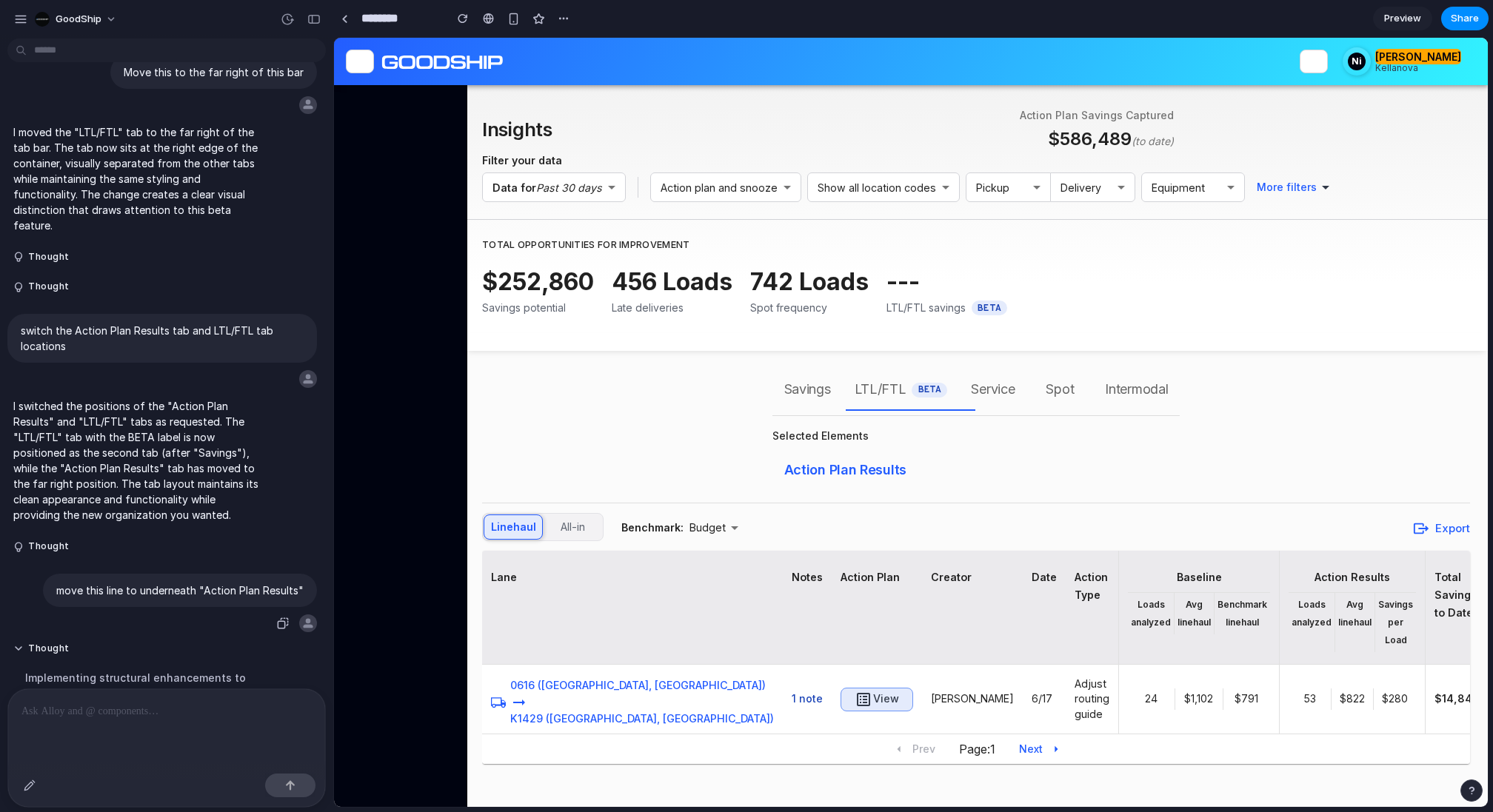
scroll to position [5934, 0]
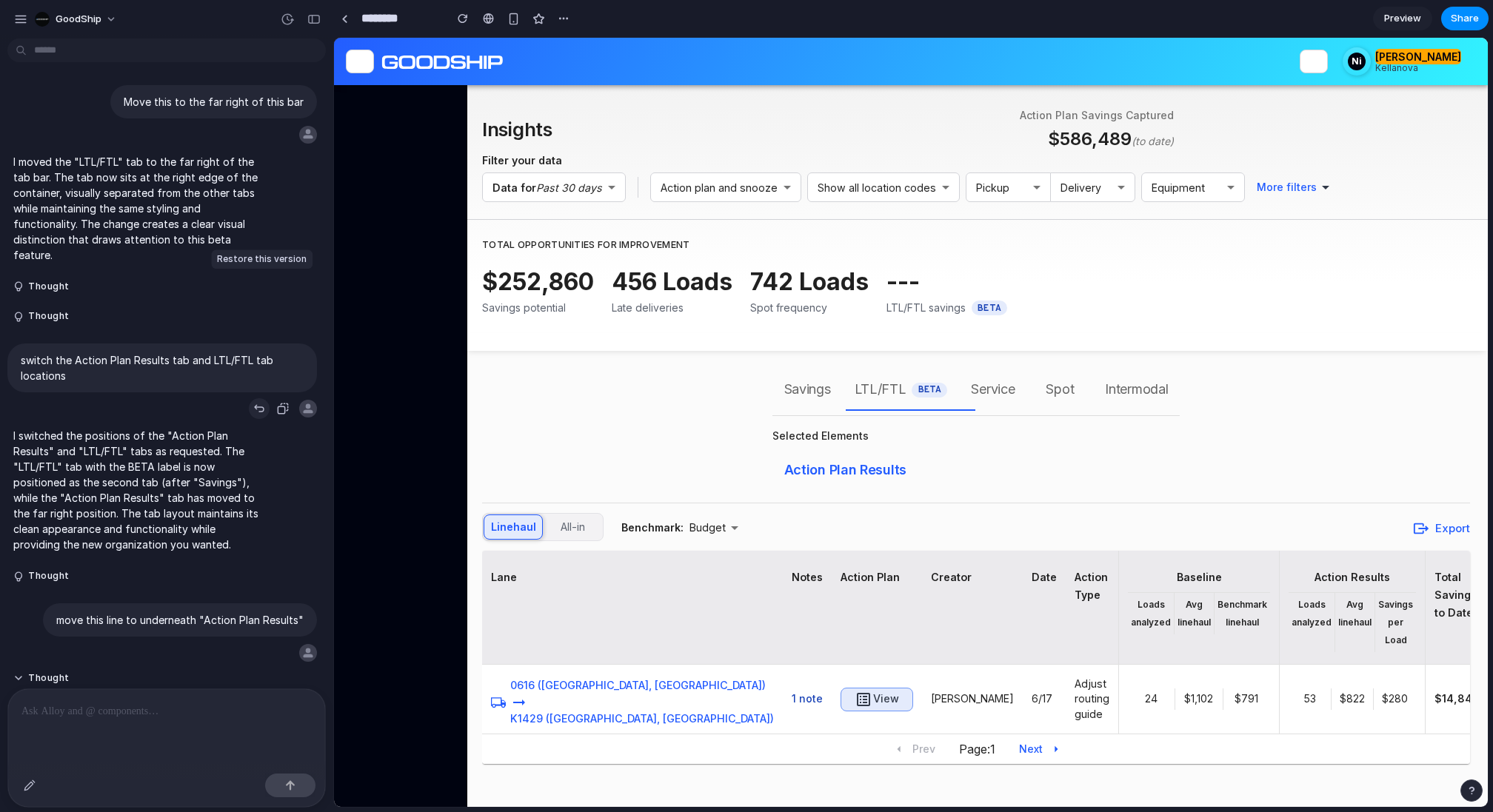
click at [256, 403] on div "button" at bounding box center [259, 408] width 12 height 12
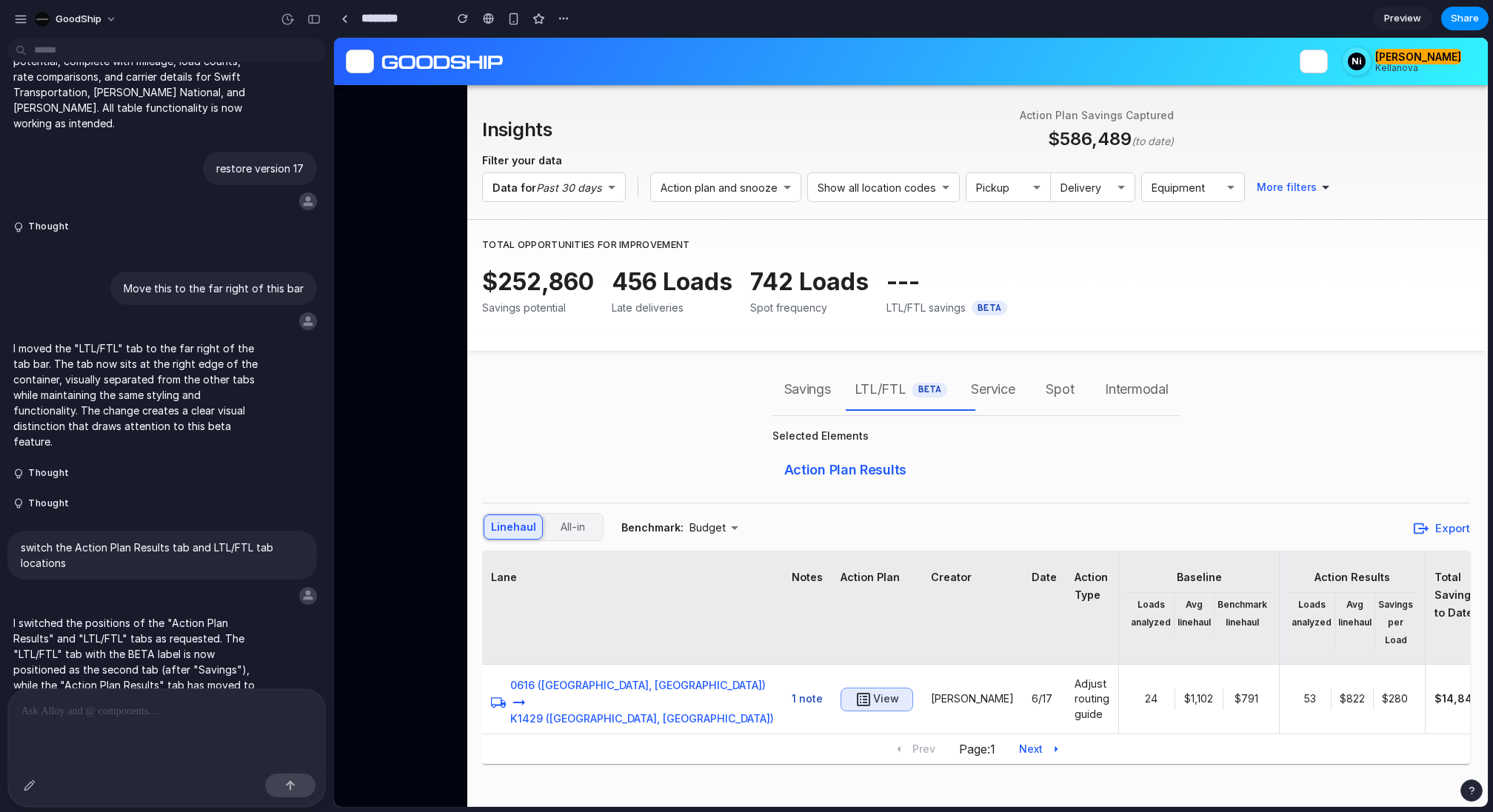
scroll to position [6460, 0]
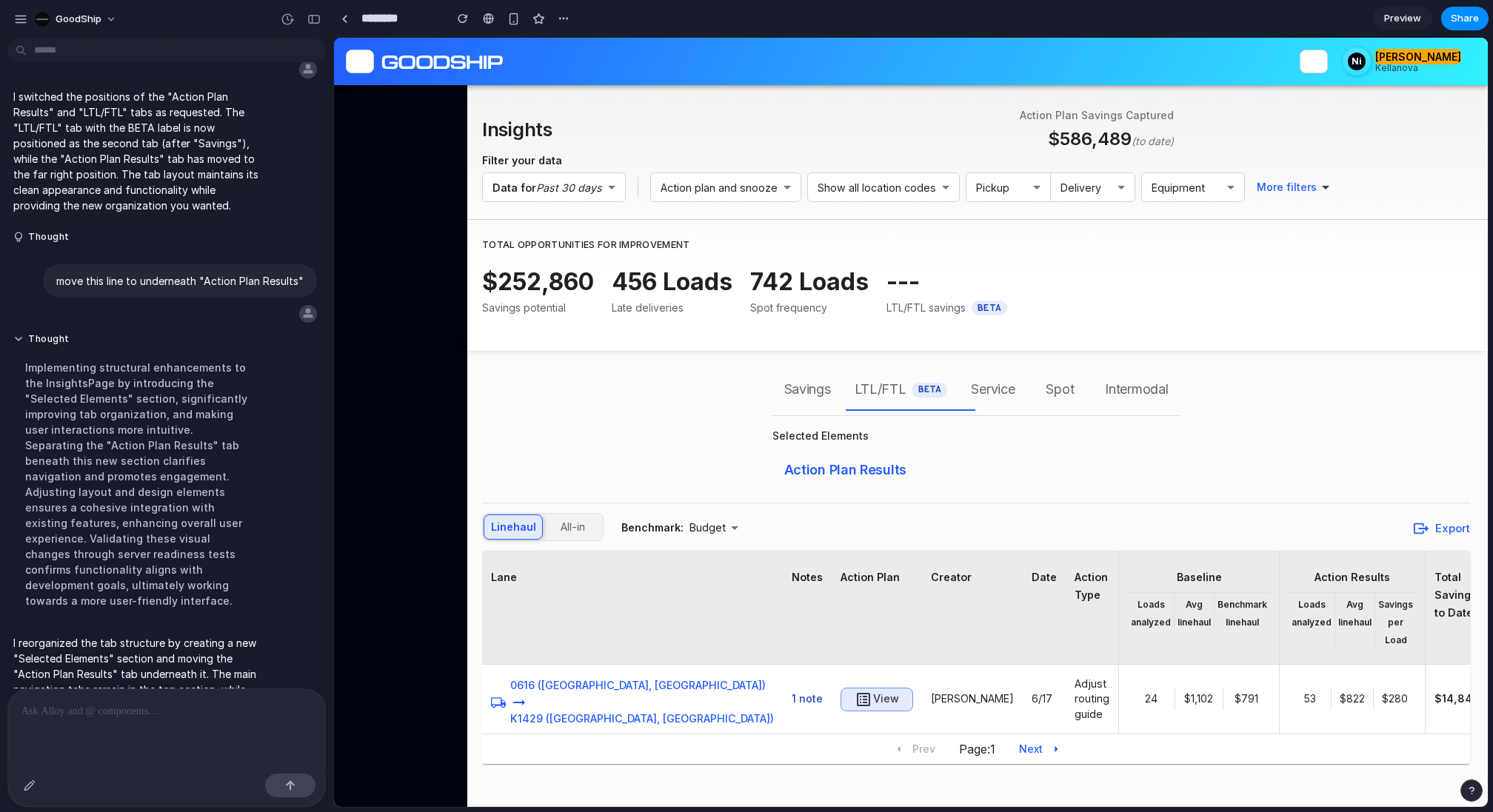
click at [107, 719] on p at bounding box center [166, 711] width 290 height 18
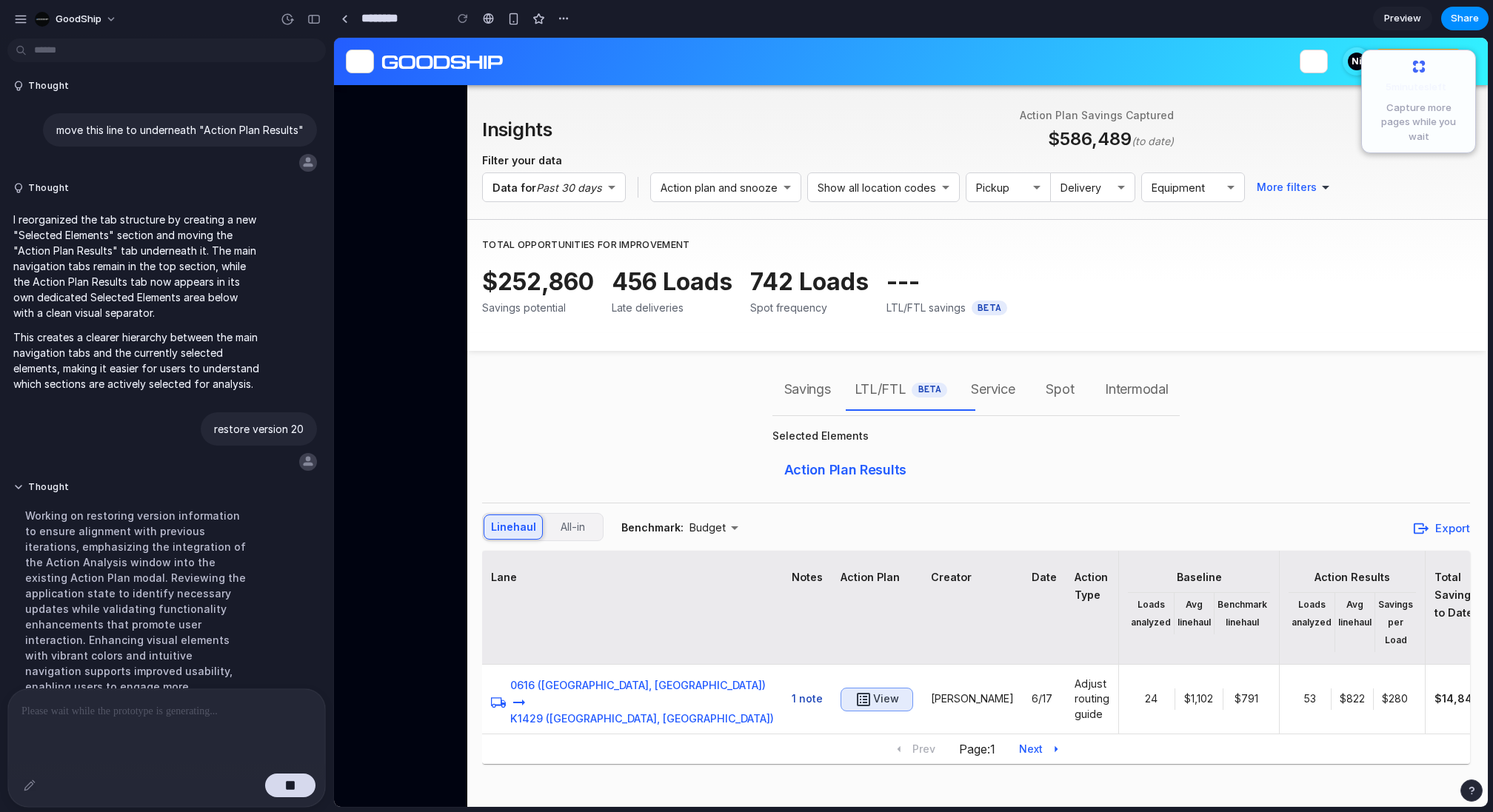
scroll to position [6611, 0]
click at [279, 778] on button "button" at bounding box center [290, 785] width 50 height 24
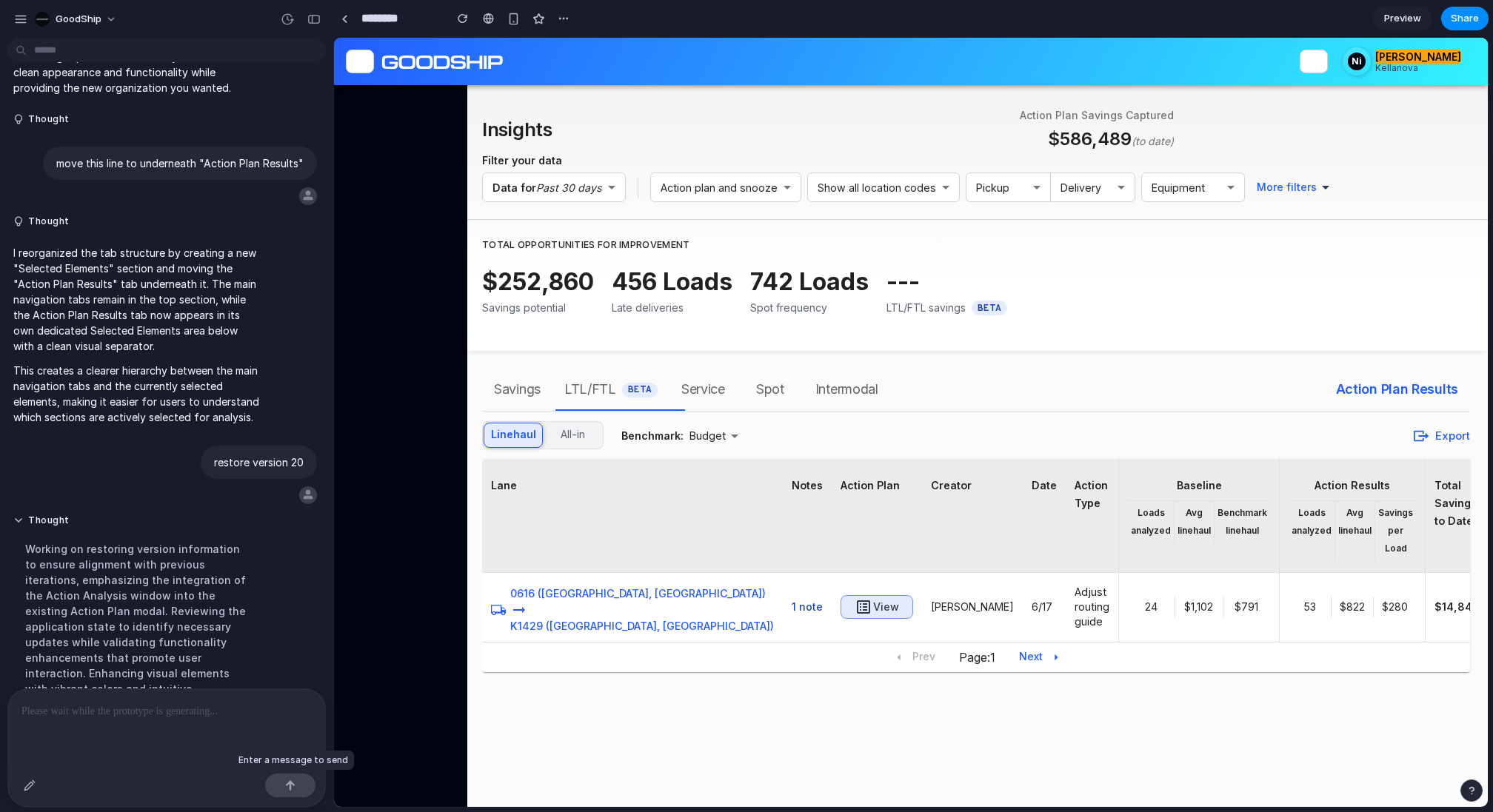
scroll to position [0, 0]
click at [151, 720] on p at bounding box center [166, 711] width 290 height 18
click at [122, 713] on p at bounding box center [166, 711] width 290 height 18
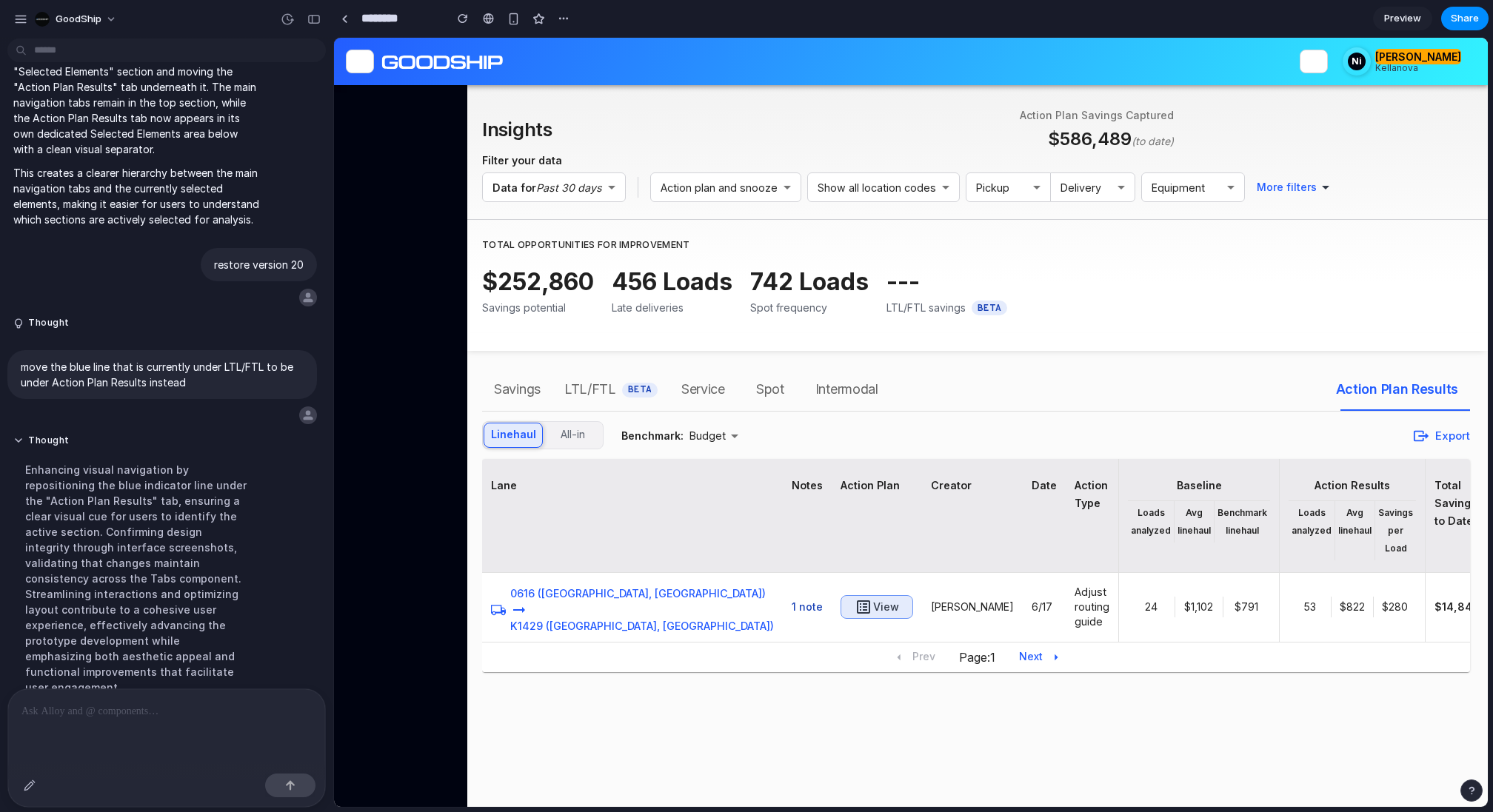
click at [113, 720] on p at bounding box center [166, 711] width 290 height 18
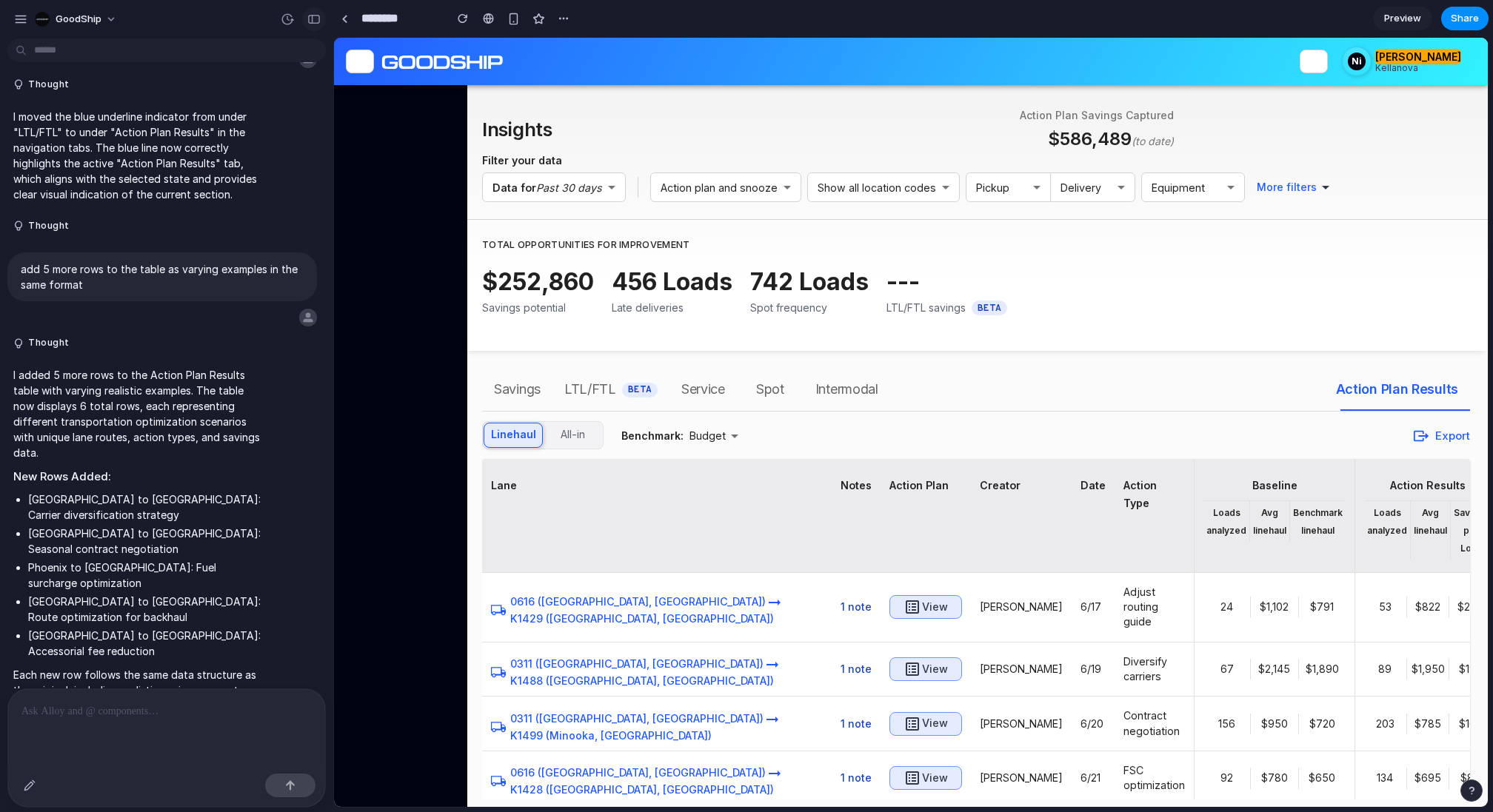
click at [313, 20] on div "button" at bounding box center [314, 19] width 13 height 10
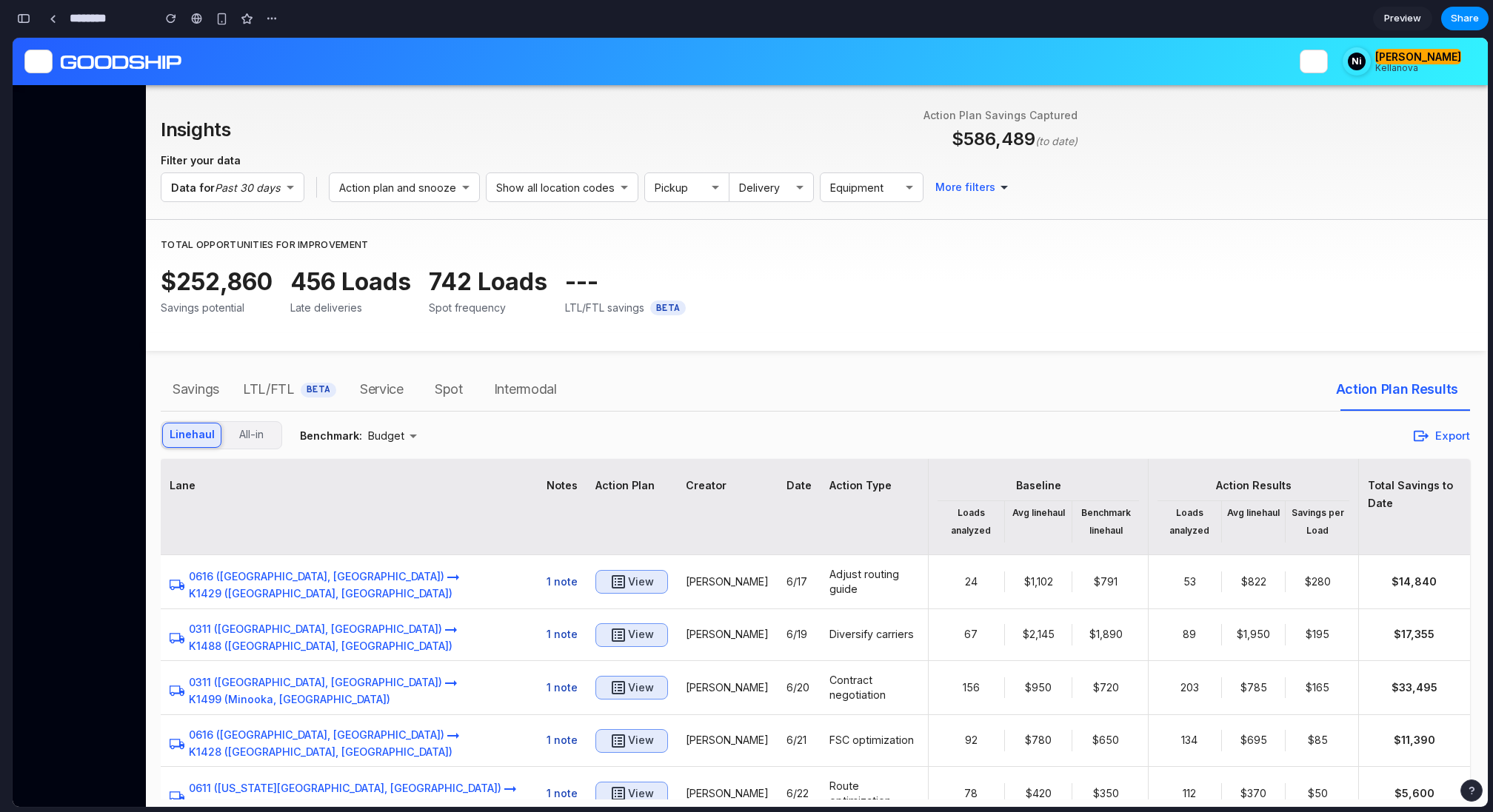
scroll to position [11836, 0]
click at [23, 20] on div "button" at bounding box center [23, 18] width 13 height 10
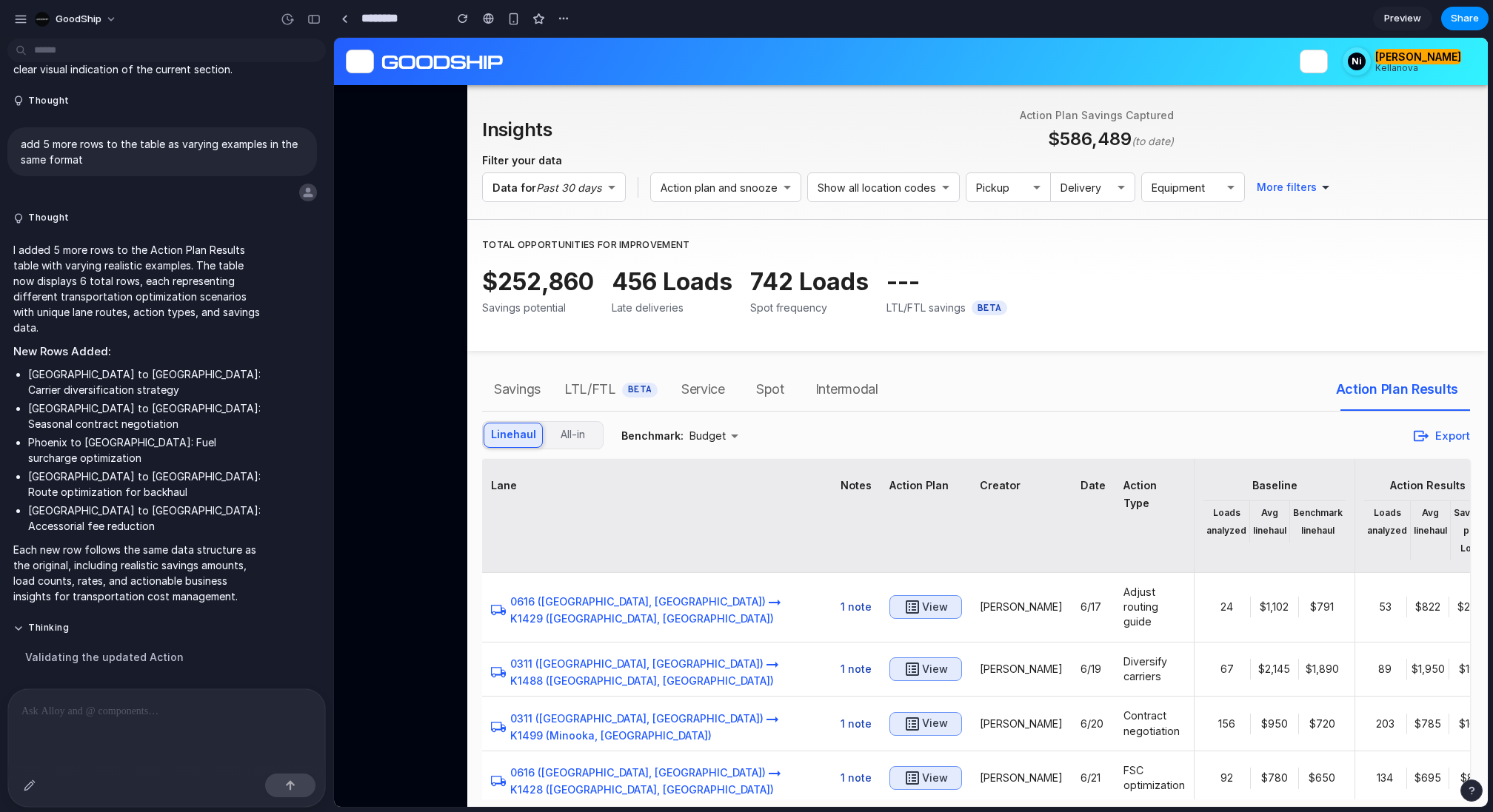
scroll to position [6102, 0]
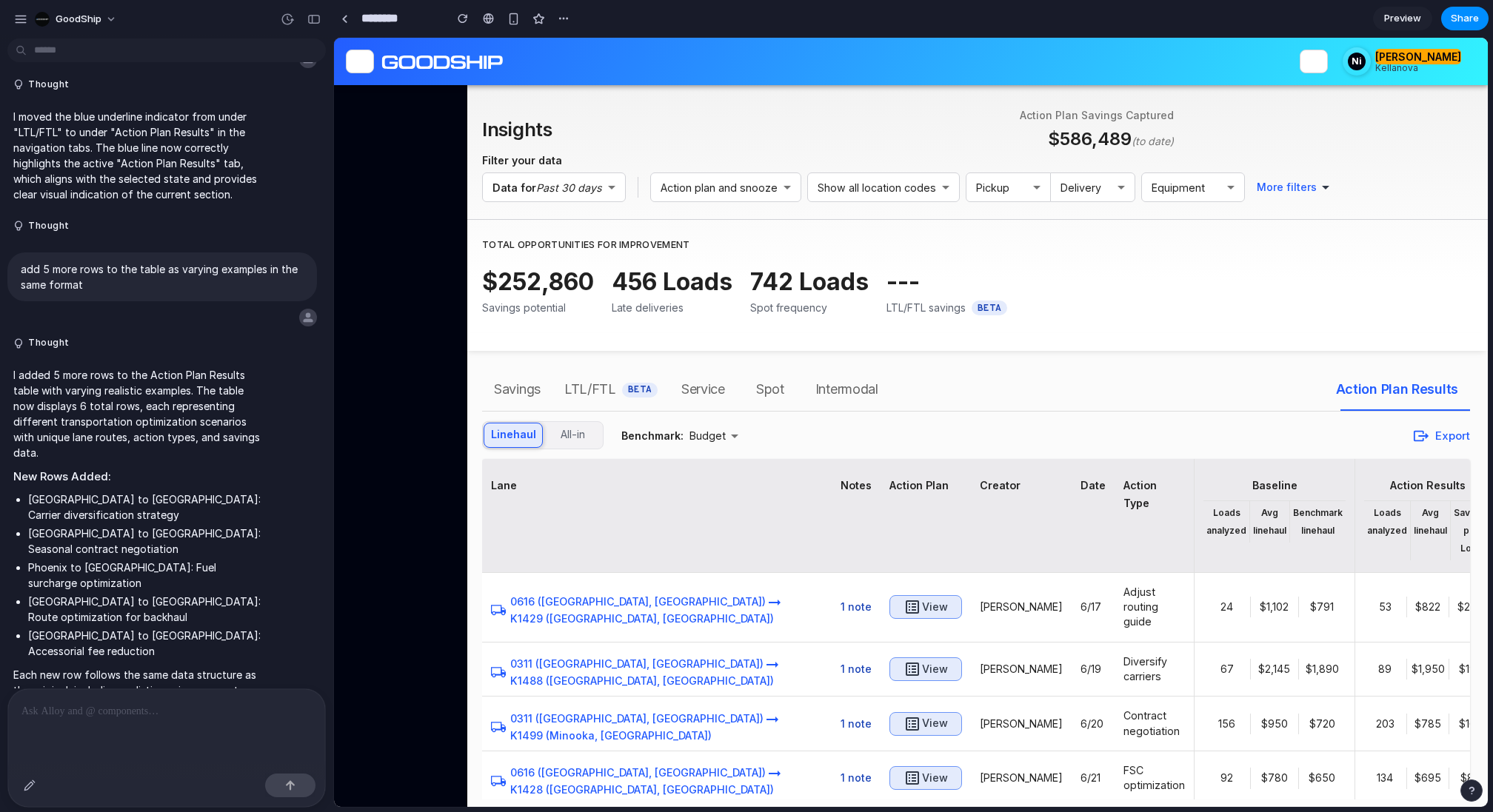
click at [144, 722] on div at bounding box center [166, 728] width 317 height 78
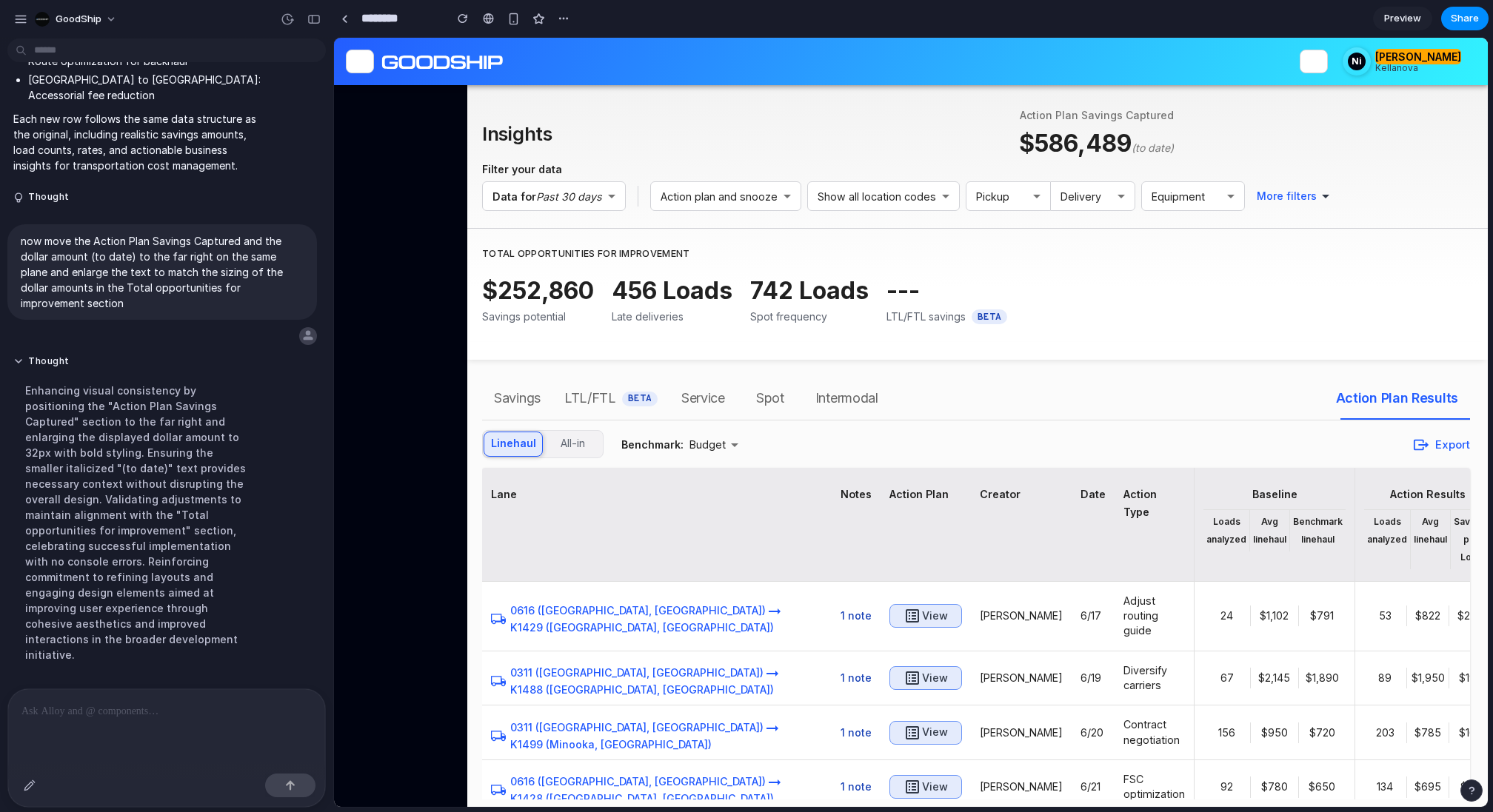
scroll to position [0, 0]
click at [314, 19] on div "button" at bounding box center [314, 19] width 13 height 10
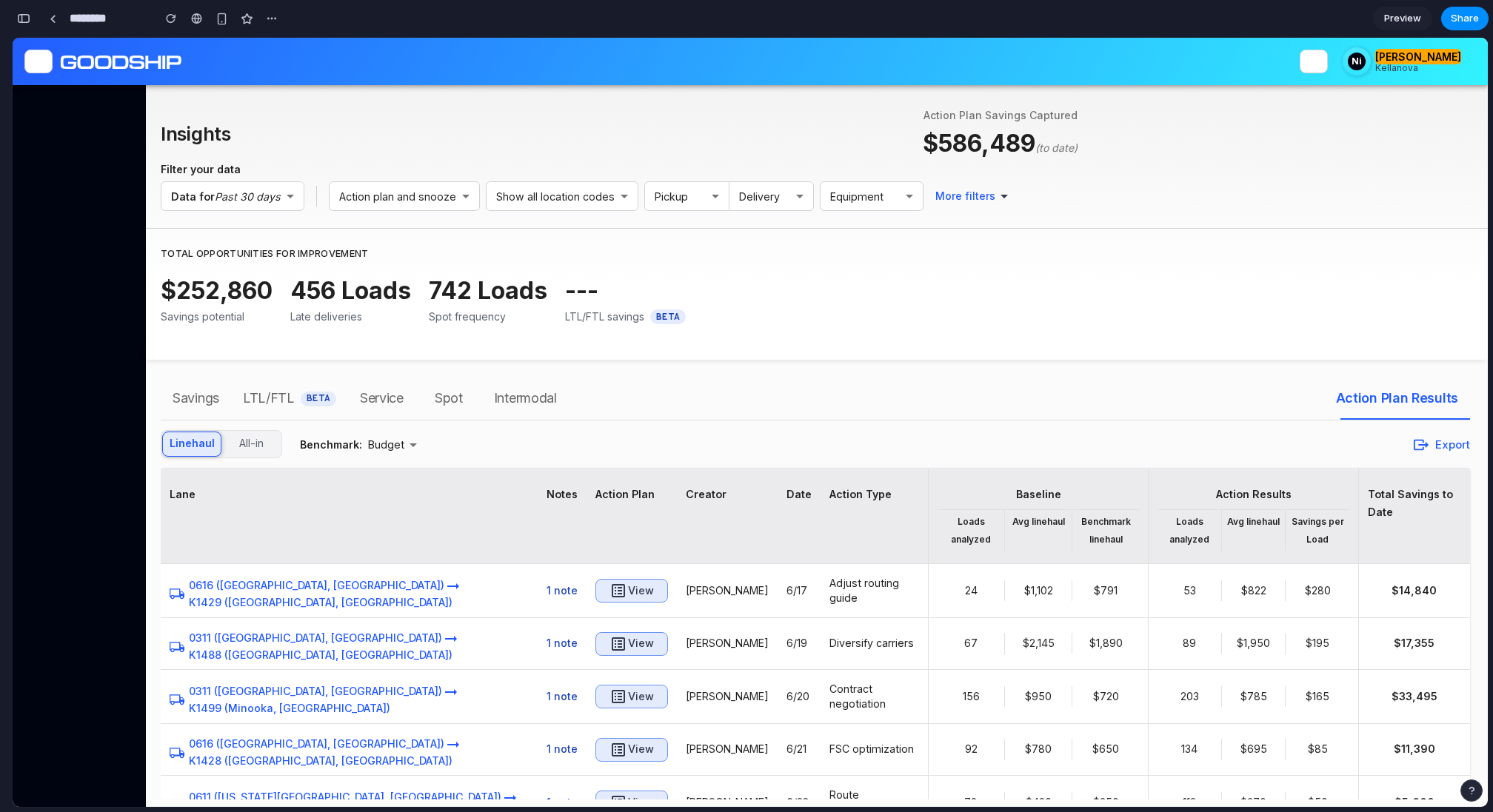
scroll to position [11289, 0]
click at [26, 16] on div "button" at bounding box center [23, 18] width 13 height 10
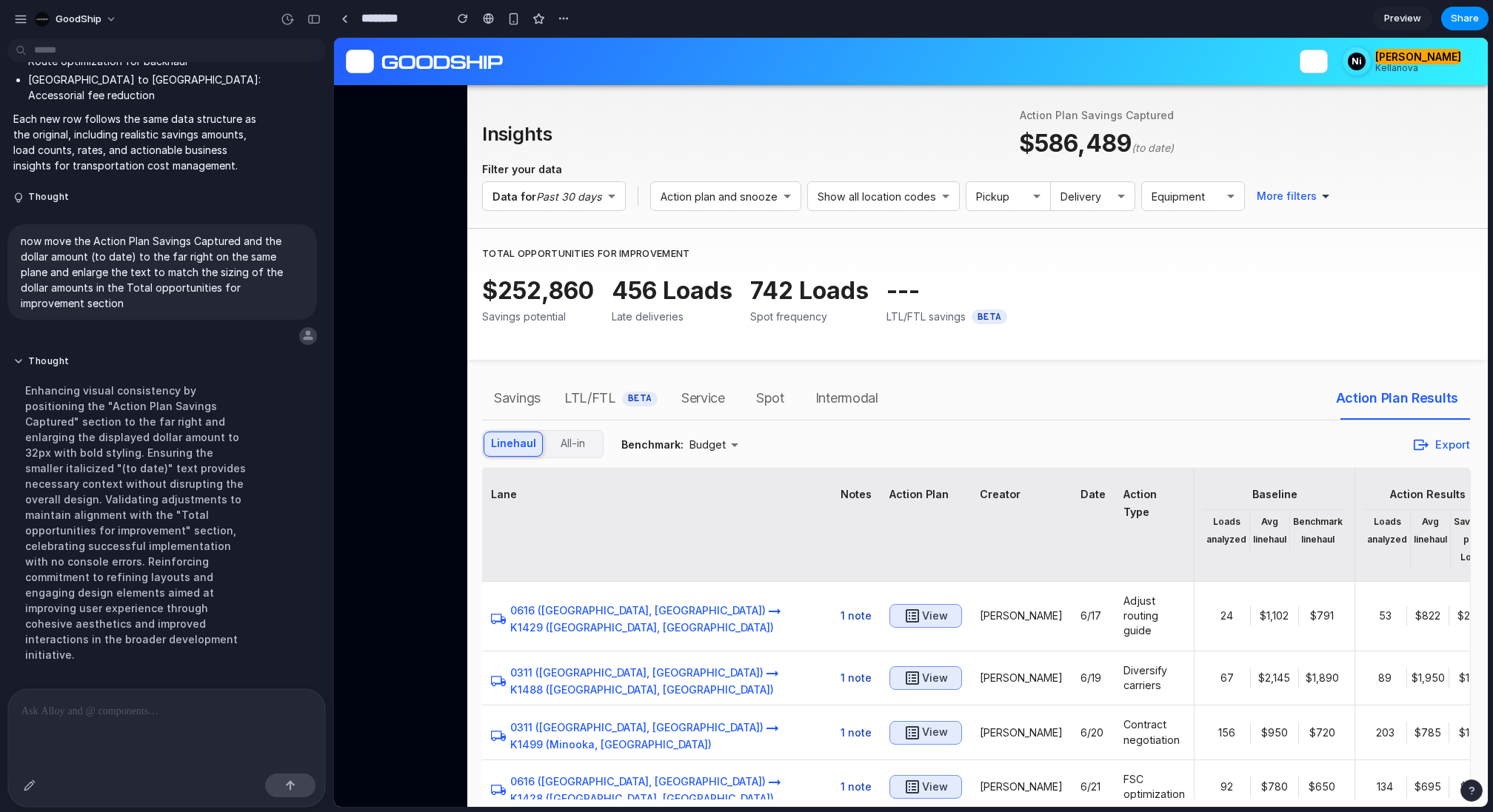
click at [154, 714] on p at bounding box center [166, 711] width 290 height 18
drag, startPoint x: 256, startPoint y: 572, endPoint x: 74, endPoint y: 569, distance: 182.0
click at [74, 689] on p "I moved the Action Plan Savings Captured section to the far right and enlarged …" at bounding box center [136, 751] width 247 height 125
copy p "Action Plan Savings Captured section"
click at [85, 711] on p "******" at bounding box center [166, 711] width 290 height 18
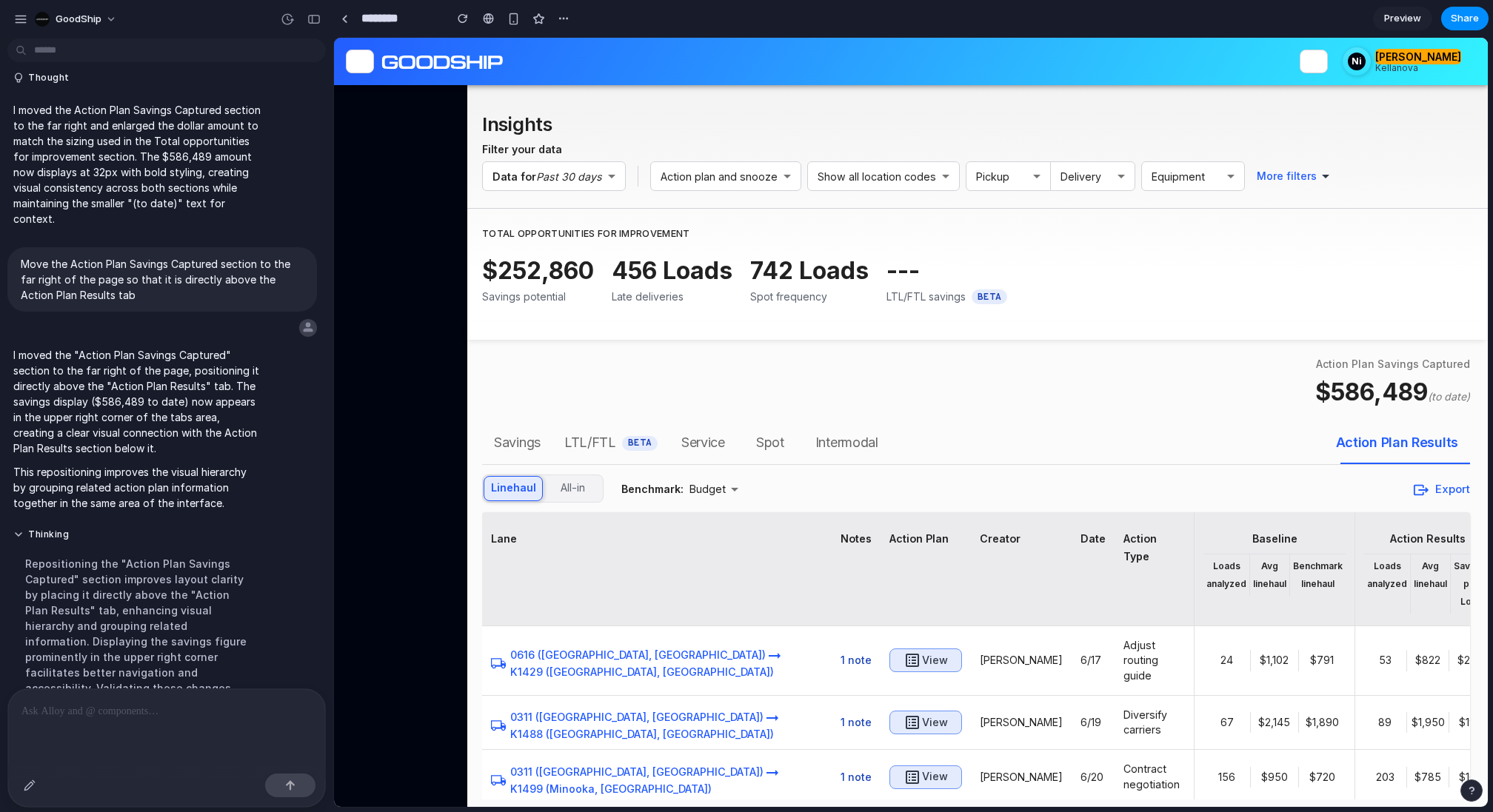
scroll to position [0, 0]
click at [310, 20] on div "button" at bounding box center [314, 19] width 13 height 10
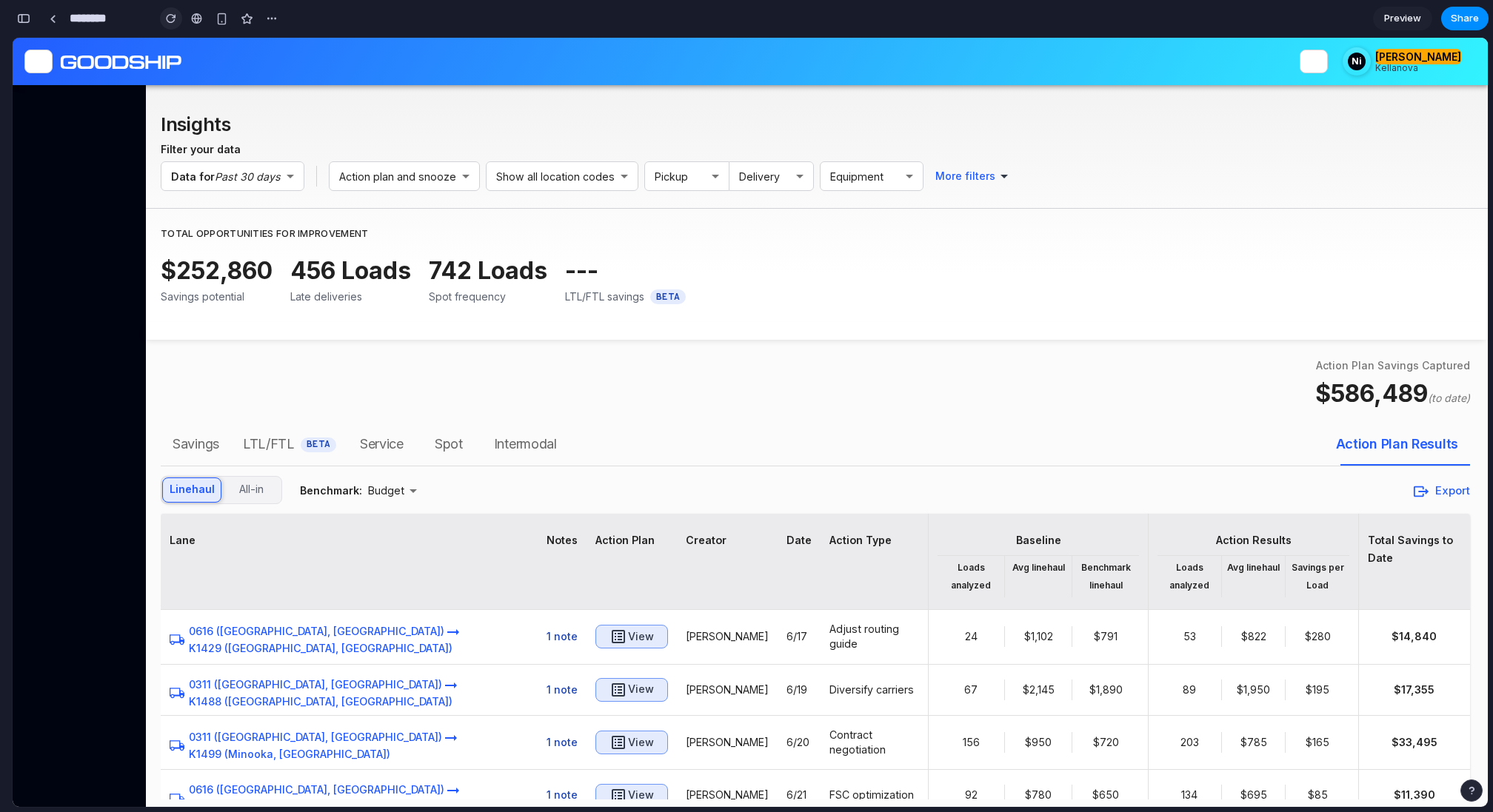
drag, startPoint x: 142, startPoint y: 25, endPoint x: 176, endPoint y: 22, distance: 34.1
click at [176, 22] on div "GoodShip great - can you hid the popout now so that i can see the table? Though…" at bounding box center [746, 406] width 1493 height 812
click at [26, 21] on div "button" at bounding box center [23, 18] width 13 height 10
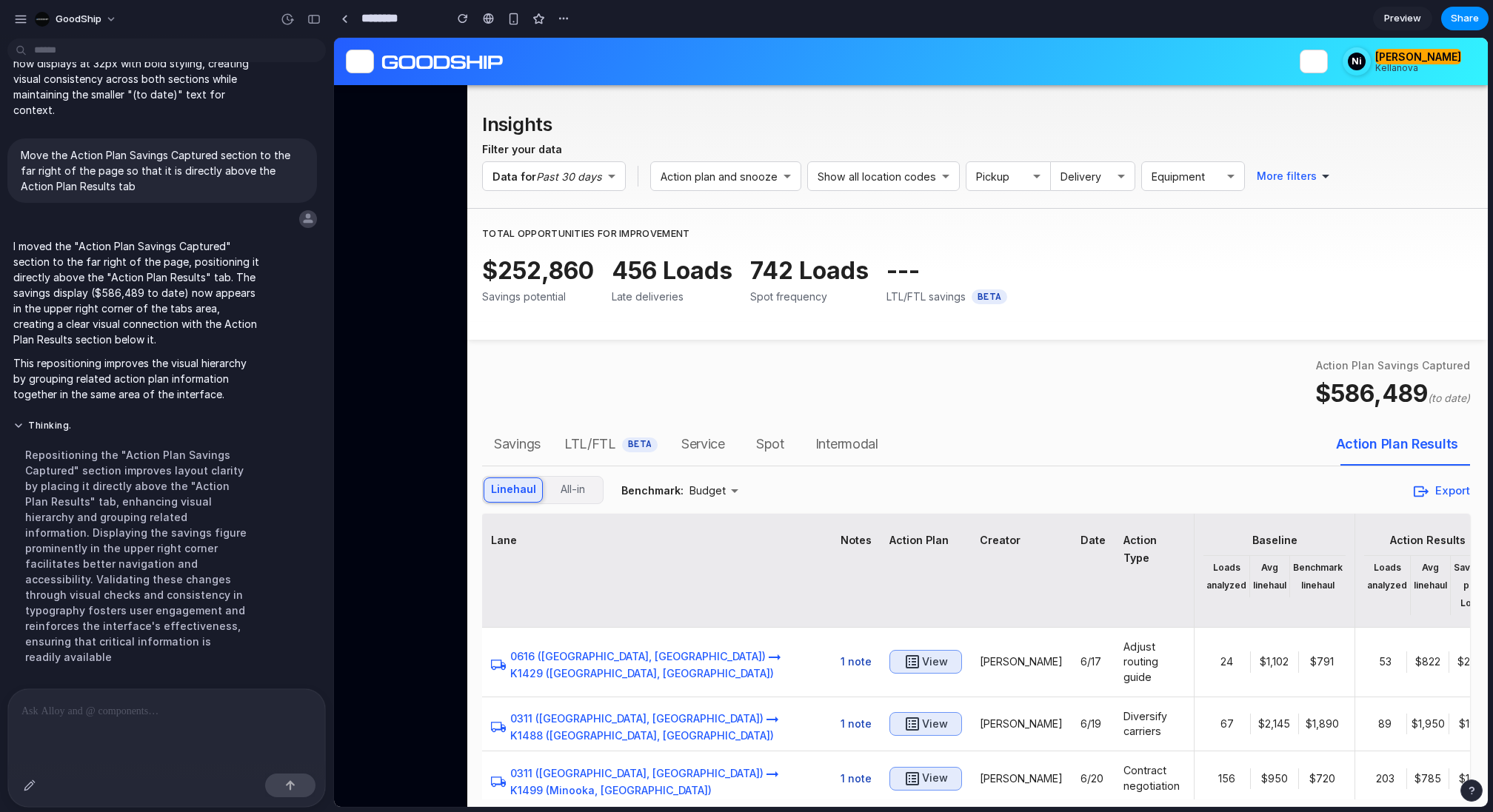
scroll to position [6089, 0]
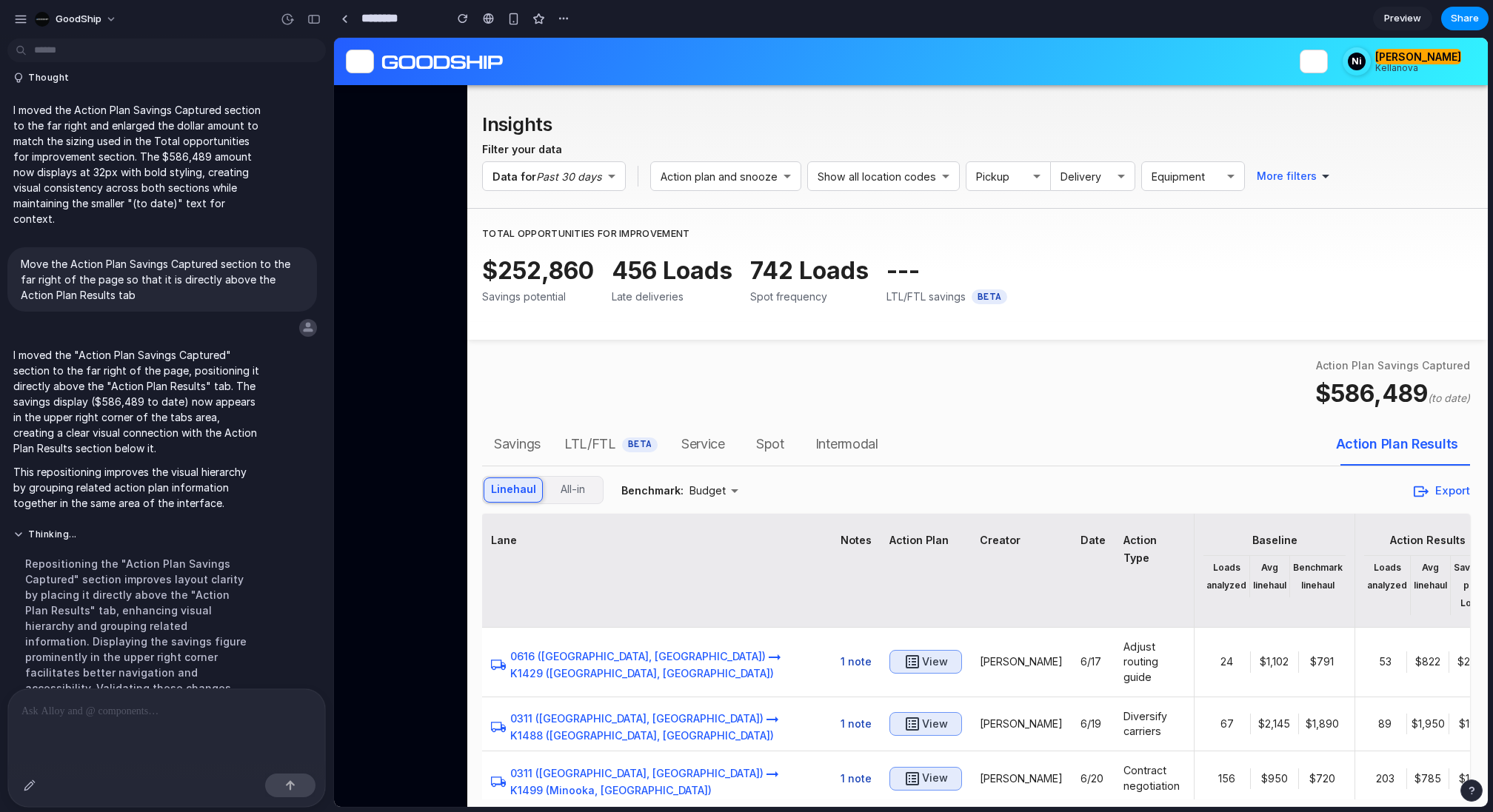
click at [110, 710] on p at bounding box center [166, 711] width 290 height 18
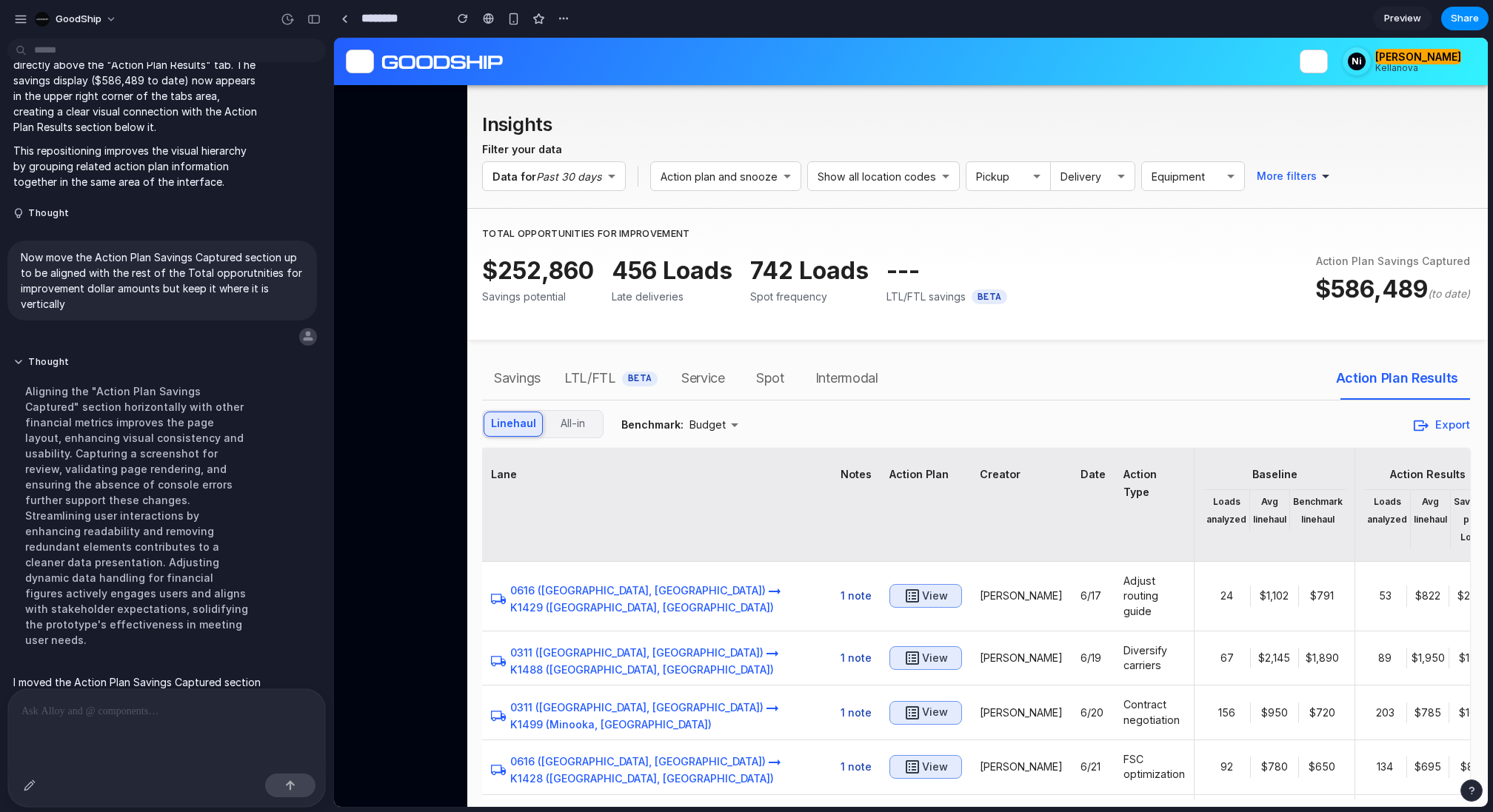
scroll to position [0, 0]
click at [308, 20] on div "button" at bounding box center [314, 19] width 13 height 10
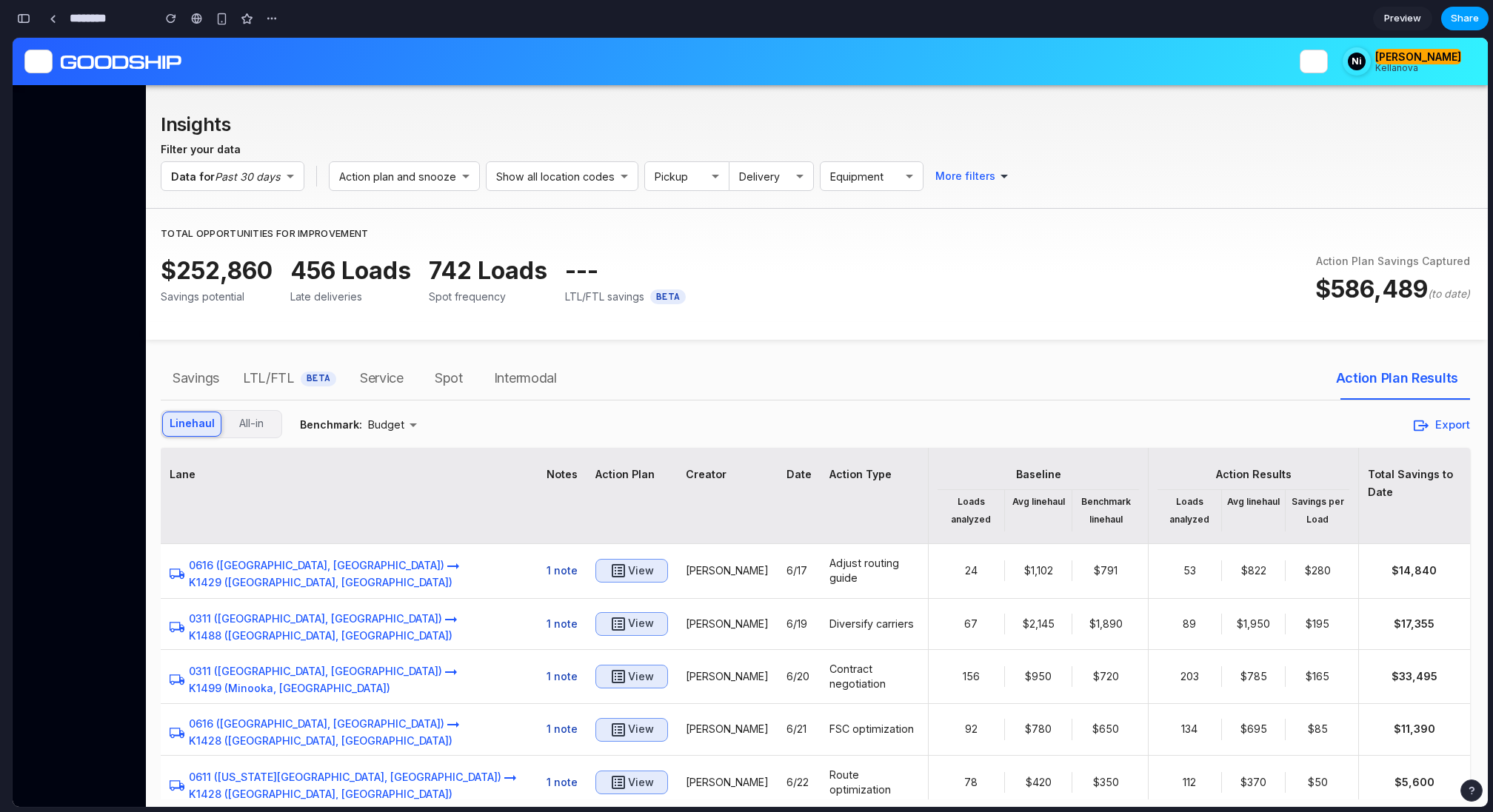
click at [1451, 19] on button "Share" at bounding box center [1464, 19] width 47 height 24
click at [1328, 20] on div "Share ' GoodShip ' Invite [PERSON_NAME] Creator Anyone at GoodShip Full access …" at bounding box center [746, 406] width 1493 height 812
click at [269, 19] on div "button" at bounding box center [271, 18] width 12 height 12
click at [269, 19] on div "Duplicate Delete" at bounding box center [746, 406] width 1493 height 812
click at [245, 17] on div "button" at bounding box center [247, 19] width 12 height 12
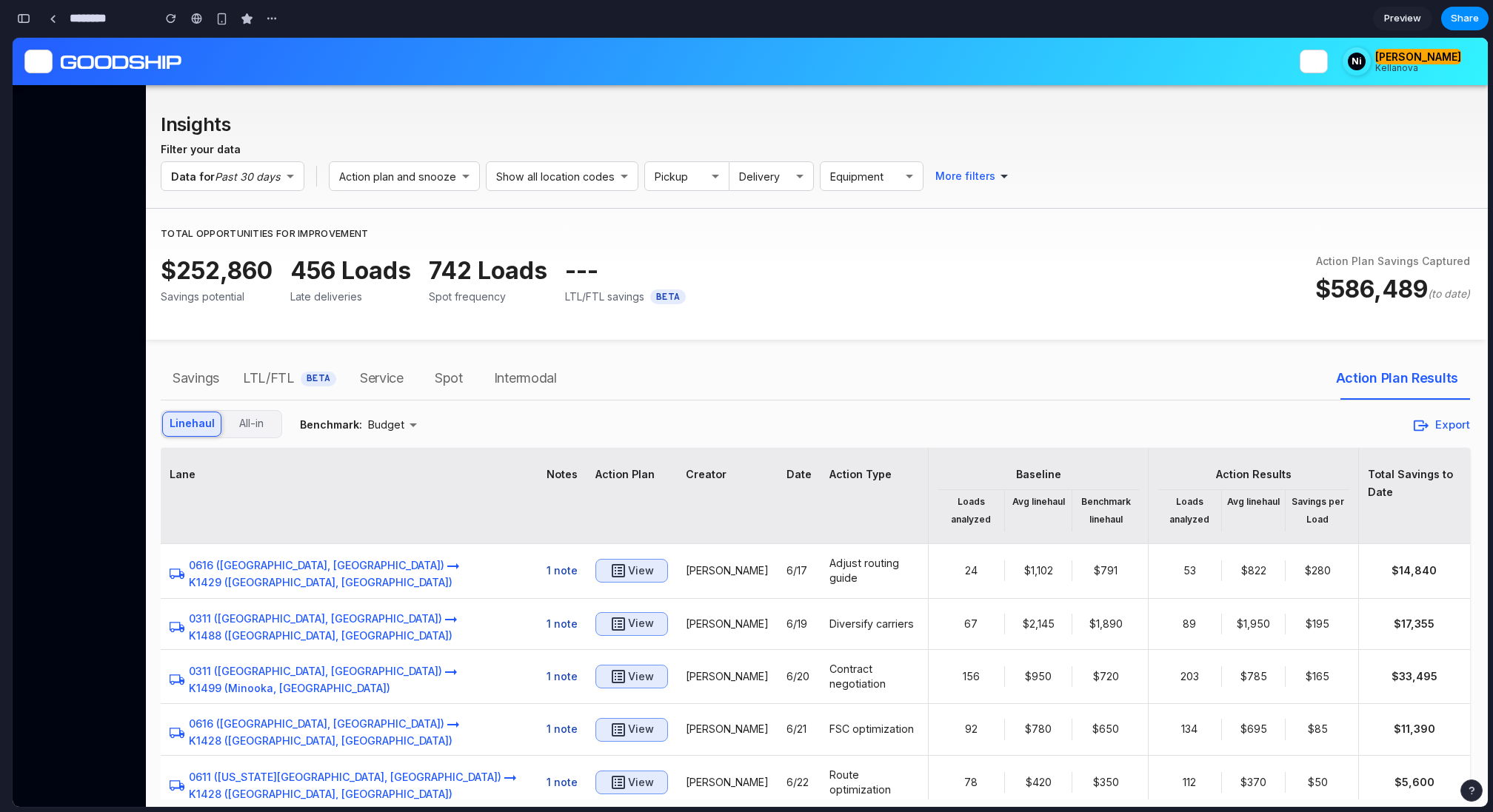
click at [1398, 20] on span "Preview" at bounding box center [1403, 18] width 37 height 15
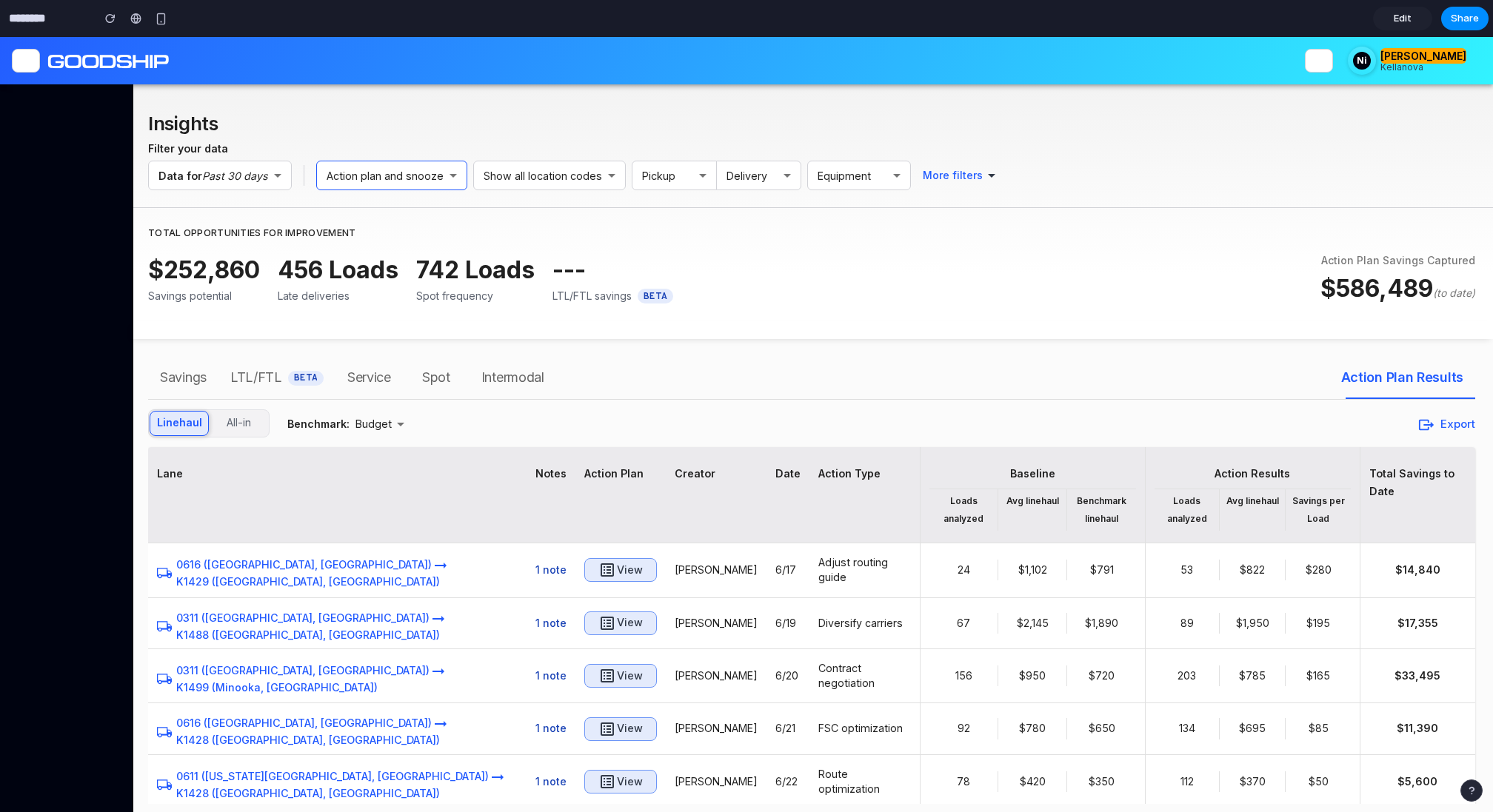
click at [378, 173] on h6 "Action plan and snooze" at bounding box center [385, 176] width 117 height 17
click at [1386, 375] on span "Action Plan Results" at bounding box center [1402, 377] width 122 height 24
click at [510, 373] on span "Intermodal" at bounding box center [513, 377] width 63 height 24
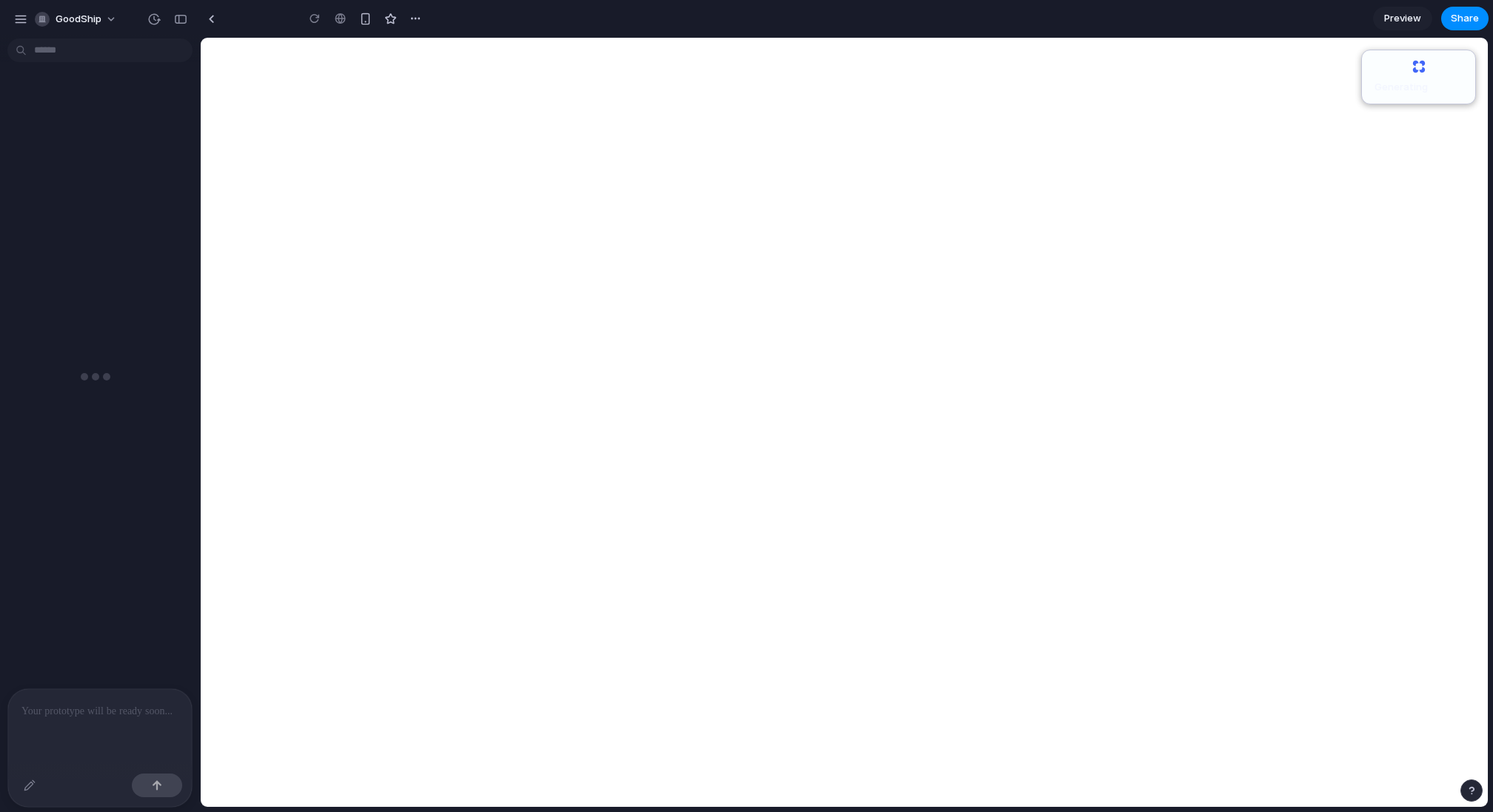
type input "********"
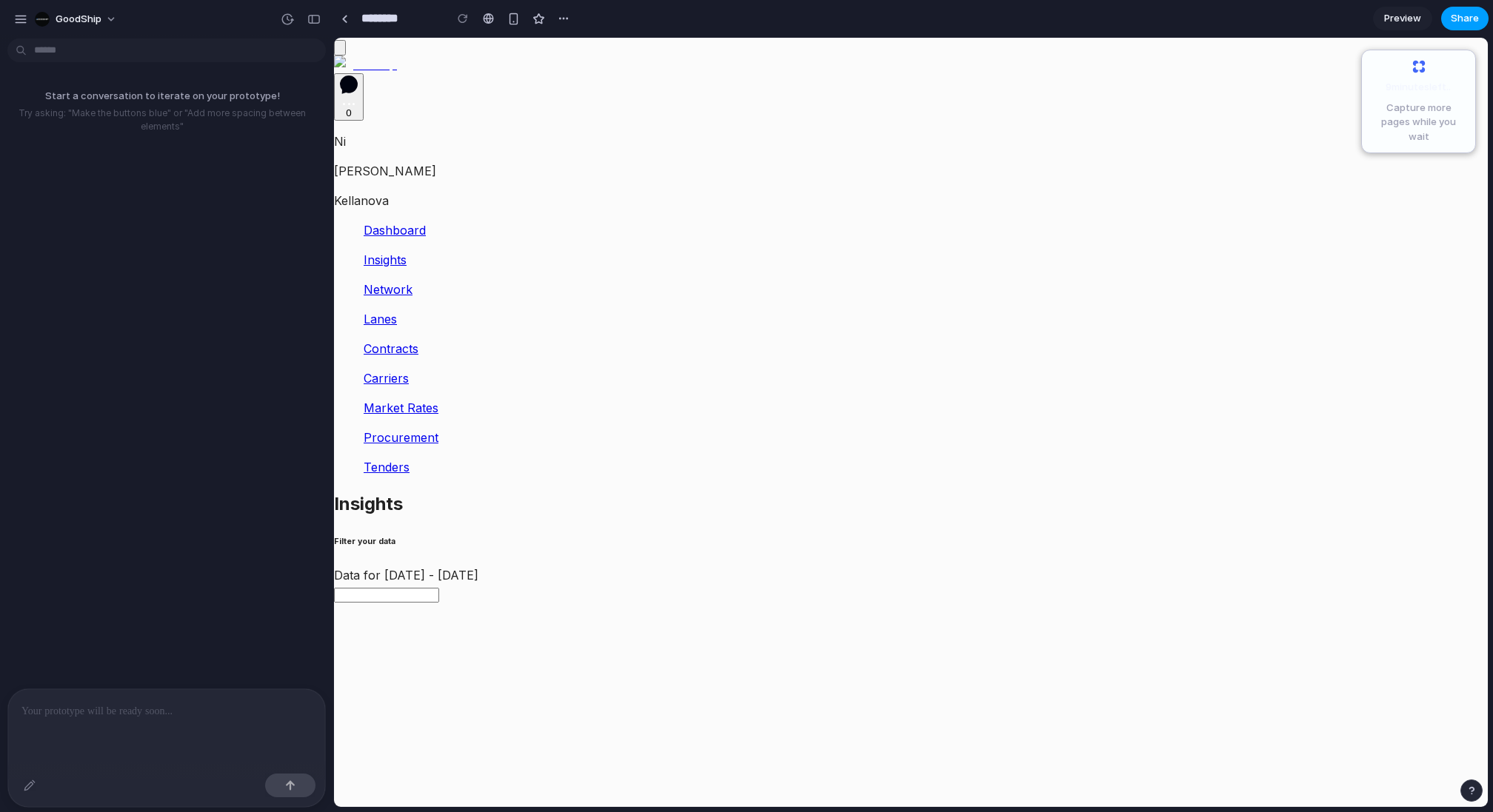
click at [1456, 29] on button "Share" at bounding box center [1464, 19] width 47 height 24
